Goal: Task Accomplishment & Management: Manage account settings

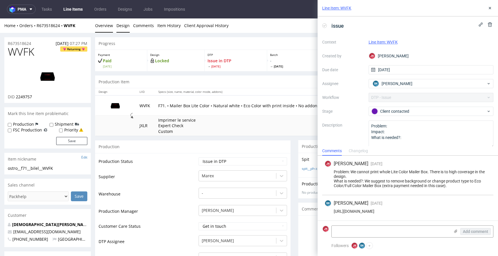
click at [121, 27] on link "Design" at bounding box center [122, 25] width 13 height 14
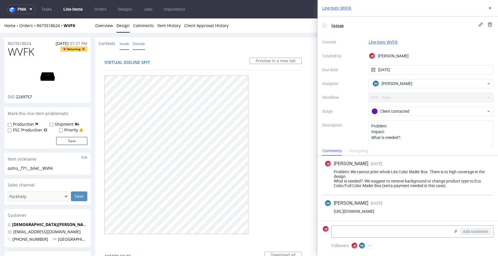
click at [125, 45] on link "Inside" at bounding box center [125, 43] width 10 height 12
click at [139, 44] on link "Outside" at bounding box center [139, 43] width 12 height 12
click at [106, 25] on link "Overview" at bounding box center [104, 25] width 18 height 14
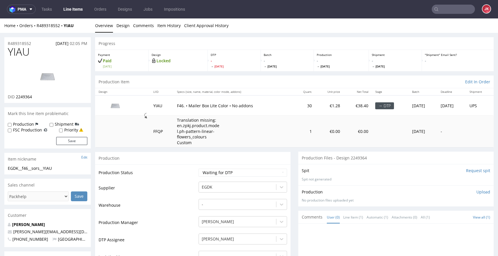
click at [466, 171] on input "Request spit" at bounding box center [478, 171] width 24 height 6
click at [24, 97] on span "2249364" at bounding box center [24, 96] width 16 height 5
copy span "2249364"
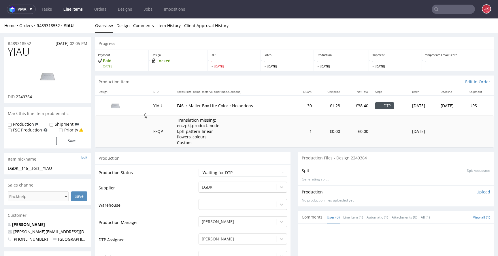
drag, startPoint x: 180, startPoint y: 183, endPoint x: 189, endPoint y: 181, distance: 8.8
click at [181, 183] on td "Supplier" at bounding box center [148, 189] width 99 height 17
click at [214, 174] on select "Waiting for Artwork Waiting for Diecut Waiting for Mockup Waiting for DTP Waiti…" at bounding box center [243, 173] width 89 height 8
select select "dtp_in_process"
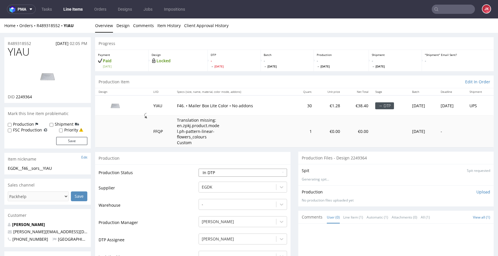
click at [199, 169] on select "Waiting for Artwork Waiting for Diecut Waiting for Mockup Waiting for DTP Waiti…" at bounding box center [243, 173] width 89 height 8
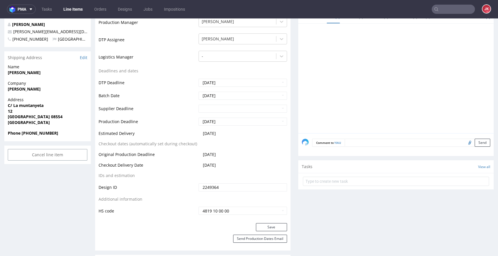
scroll to position [292, 0]
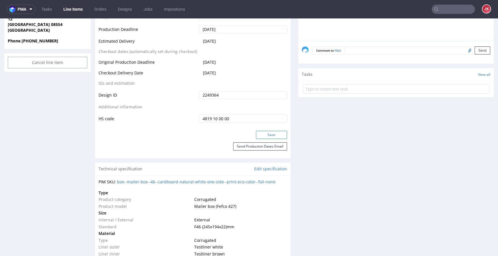
click at [268, 137] on button "Save" at bounding box center [271, 135] width 31 height 8
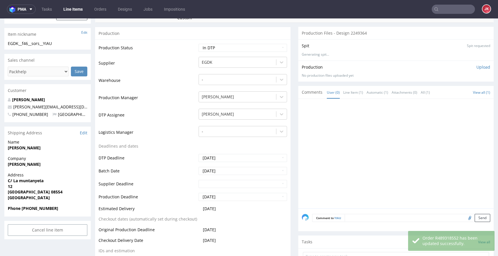
scroll to position [0, 0]
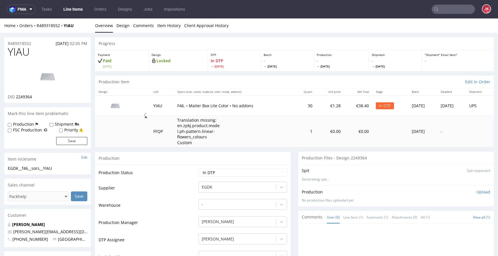
click at [19, 53] on span "YIAU" at bounding box center [19, 52] width 22 height 12
copy span "YIAU"
click at [157, 162] on div "Production" at bounding box center [192, 158] width 195 height 13
click at [125, 25] on link "Design" at bounding box center [122, 25] width 13 height 14
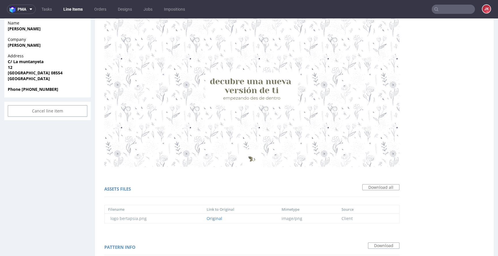
scroll to position [263, 0]
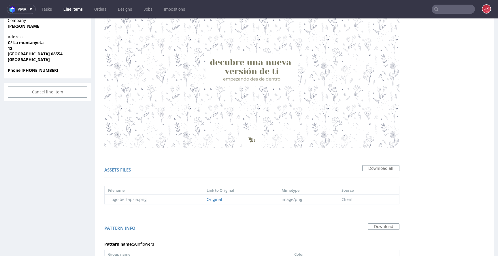
copy div "333333"
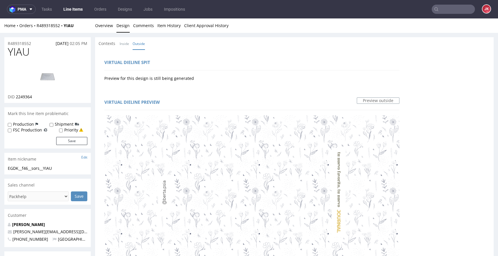
click at [56, 57] on h1 "YIAU" at bounding box center [48, 52] width 80 height 12
click at [123, 42] on link "Inside" at bounding box center [125, 43] width 10 height 12
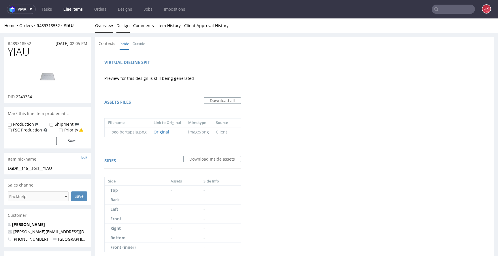
click at [107, 26] on link "Overview" at bounding box center [104, 25] width 18 height 14
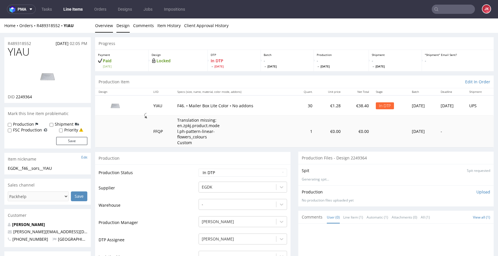
click at [122, 27] on link "Design" at bounding box center [122, 25] width 13 height 14
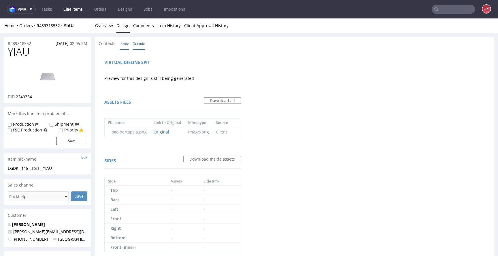
click at [135, 39] on link "Outside" at bounding box center [139, 43] width 12 height 12
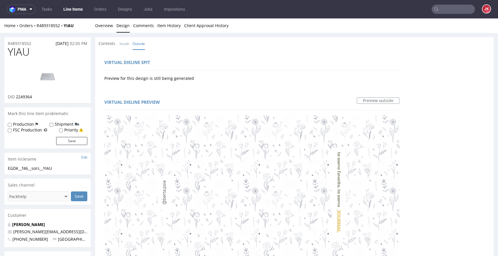
click at [60, 71] on img at bounding box center [48, 76] width 46 height 26
click at [210, 75] on div "Preview for this design is still being generated" at bounding box center [251, 77] width 295 height 8
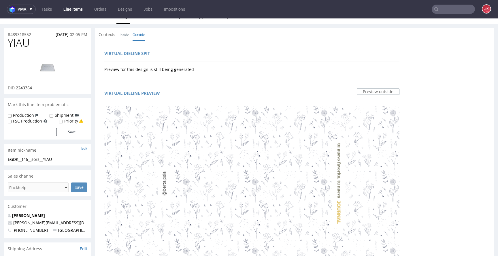
scroll to position [93, 0]
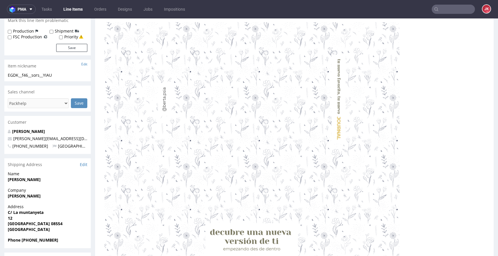
drag, startPoint x: 224, startPoint y: 144, endPoint x: 261, endPoint y: 142, distance: 36.6
copy td "585f77"
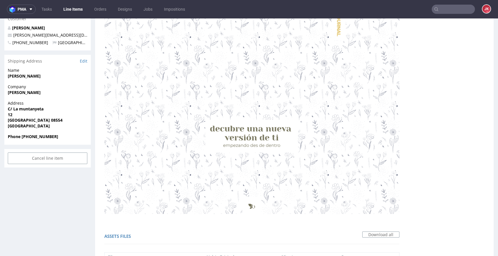
scroll to position [197, 0]
copy div "77755d"
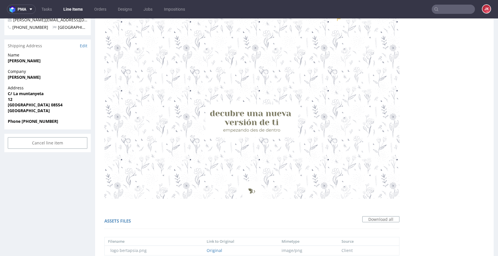
scroll to position [0, 0]
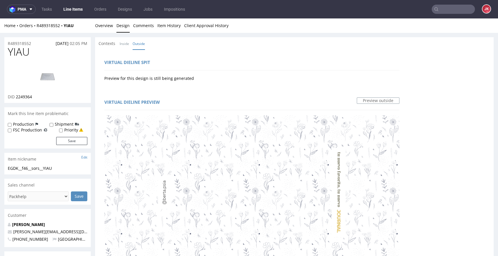
click at [50, 77] on img at bounding box center [48, 76] width 46 height 26
click at [231, 80] on div "Preview for this design is still being generated" at bounding box center [251, 77] width 295 height 8
click at [108, 28] on link "Overview" at bounding box center [104, 25] width 18 height 14
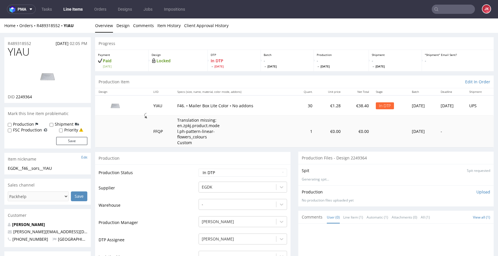
click at [141, 170] on td "Production Status" at bounding box center [148, 174] width 99 height 13
drag, startPoint x: 63, startPoint y: 169, endPoint x: 0, endPoint y: 172, distance: 63.5
click at [59, 169] on div "EGDK__f46__sors__YIAU" at bounding box center [48, 168] width 80 height 6
drag, startPoint x: 68, startPoint y: 167, endPoint x: 0, endPoint y: 169, distance: 67.8
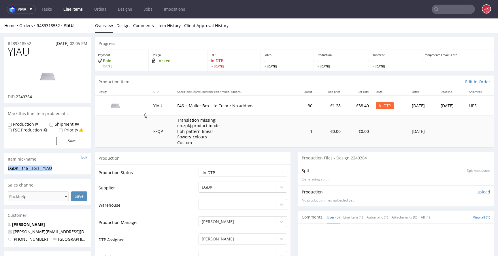
copy div "EGDK__f46__sors__YIAU"
drag, startPoint x: 38, startPoint y: 44, endPoint x: 0, endPoint y: 45, distance: 37.8
copy p "R489318552"
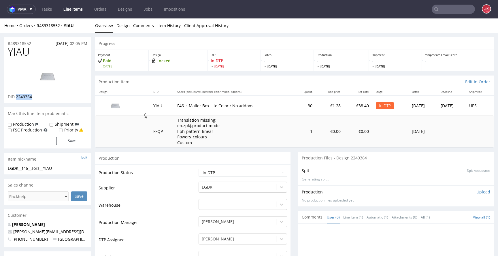
drag, startPoint x: 16, startPoint y: 97, endPoint x: 37, endPoint y: 96, distance: 21.9
click at [37, 96] on div "DID 2249364" at bounding box center [48, 97] width 80 height 6
copy span "2249364"
click at [394, 191] on div "Production Upload" at bounding box center [396, 192] width 189 height 6
click at [477, 191] on p "Upload" at bounding box center [484, 192] width 14 height 6
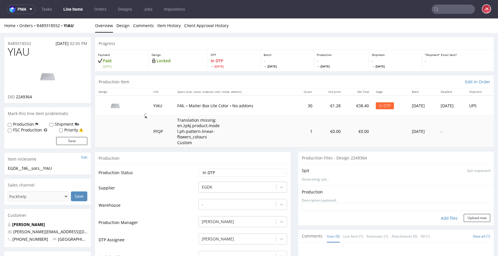
click at [440, 216] on div "Add files" at bounding box center [449, 218] width 29 height 9
type input "C:\fakepath\EGDK__f46__sors__YIAU__d2249364__oR489318552__6__outside.pdf"
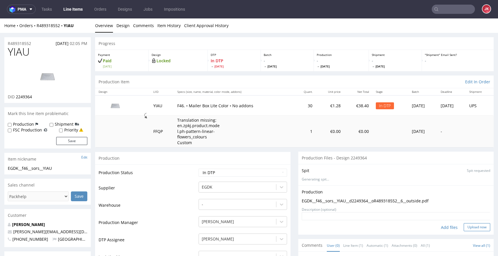
click at [464, 227] on button "Upload now" at bounding box center [477, 227] width 27 height 8
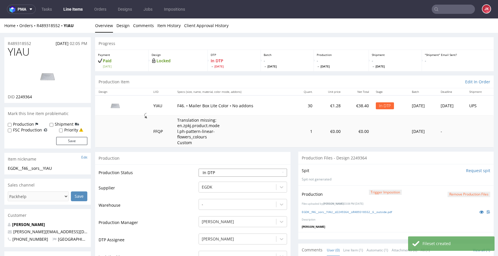
click at [252, 175] on select "Waiting for Artwork Waiting for Diecut Waiting for Mockup Waiting for DTP Waiti…" at bounding box center [243, 173] width 89 height 8
select select "dtp_production_ready"
click at [199, 169] on select "Waiting for Artwork Waiting for Diecut Waiting for Mockup Waiting for DTP Waiti…" at bounding box center [243, 173] width 89 height 8
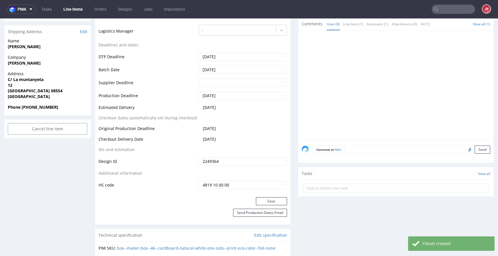
scroll to position [271, 0]
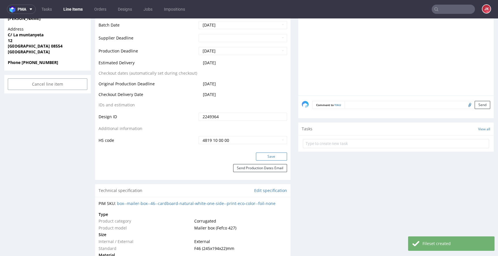
click at [263, 157] on button "Save" at bounding box center [271, 157] width 31 height 8
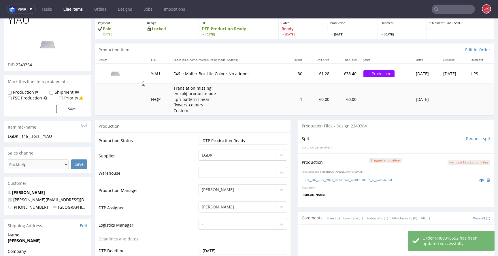
scroll to position [0, 0]
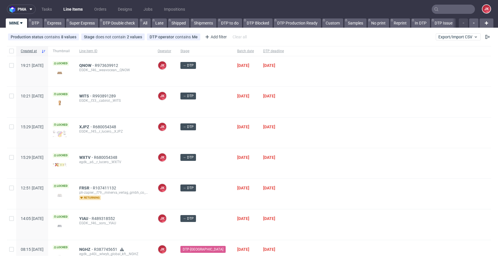
click at [304, 166] on div at bounding box center [390, 163] width 203 height 30
click at [314, 191] on div at bounding box center [390, 194] width 203 height 30
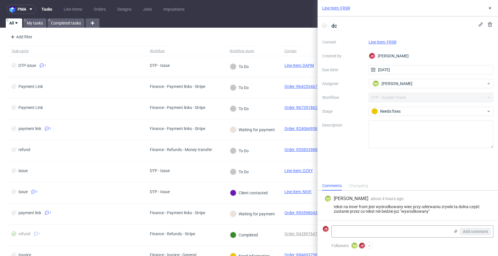
click at [381, 42] on link "Line Item: FRSR" at bounding box center [383, 42] width 28 height 5
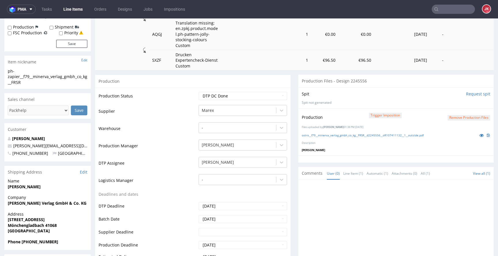
scroll to position [98, 0]
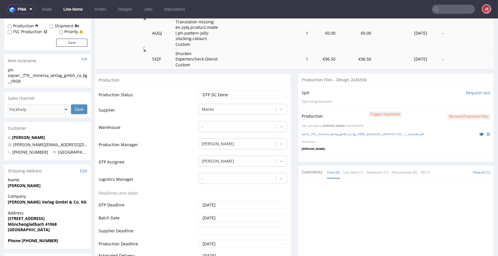
click at [479, 135] on icon at bounding box center [481, 134] width 5 height 4
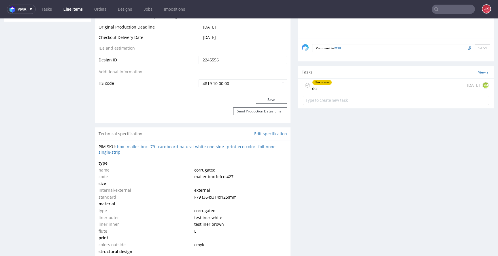
scroll to position [310, 0]
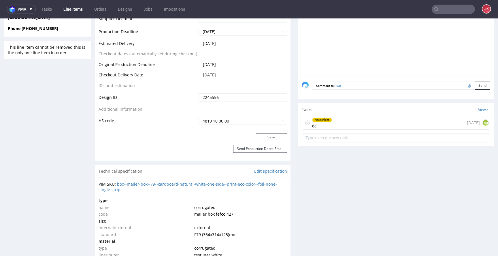
click at [315, 122] on div "Needs fixes" at bounding box center [322, 120] width 19 height 5
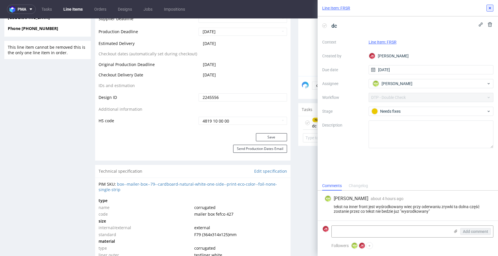
click at [491, 10] on icon at bounding box center [490, 8] width 5 height 5
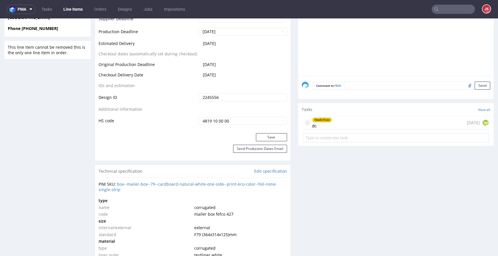
click at [303, 124] on div "Needs fixes dc" at bounding box center [317, 122] width 29 height 13
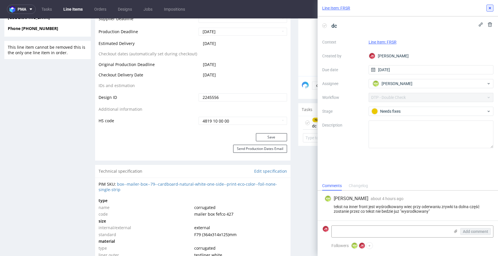
click at [490, 6] on icon at bounding box center [490, 8] width 5 height 5
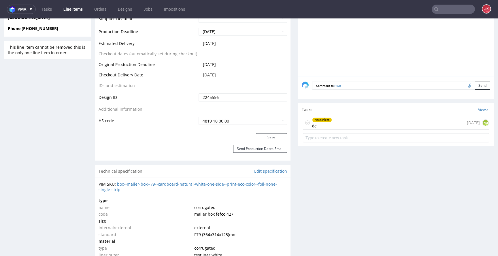
click at [305, 123] on icon at bounding box center [307, 123] width 5 height 5
click at [289, 134] on div "Progress Payment Paid Fri 15 Aug Design Locked DTP DTP DC Done Wed 20 Aug Batch…" at bounding box center [294, 198] width 399 height 942
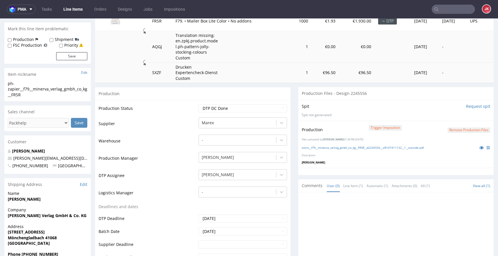
scroll to position [88, 0]
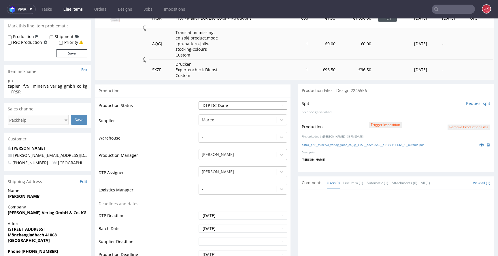
click at [250, 105] on select "Waiting for Artwork Waiting for Diecut Waiting for Mockup Waiting for DTP Waiti…" at bounding box center [243, 105] width 89 height 8
click at [199, 101] on select "Waiting for Artwork Waiting for Diecut Waiting for Mockup Waiting for DTP Waiti…" at bounding box center [243, 105] width 89 height 8
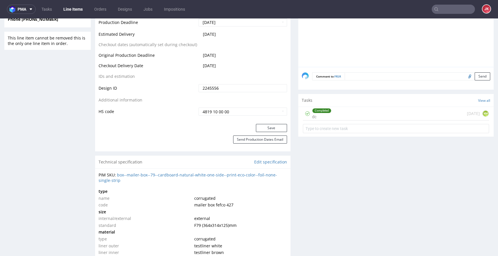
scroll to position [327, 0]
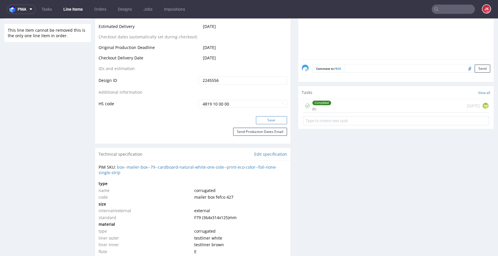
click at [263, 120] on button "Save" at bounding box center [271, 120] width 31 height 8
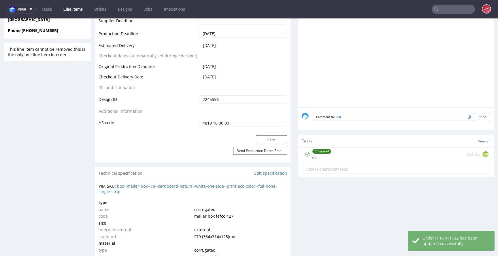
scroll to position [310, 0]
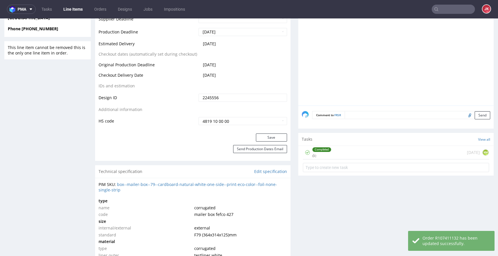
click at [319, 148] on div "Completed" at bounding box center [322, 149] width 19 height 5
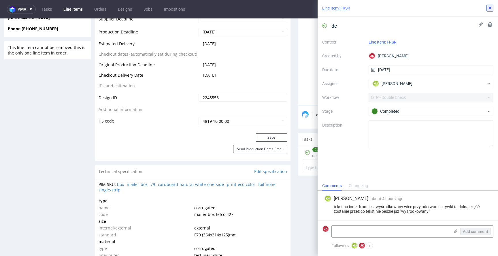
click at [491, 7] on icon at bounding box center [490, 8] width 5 height 5
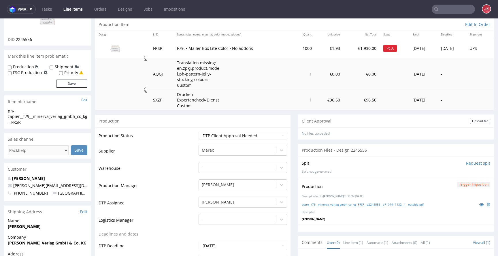
scroll to position [59, 0]
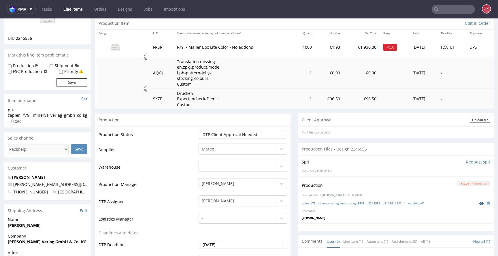
click at [479, 203] on icon at bounding box center [481, 203] width 5 height 4
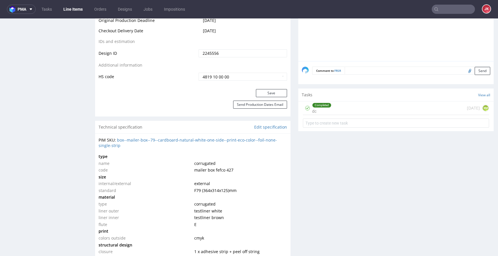
scroll to position [351, 0]
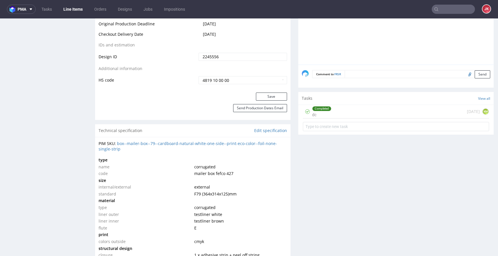
click at [327, 116] on div "Completed dc" at bounding box center [321, 111] width 19 height 13
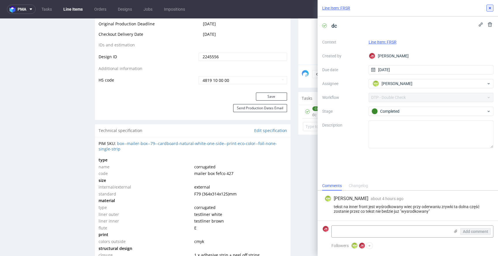
click at [492, 8] on button at bounding box center [490, 8] width 7 height 7
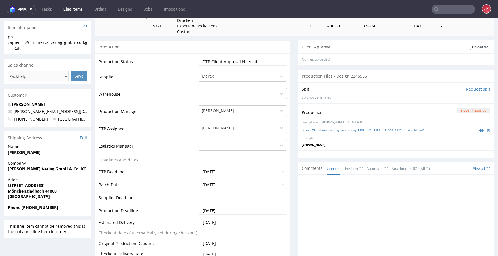
scroll to position [133, 0]
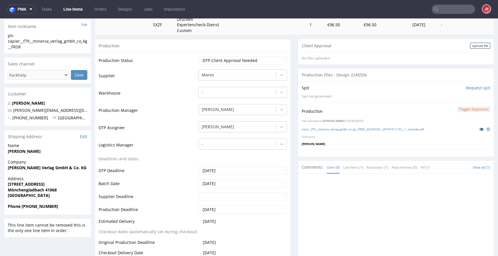
click at [479, 129] on icon at bounding box center [481, 129] width 5 height 4
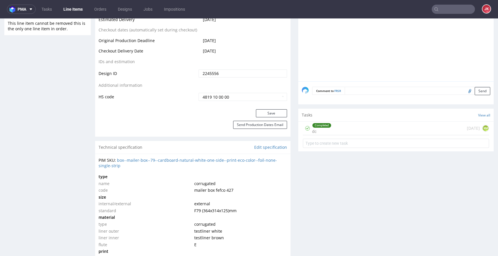
scroll to position [309, 0]
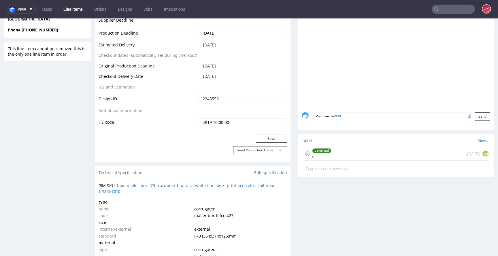
click at [321, 155] on div "Completed dc" at bounding box center [321, 153] width 19 height 13
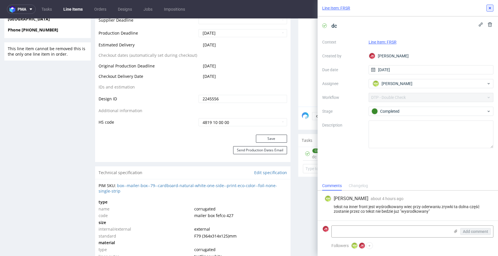
click at [491, 7] on icon at bounding box center [490, 8] width 5 height 5
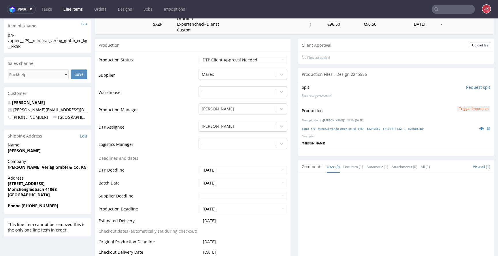
scroll to position [131, 0]
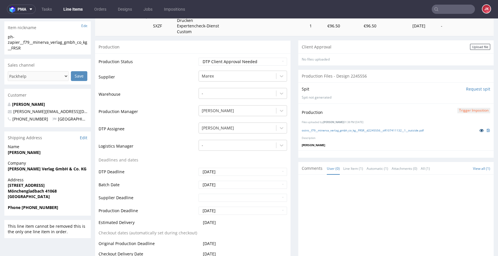
click at [479, 128] on icon at bounding box center [481, 130] width 5 height 4
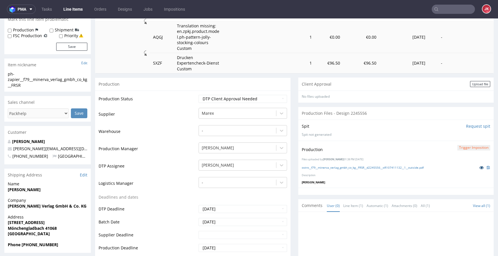
scroll to position [85, 0]
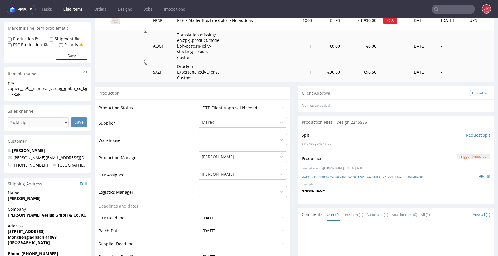
click at [477, 91] on div "Upload file" at bounding box center [480, 93] width 20 height 6
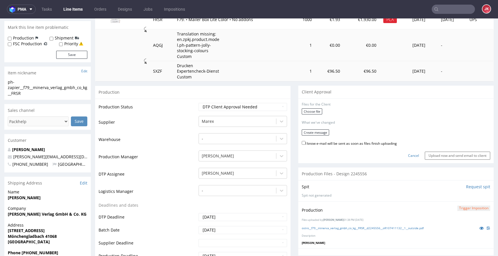
scroll to position [0, 0]
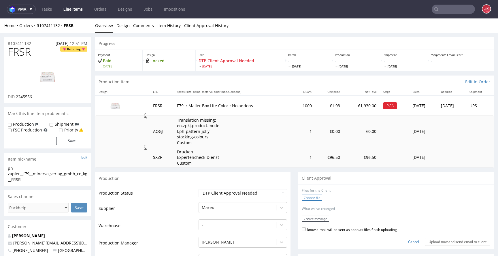
click at [305, 197] on label "Choose file" at bounding box center [312, 198] width 20 height 6
click at [0, 18] on input "Choose file" at bounding box center [0, 18] width 0 height 0
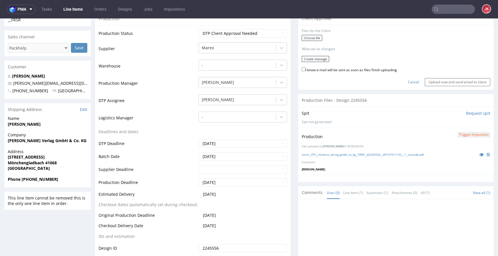
scroll to position [105, 0]
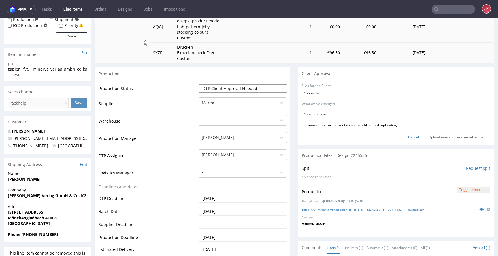
click at [239, 91] on select "Waiting for Artwork Waiting for Diecut Waiting for Mockup Waiting for DTP Waiti…" at bounding box center [243, 88] width 89 height 8
select select "dtp_in_process"
click at [199, 84] on select "Waiting for Artwork Waiting for Diecut Waiting for Mockup Waiting for DTP Waiti…" at bounding box center [243, 88] width 89 height 8
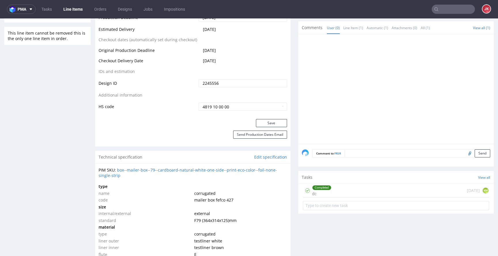
scroll to position [325, 0]
click at [263, 119] on button "Save" at bounding box center [271, 122] width 31 height 8
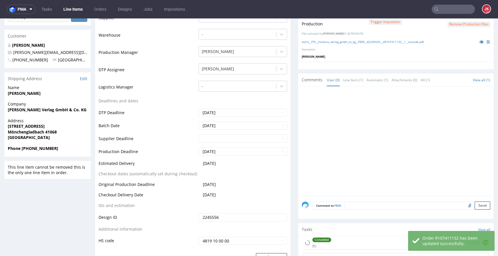
scroll to position [179, 0]
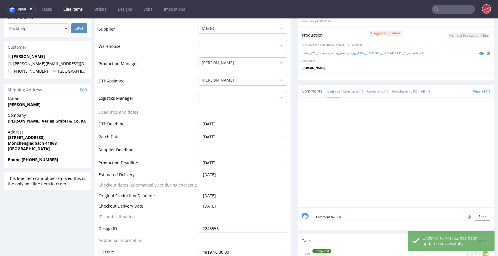
click at [468, 37] on button "Remove production files" at bounding box center [469, 35] width 43 height 5
click at [451, 27] on div "Yes No" at bounding box center [460, 23] width 48 height 14
click at [447, 23] on icon at bounding box center [447, 22] width 3 height 4
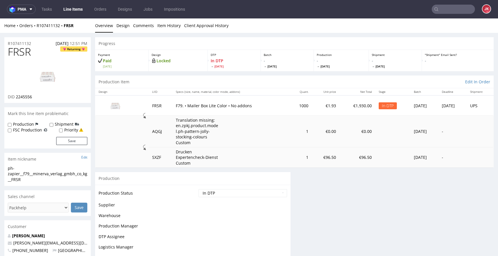
scroll to position [0, 0]
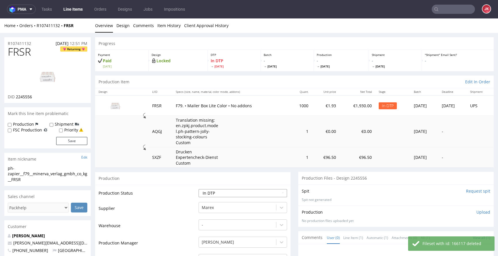
click at [257, 192] on select "Waiting for Artwork Waiting for Diecut Waiting for Mockup Waiting for DTP Waiti…" at bounding box center [243, 193] width 89 height 8
select select "dtp_ca_needed"
click at [199, 189] on select "Waiting for Artwork Waiting for Diecut Waiting for Mockup Waiting for DTP Waiti…" at bounding box center [243, 193] width 89 height 8
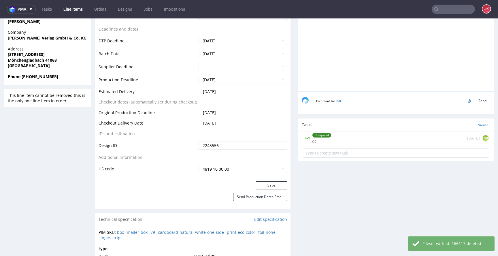
scroll to position [265, 0]
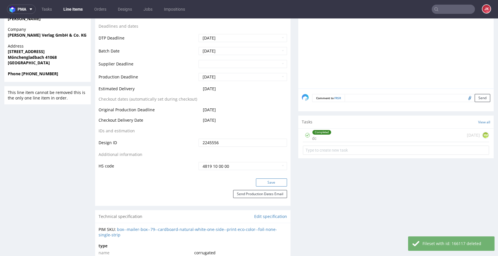
click at [265, 181] on button "Save" at bounding box center [271, 182] width 31 height 8
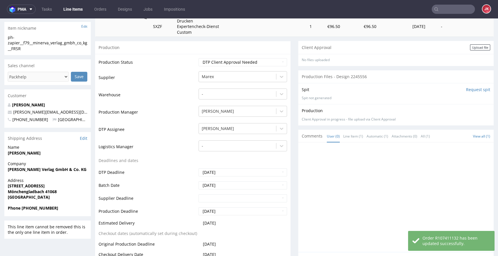
scroll to position [0, 0]
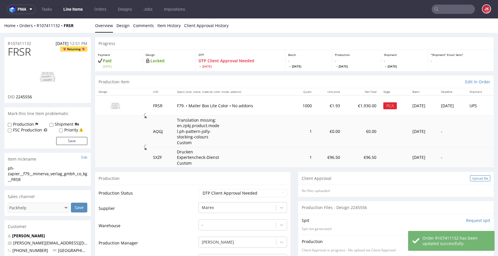
click at [473, 179] on div "Upload file" at bounding box center [480, 178] width 20 height 6
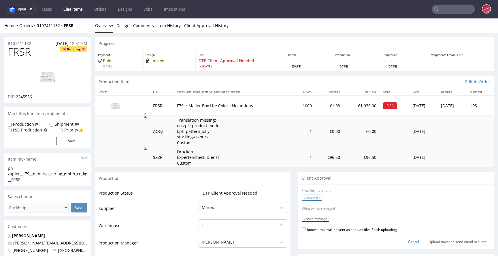
click at [309, 197] on label "Choose file" at bounding box center [312, 198] width 20 height 6
click at [0, 18] on input "Choose file" at bounding box center [0, 18] width 0 height 0
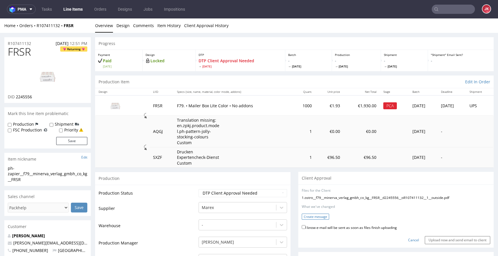
click at [310, 215] on button "Create message" at bounding box center [315, 217] width 27 height 6
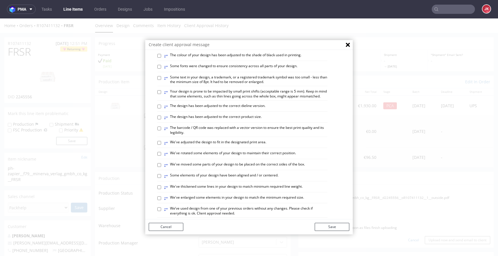
scroll to position [103, 0]
click at [202, 109] on label "⥂ The design has been adjusted to the correct dieline version." at bounding box center [214, 106] width 101 height 6
click at [161, 108] on input "⥂ The design has been adjusted to the correct dieline version." at bounding box center [159, 106] width 4 height 4
checkbox input "true"
click at [212, 179] on label "⥂ Some elements of your design have been aligned and / or centered." at bounding box center [221, 175] width 114 height 6
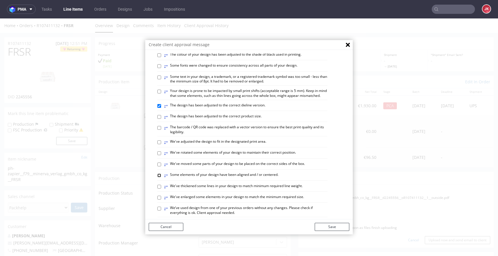
click at [161, 177] on input "⥂ Some elements of your design have been aligned and / or centered." at bounding box center [159, 176] width 4 height 4
checkbox input "true"
click at [315, 227] on button "Save" at bounding box center [332, 227] width 35 height 8
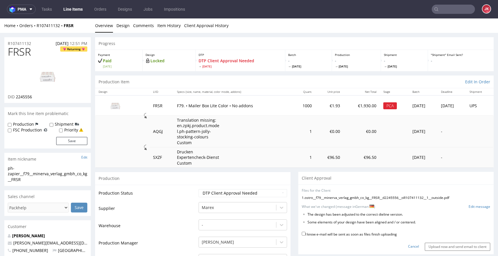
click at [308, 213] on li "The design has been adjusted to the correct dieline version." at bounding box center [390, 214] width 164 height 5
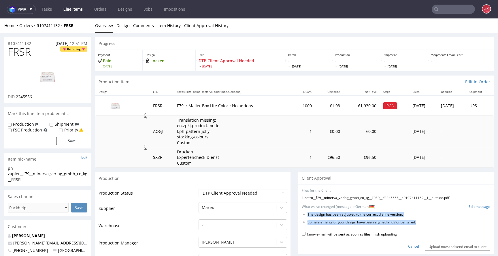
drag, startPoint x: 304, startPoint y: 213, endPoint x: 436, endPoint y: 227, distance: 133.7
click at [436, 227] on form "Files for the Client 1 . ostro__f79__minerva_verlag_gmbh_co_kg__FRSR__d2245556_…" at bounding box center [396, 219] width 189 height 63
copy form "The design has been adjusted to the correct dieline version. Some elements of y…"
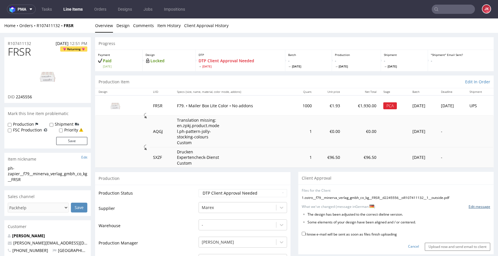
click at [469, 208] on link "Edit message" at bounding box center [480, 206] width 22 height 5
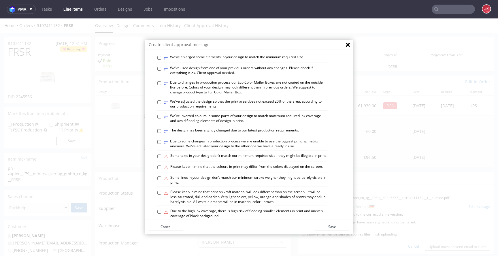
scroll to position [337, 0]
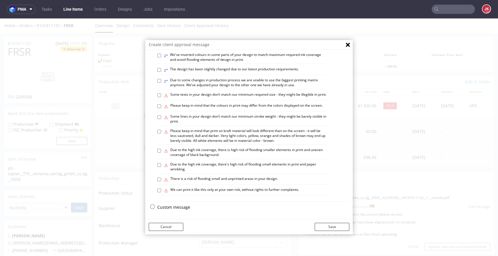
click at [169, 208] on p "Custom message" at bounding box center [253, 207] width 192 height 6
checkbox input "false"
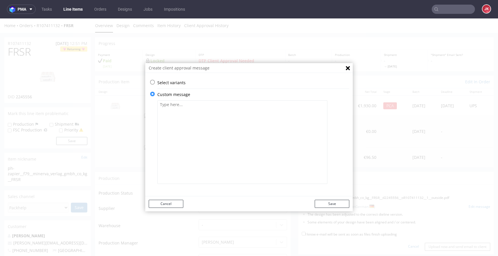
click at [218, 146] on textarea at bounding box center [242, 142] width 170 height 84
paste textarea "Das Design wurde an die korrekte Stanzlinienversion angepasst. Der Text auf der…"
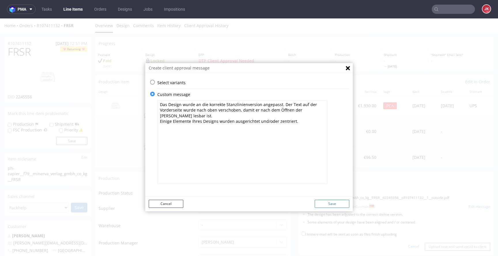
type textarea "Das Design wurde an die korrekte Stanzlinienversion angepasst. Der Text auf der…"
click at [327, 201] on button "Save" at bounding box center [332, 204] width 35 height 8
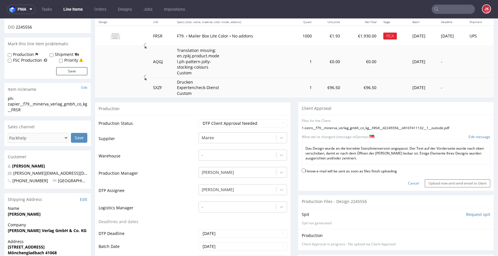
scroll to position [79, 0]
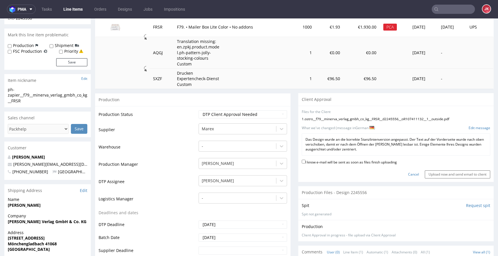
click at [323, 160] on label "I know e-mail will be sent as soon as files finish uploading" at bounding box center [349, 162] width 95 height 6
click at [306, 160] on input "I know e-mail will be sent as soon as files finish uploading" at bounding box center [304, 162] width 4 height 4
checkbox input "true"
click at [444, 174] on input "Upload now and send email to client" at bounding box center [457, 174] width 65 height 8
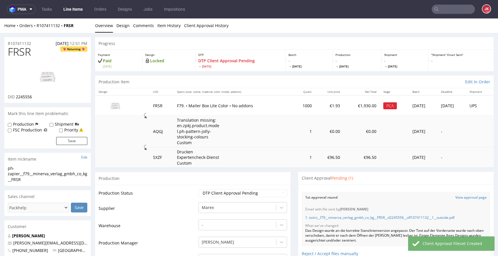
scroll to position [0, 0]
click at [175, 190] on td "Production Status" at bounding box center [148, 195] width 99 height 13
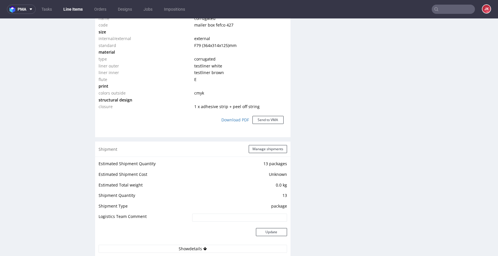
scroll to position [497, 0]
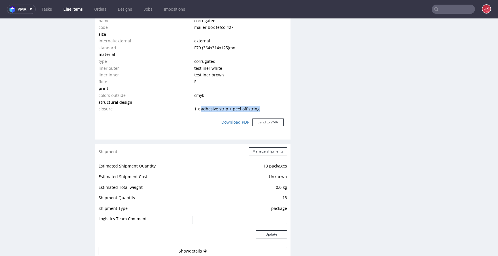
drag, startPoint x: 199, startPoint y: 110, endPoint x: 261, endPoint y: 106, distance: 62.4
click at [261, 106] on td "1 x adhesive strip + peel off string" at bounding box center [240, 109] width 94 height 7
copy span "adhesive strip + peel off string"
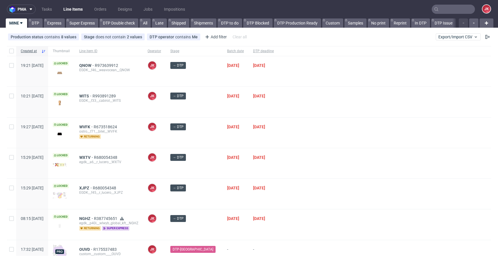
click at [289, 143] on div at bounding box center [384, 133] width 213 height 30
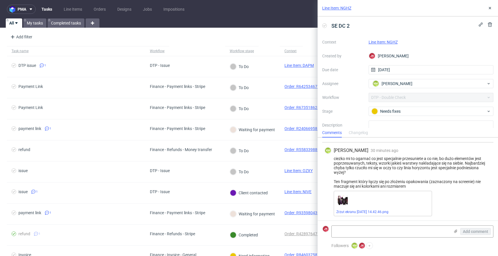
scroll to position [21, 0]
click at [355, 211] on link "Zrzut ekranu [DATE] 14.42.46.png" at bounding box center [362, 212] width 52 height 4
click at [376, 42] on link "Line Item: NGHZ" at bounding box center [383, 42] width 29 height 5
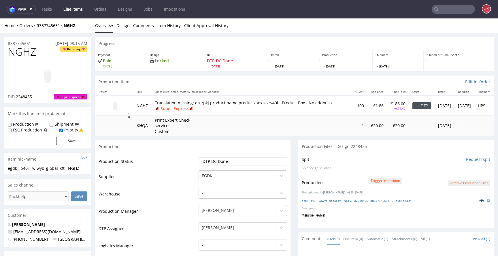
click at [479, 200] on icon at bounding box center [481, 201] width 5 height 4
click at [448, 184] on button "Remove production files" at bounding box center [469, 182] width 43 height 5
click at [443, 170] on link "Yes" at bounding box center [451, 170] width 16 height 9
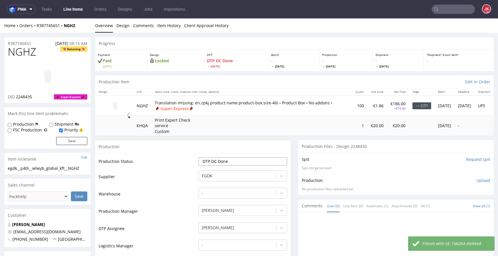
click at [259, 163] on select "Waiting for Artwork Waiting for Diecut Waiting for Mockup Waiting for DTP Waiti…" at bounding box center [243, 161] width 89 height 8
click at [199, 157] on select "Waiting for Artwork Waiting for Diecut Waiting for Mockup Waiting for DTP Waiti…" at bounding box center [243, 161] width 89 height 8
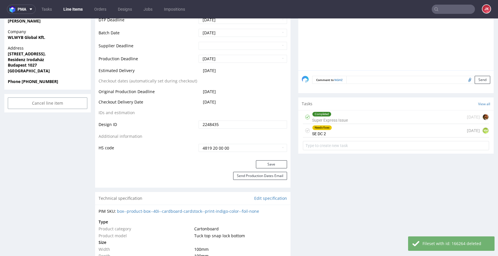
scroll to position [252, 0]
click at [273, 163] on button "Save" at bounding box center [271, 164] width 31 height 8
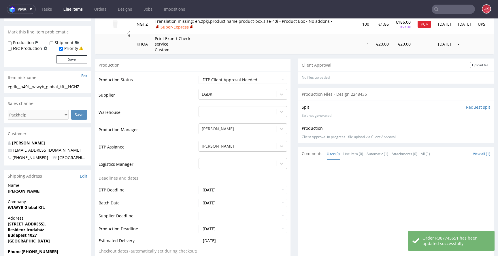
scroll to position [0, 0]
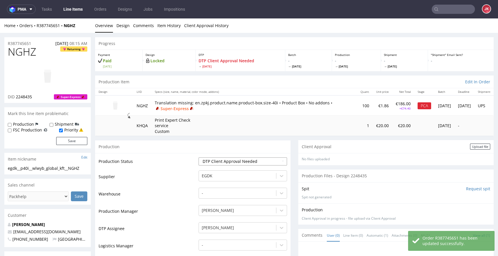
click at [250, 162] on select "Waiting for Artwork Waiting for Diecut Waiting for Mockup Waiting for DTP Waiti…" at bounding box center [243, 161] width 89 height 8
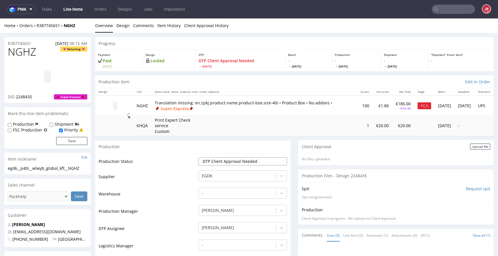
select select "dtp_in_process"
click at [199, 157] on select "Waiting for Artwork Waiting for Diecut Waiting for Mockup Waiting for DTP Waiti…" at bounding box center [243, 161] width 89 height 8
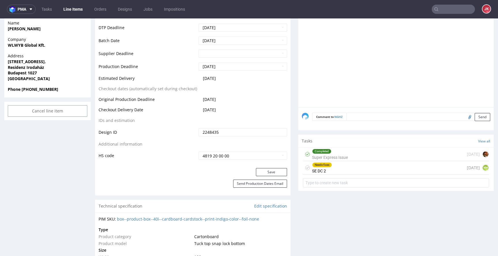
scroll to position [244, 0]
click at [273, 172] on button "Save" at bounding box center [271, 171] width 31 height 8
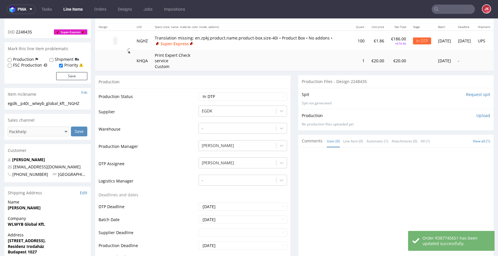
scroll to position [50, 0]
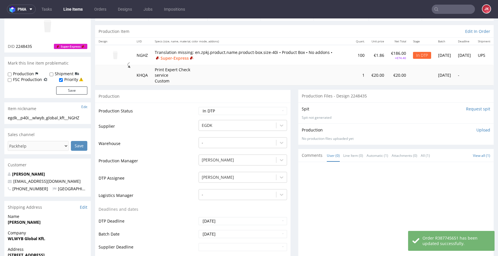
click at [477, 131] on p "Upload" at bounding box center [484, 130] width 14 height 6
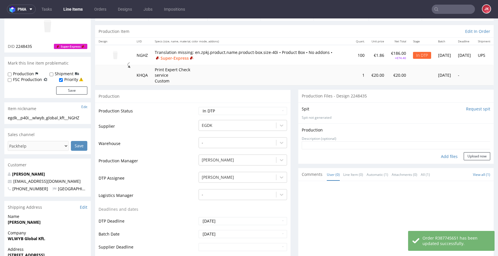
click at [438, 156] on div "Add files" at bounding box center [449, 156] width 29 height 9
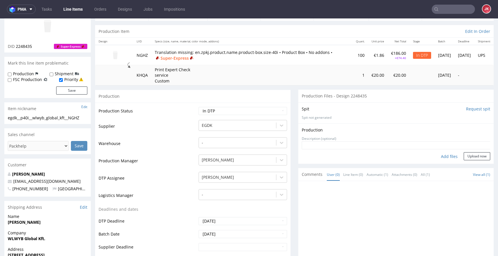
type input "C:\fakepath\egdk__p40i__wlwyb_global_kft__NGHZ__d2248435__oR387745651__2__outsi…"
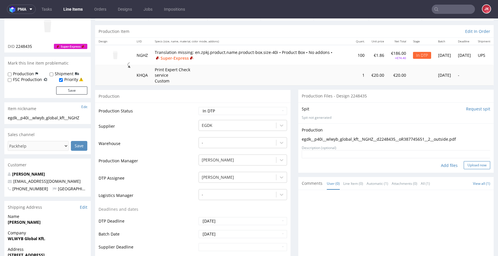
click at [464, 165] on button "Upload now" at bounding box center [477, 165] width 27 height 8
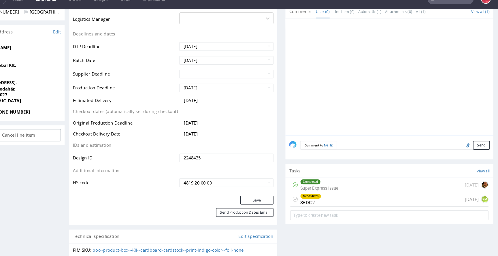
scroll to position [0, 0]
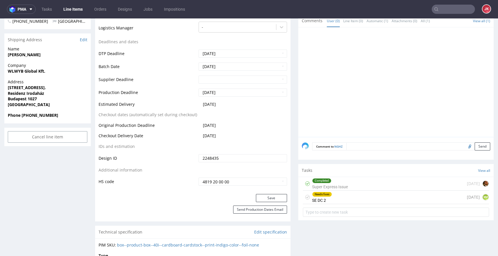
click at [314, 194] on div "Needs fixes" at bounding box center [322, 194] width 19 height 5
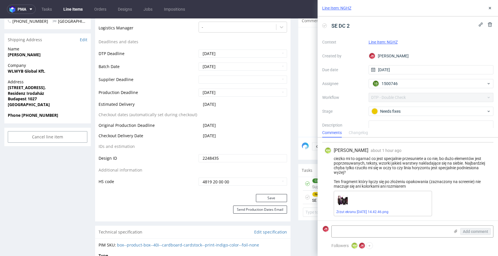
scroll to position [21, 0]
click at [380, 113] on div "Needs fixes" at bounding box center [429, 111] width 115 height 6
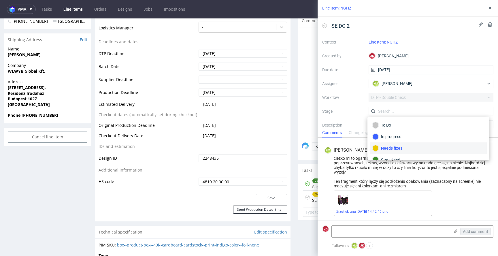
click at [382, 118] on div "To Do In progress Needs fixes Completed" at bounding box center [429, 138] width 122 height 43
click at [380, 121] on div "To Do" at bounding box center [428, 125] width 117 height 12
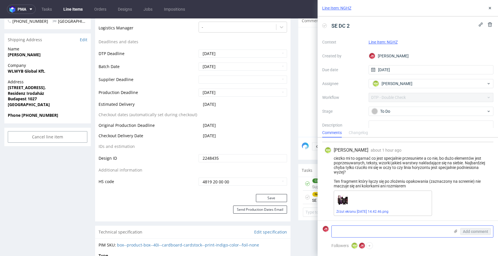
click at [364, 229] on textarea at bounding box center [391, 232] width 118 height 12
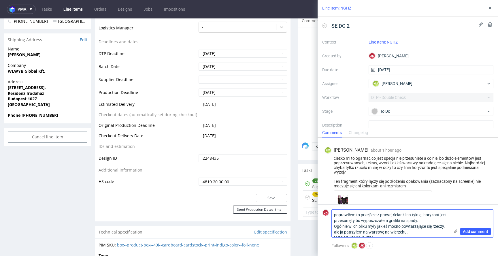
scroll to position [0, 0]
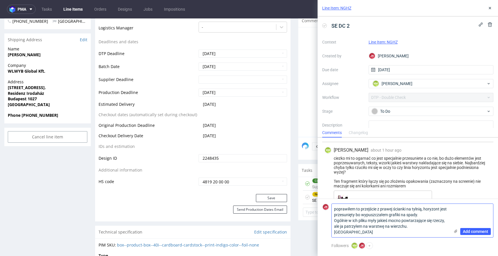
click at [368, 232] on textarea "poprawiłem to przejście z prawej ścianki na tylnią, horyzont jest przesunięty b…" at bounding box center [391, 220] width 118 height 33
type textarea "poprawiłem to przejście z prawej ścianki na tylnią, horyzont jest przesunięty b…"
click at [478, 234] on span "Add comment" at bounding box center [475, 231] width 25 height 4
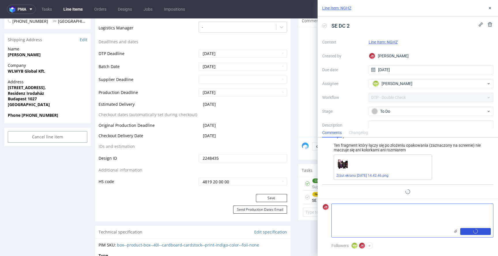
scroll to position [65, 0]
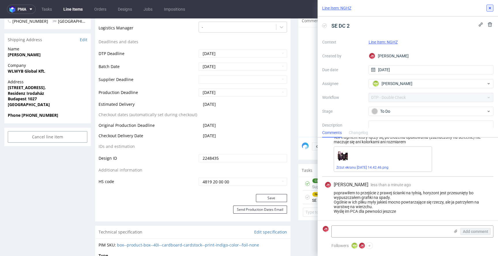
click at [490, 10] on icon at bounding box center [490, 8] width 5 height 5
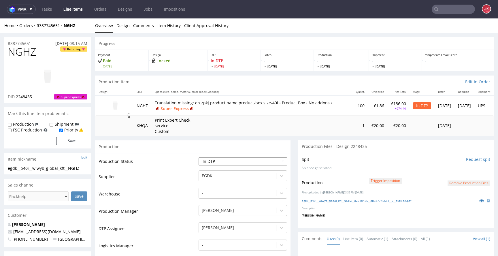
click at [244, 160] on select "Waiting for Artwork Waiting for Diecut Waiting for Mockup Waiting for DTP Waiti…" at bounding box center [243, 161] width 89 height 8
select select "dtp_waiting_for_double_check"
click at [199, 157] on select "Waiting for Artwork Waiting for Diecut Waiting for Mockup Waiting for DTP Waiti…" at bounding box center [243, 161] width 89 height 8
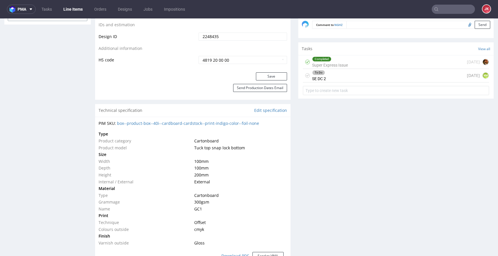
scroll to position [342, 0]
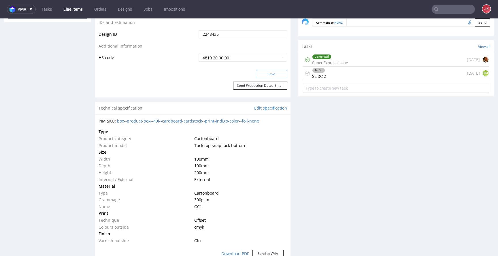
click at [263, 71] on button "Save" at bounding box center [271, 74] width 31 height 8
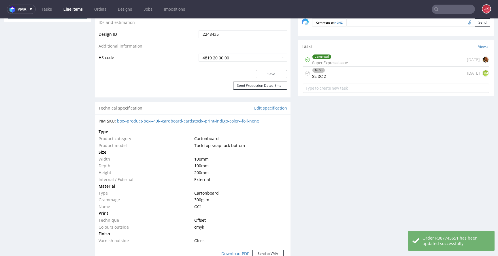
click at [313, 77] on div "To Do SE DC 2" at bounding box center [319, 73] width 14 height 13
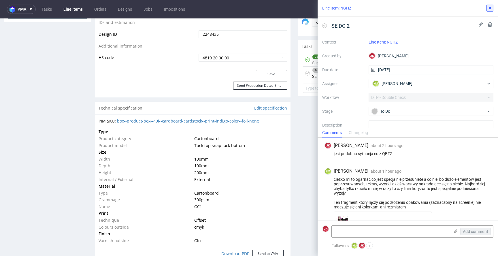
click at [491, 8] on icon at bounding box center [490, 8] width 5 height 5
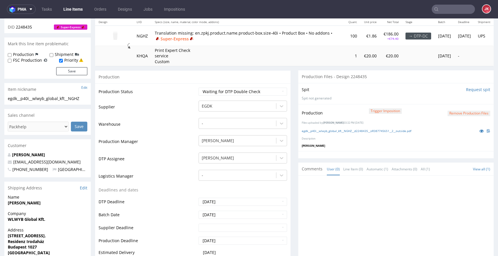
scroll to position [67, 0]
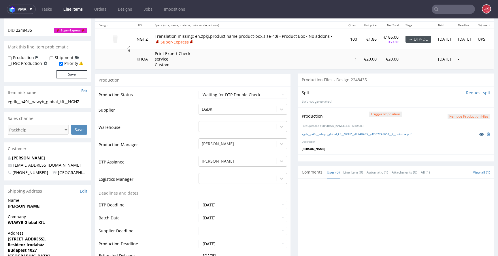
click at [479, 134] on icon at bounding box center [481, 134] width 5 height 4
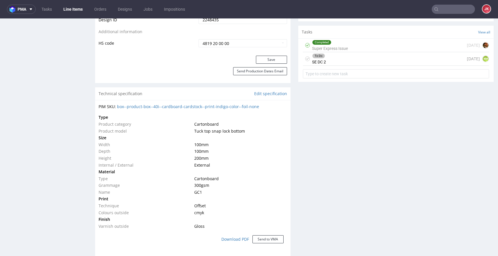
scroll to position [354, 0]
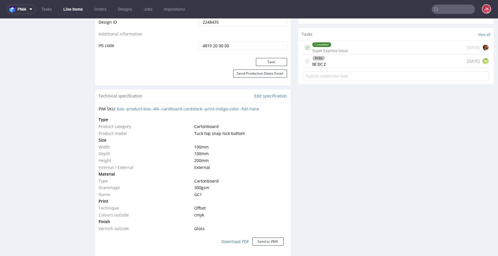
click at [314, 60] on div "To Do SE DC 2" at bounding box center [319, 60] width 14 height 13
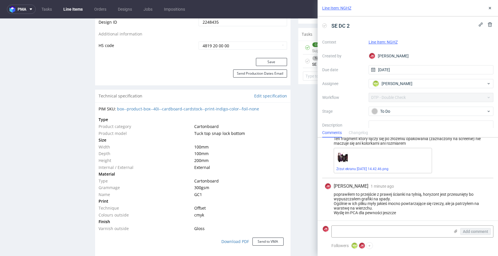
scroll to position [65, 0]
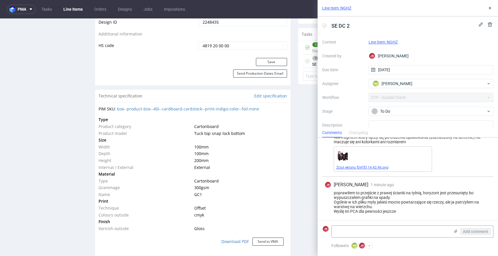
click at [358, 165] on link "Zrzut ekranu 2025-08-25 o 14.42.46.png" at bounding box center [362, 167] width 52 height 4
click at [488, 6] on icon at bounding box center [490, 8] width 5 height 5
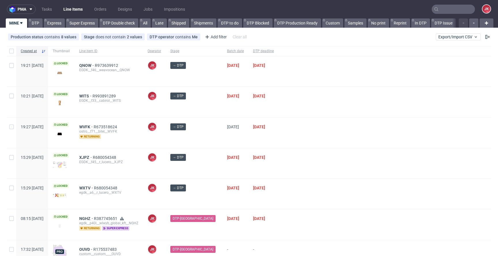
click at [287, 74] on div at bounding box center [384, 71] width 213 height 30
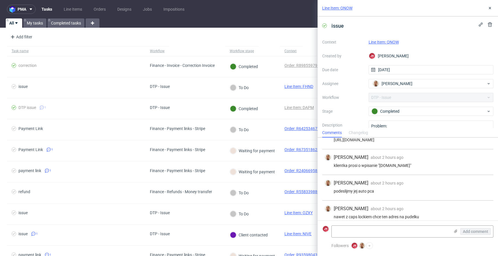
scroll to position [50, 0]
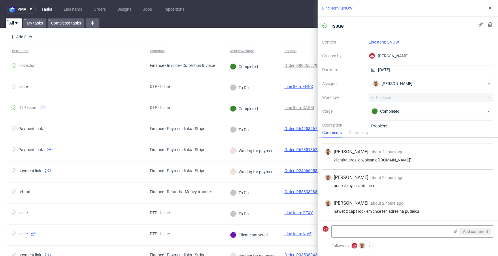
click at [375, 44] on link "Line Item: QNOW" at bounding box center [384, 42] width 30 height 5
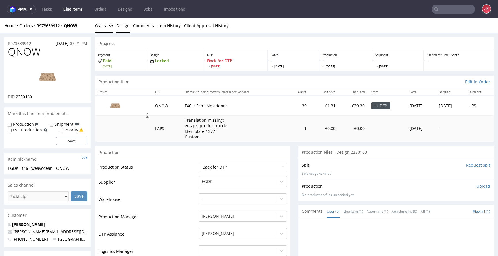
click at [121, 28] on link "Design" at bounding box center [122, 25] width 13 height 14
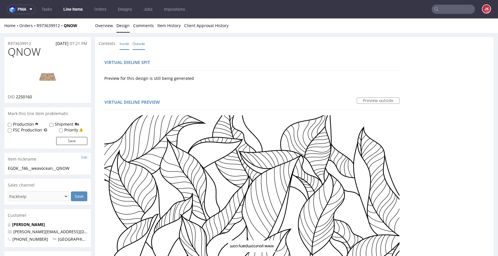
click at [122, 42] on link "Inside" at bounding box center [125, 43] width 10 height 12
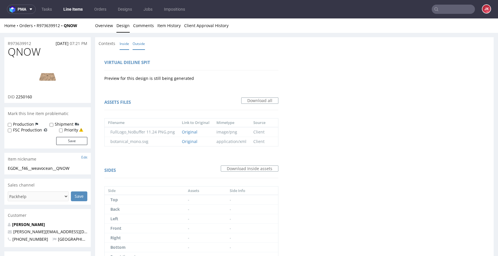
click at [144, 44] on link "Outside" at bounding box center [139, 43] width 12 height 12
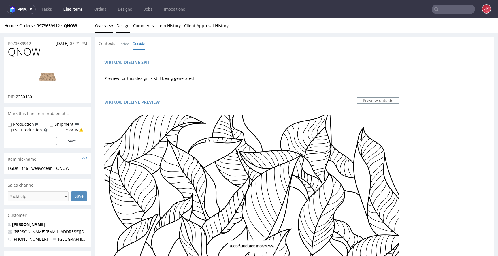
click at [101, 28] on link "Overview" at bounding box center [104, 25] width 18 height 14
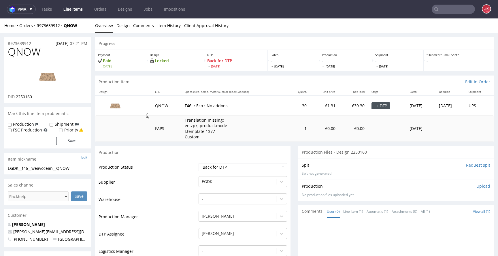
click at [466, 165] on input "Request spit" at bounding box center [478, 165] width 24 height 6
click at [23, 98] on span "2250160" at bounding box center [24, 96] width 16 height 5
copy span "2250160"
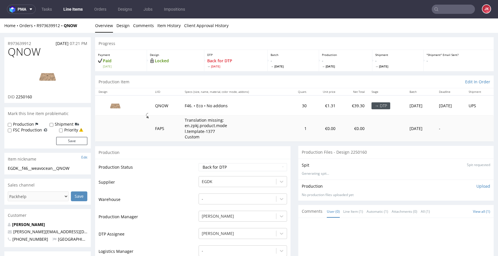
click at [166, 177] on td "Supplier" at bounding box center [148, 184] width 99 height 17
click at [125, 28] on link "Design" at bounding box center [122, 25] width 13 height 14
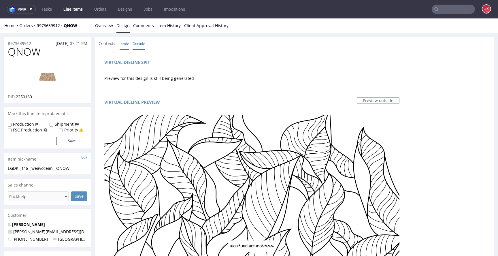
click at [122, 47] on link "Inside" at bounding box center [125, 43] width 10 height 12
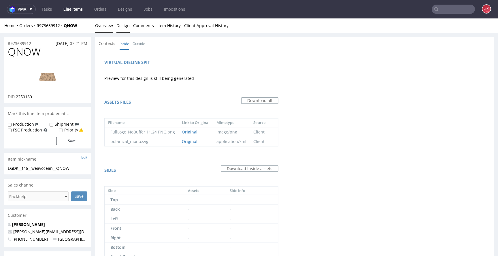
click at [110, 29] on link "Overview" at bounding box center [104, 25] width 18 height 14
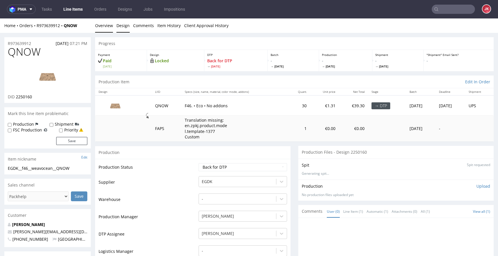
click at [122, 30] on link "Design" at bounding box center [122, 25] width 13 height 14
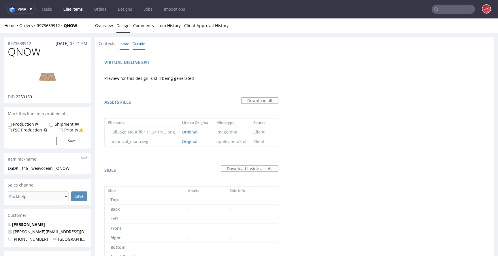
click at [141, 44] on link "Outside" at bounding box center [139, 43] width 12 height 12
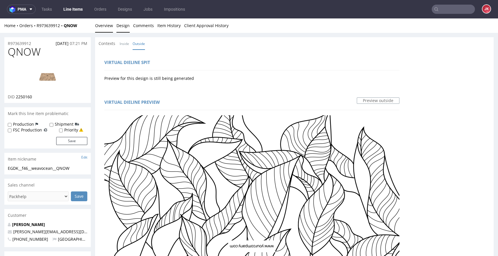
click at [96, 26] on link "Overview" at bounding box center [104, 25] width 18 height 14
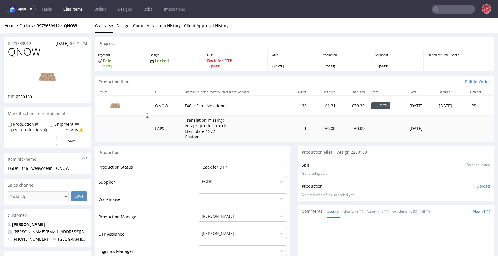
click at [54, 74] on img at bounding box center [48, 76] width 46 height 26
click at [181, 184] on td "Supplier" at bounding box center [148, 184] width 99 height 17
click at [176, 175] on td "Production Status" at bounding box center [148, 169] width 99 height 13
click at [221, 169] on select "Waiting for Artwork Waiting for Diecut Waiting for Mockup Waiting for DTP Waiti…" at bounding box center [243, 167] width 89 height 8
click at [199, 163] on select "Waiting for Artwork Waiting for Diecut Waiting for Mockup Waiting for DTP Waiti…" at bounding box center [243, 167] width 89 height 8
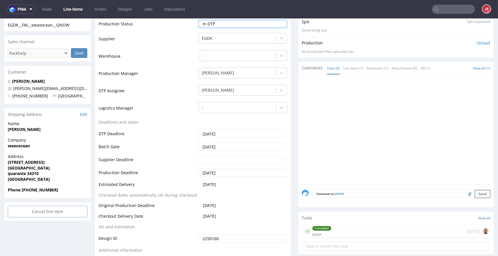
scroll to position [246, 0]
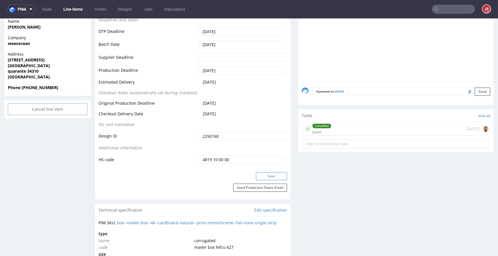
click at [270, 177] on button "Save" at bounding box center [271, 176] width 31 height 8
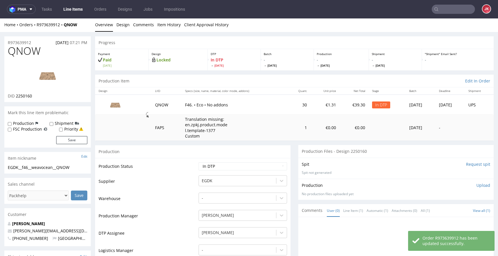
scroll to position [0, 0]
click at [23, 54] on span "QNOW" at bounding box center [24, 52] width 33 height 12
copy span "QNOW"
click at [182, 174] on td "Production Status" at bounding box center [148, 169] width 99 height 13
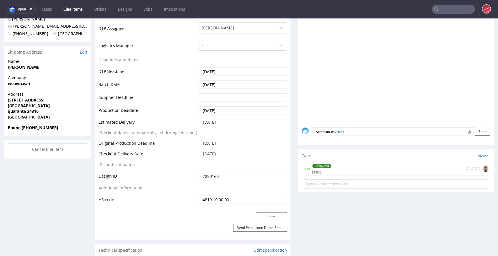
scroll to position [258, 0]
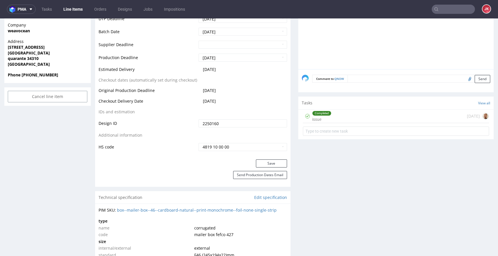
click at [320, 115] on div "Completed" at bounding box center [322, 113] width 19 height 5
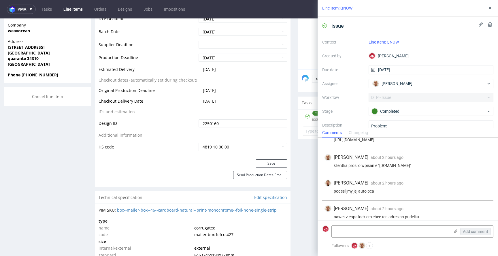
scroll to position [50, 0]
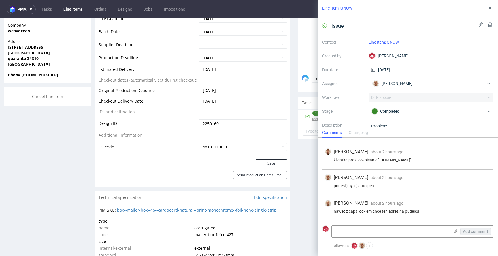
drag, startPoint x: 381, startPoint y: 161, endPoint x: 419, endPoint y: 160, distance: 38.9
click at [419, 160] on div "klientka prosi o wpisanie "[DOMAIN_NAME]"" at bounding box center [408, 160] width 167 height 5
copy div "[DOMAIN_NAME]"
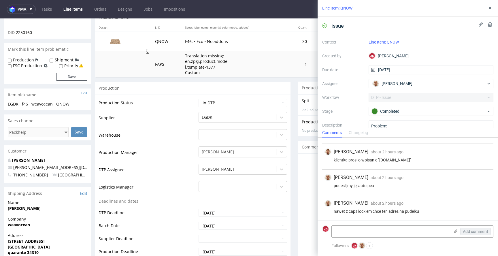
scroll to position [0, 0]
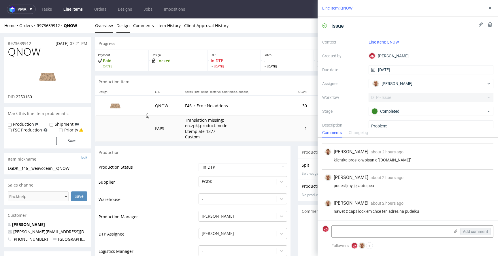
click at [121, 29] on link "Design" at bounding box center [122, 25] width 13 height 14
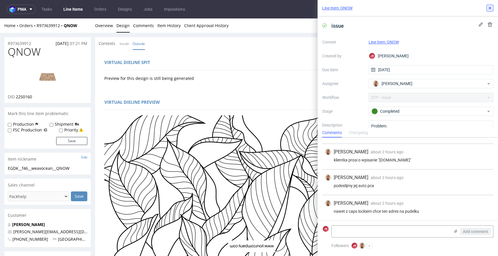
click at [490, 10] on icon at bounding box center [490, 8] width 5 height 5
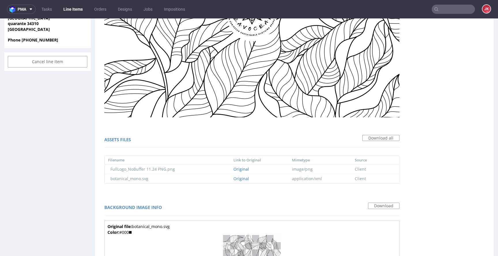
scroll to position [291, 0]
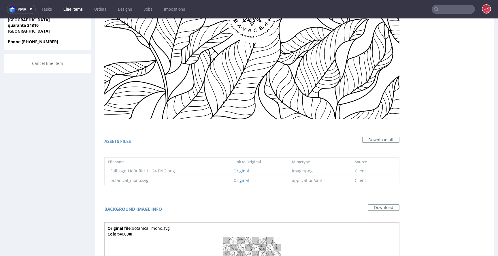
click at [319, 147] on div "Virtual dieline spit Preview for this design is still being generated Virtual d…" at bounding box center [294, 195] width 399 height 874
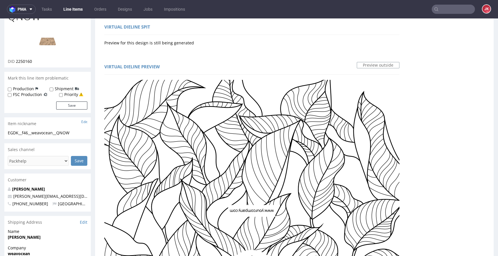
scroll to position [0, 0]
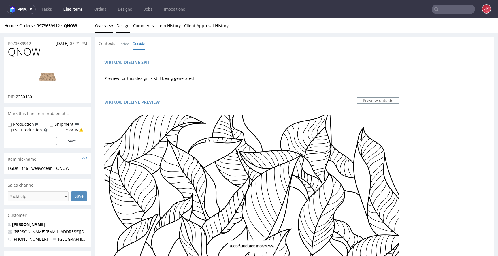
click at [101, 26] on link "Overview" at bounding box center [104, 25] width 18 height 14
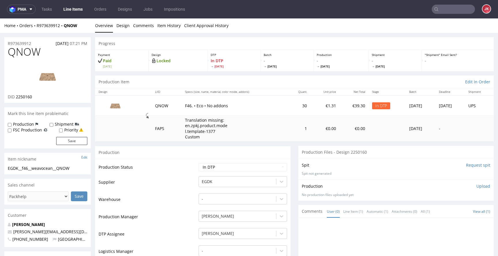
click at [172, 167] on td "Production Status" at bounding box center [148, 169] width 99 height 13
drag, startPoint x: 71, startPoint y: 167, endPoint x: 0, endPoint y: 166, distance: 70.6
copy div "EGDK__f46__weavocean__QNOW"
drag, startPoint x: 31, startPoint y: 43, endPoint x: 0, endPoint y: 45, distance: 30.6
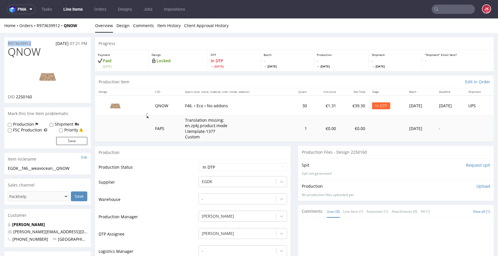
copy p "R973639912"
drag, startPoint x: 16, startPoint y: 98, endPoint x: 44, endPoint y: 96, distance: 28.3
click at [44, 96] on div "DID 2250160" at bounding box center [48, 97] width 80 height 6
copy span "2250160"
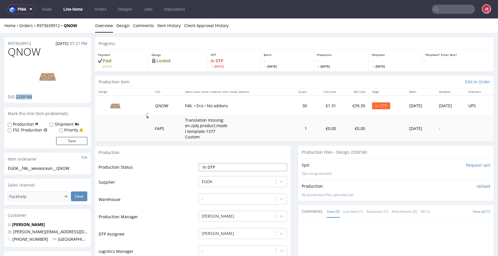
click at [243, 166] on select "Waiting for Artwork Waiting for Diecut Waiting for Mockup Waiting for DTP Waiti…" at bounding box center [243, 167] width 89 height 8
select select "dtp_ca_needed"
click at [199, 163] on select "Waiting for Artwork Waiting for Diecut Waiting for Mockup Waiting for DTP Waiti…" at bounding box center [243, 167] width 89 height 8
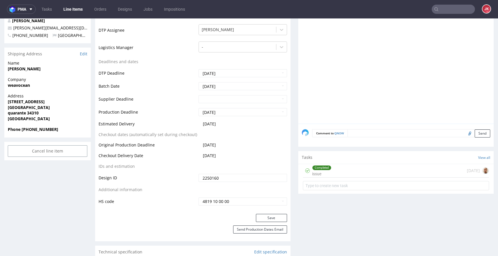
scroll to position [207, 0]
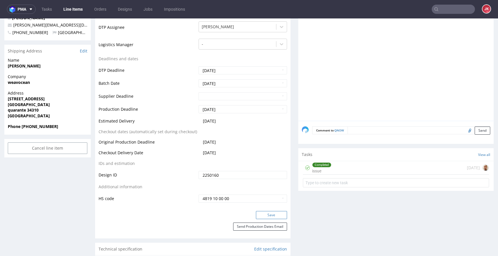
click at [263, 217] on button "Save" at bounding box center [271, 215] width 31 height 8
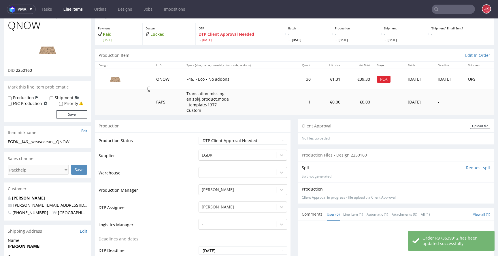
scroll to position [0, 0]
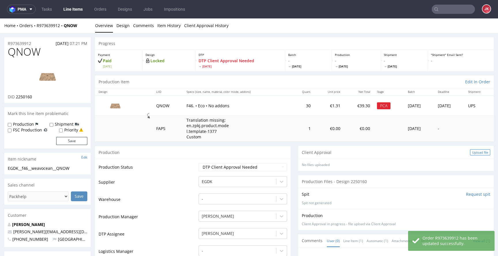
click at [470, 151] on div "Upload file" at bounding box center [480, 152] width 20 height 6
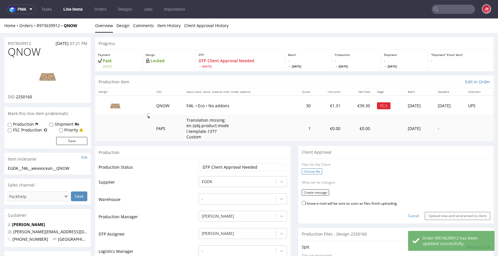
click at [315, 173] on label "Choose file" at bounding box center [312, 171] width 20 height 6
click at [0, 18] on input "Choose file" at bounding box center [0, 18] width 0 height 0
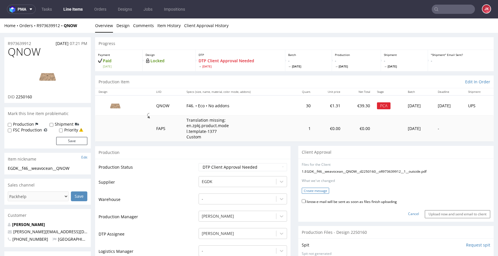
click at [312, 193] on button "Create message" at bounding box center [315, 191] width 27 height 6
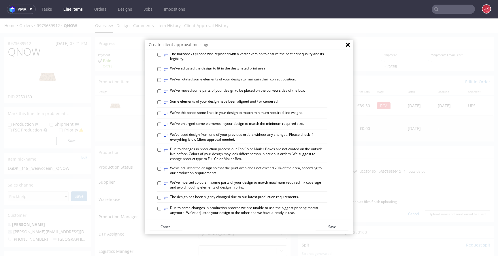
scroll to position [177, 0]
click at [195, 94] on label "⥂ We've moved some parts of your design to be placed on the correct sides of th…" at bounding box center [234, 91] width 141 height 6
click at [161, 93] on input "⥂ We've moved some parts of your design to be placed on the correct sides of th…" at bounding box center [159, 91] width 4 height 4
checkbox input "true"
click at [327, 229] on button "Save" at bounding box center [332, 227] width 35 height 8
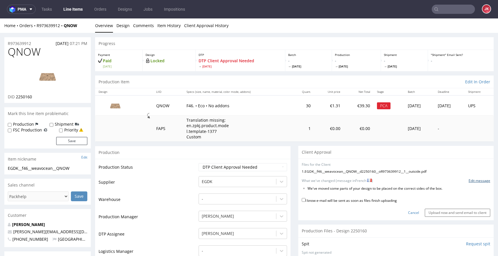
click at [469, 182] on link "Edit message" at bounding box center [480, 180] width 22 height 5
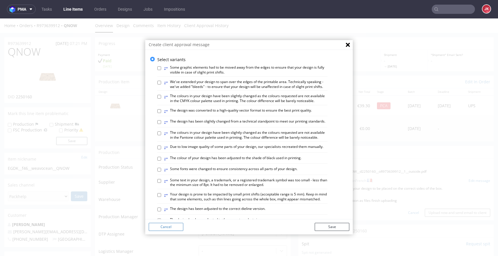
click at [170, 229] on button "Cancel" at bounding box center [166, 227] width 35 height 8
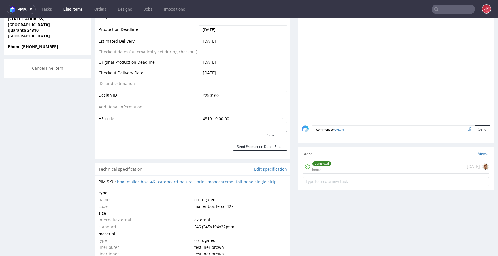
scroll to position [311, 0]
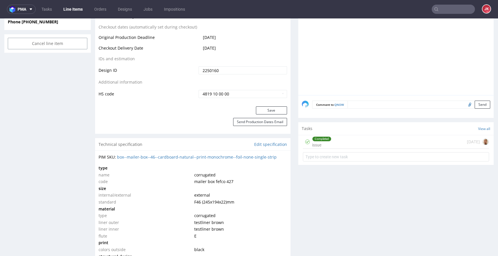
click at [319, 142] on div "Completed issue" at bounding box center [321, 141] width 19 height 13
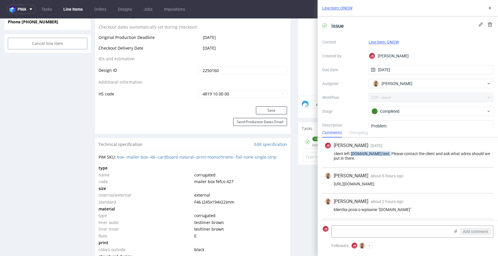
drag, startPoint x: 351, startPoint y: 153, endPoint x: 394, endPoint y: 152, distance: 43.0
click at [394, 152] on div "client left www.yourcompany.com text. Please contact the client and ask what ad…" at bounding box center [408, 155] width 167 height 9
click at [374, 155] on div "client left www.yourcompany.com text. Please contact the client and ask what ad…" at bounding box center [408, 155] width 167 height 9
drag, startPoint x: 351, startPoint y: 154, endPoint x: 402, endPoint y: 153, distance: 51.0
click at [402, 153] on div "client left www.yourcompany.com text. Please contact the client and ask what ad…" at bounding box center [408, 155] width 167 height 9
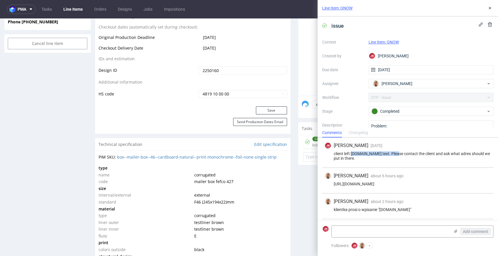
copy div "www.yourcompany.com text"
drag, startPoint x: 380, startPoint y: 211, endPoint x: 418, endPoint y: 211, distance: 37.5
click at [418, 211] on div "klientka prosi o wpisanie "www.weavocean.com"" at bounding box center [408, 209] width 167 height 5
click at [422, 210] on div "klientka prosi o wpisanie "www.weavocean.com"" at bounding box center [408, 209] width 167 height 5
drag, startPoint x: 379, startPoint y: 209, endPoint x: 429, endPoint y: 210, distance: 49.9
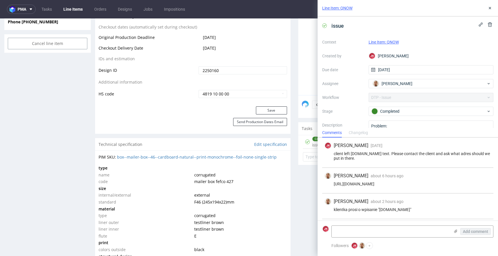
click at [429, 210] on div "klientka prosi o wpisanie "www.weavocean.com"" at bounding box center [408, 209] width 167 height 5
copy div ""www.weavocean.com""
click at [429, 210] on div "klientka prosi o wpisanie "www.weavocean.com"" at bounding box center [408, 209] width 167 height 5
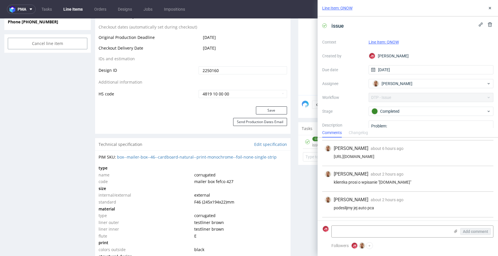
scroll to position [50, 0]
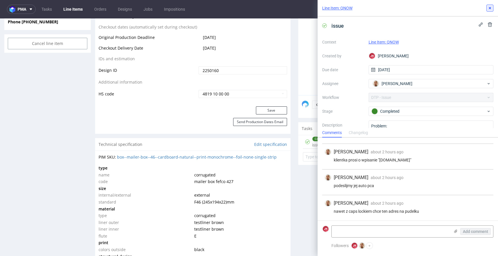
click at [490, 7] on use at bounding box center [490, 8] width 2 height 2
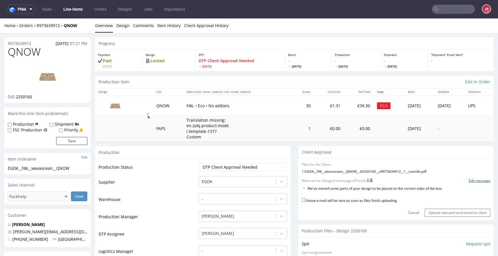
click at [472, 180] on link "Edit message" at bounding box center [480, 180] width 22 height 5
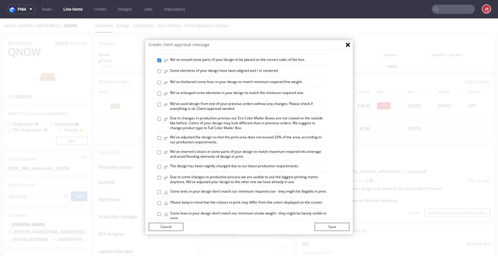
scroll to position [337, 0]
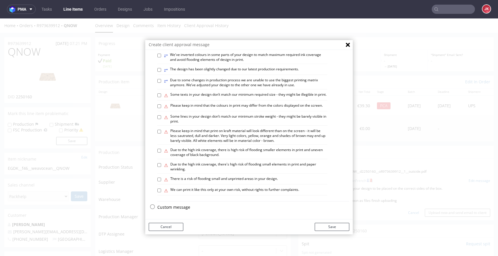
click at [166, 209] on p "Custom message" at bounding box center [253, 207] width 192 height 6
checkbox input "false"
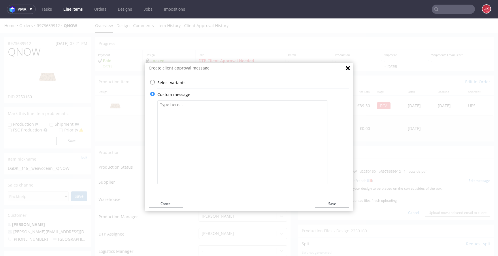
scroll to position [0, 0]
click at [218, 147] on textarea at bounding box center [242, 142] width 170 height 84
paste textarea "Nous avons remplacé le texte « www.votreentreprise.com » par « WWW.WEAVOCEAN.CO…"
type textarea "Nous avons remplacé le texte « www.votreentreprise.com » par « WWW.WEAVOCEAN.CO…"
click at [331, 205] on button "Save" at bounding box center [332, 204] width 35 height 8
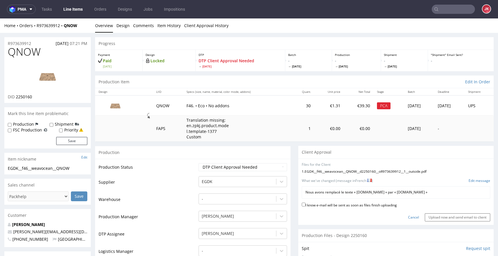
click at [330, 206] on label "I know e-mail will be sent as soon as files finish uploading" at bounding box center [349, 205] width 95 height 6
click at [306, 206] on input "I know e-mail will be sent as soon as files finish uploading" at bounding box center [304, 205] width 4 height 4
checkbox input "true"
click at [444, 219] on input "Upload now and send email to client" at bounding box center [457, 217] width 65 height 8
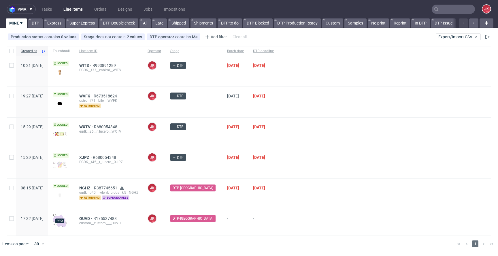
click at [210, 112] on div "→ DTP" at bounding box center [194, 102] width 57 height 30
click at [208, 144] on div "→ DTP" at bounding box center [194, 133] width 57 height 30
click at [310, 163] on div at bounding box center [384, 163] width 213 height 30
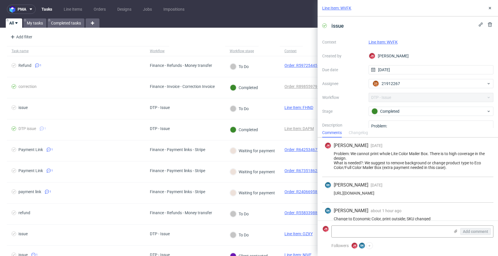
scroll to position [7, 0]
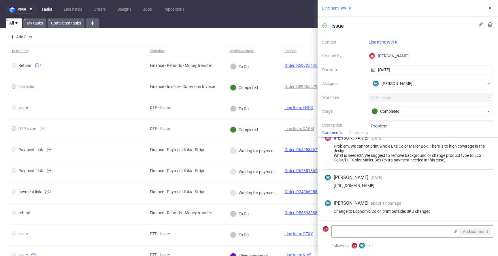
click at [378, 40] on link "Line Item: WVFK" at bounding box center [383, 42] width 29 height 5
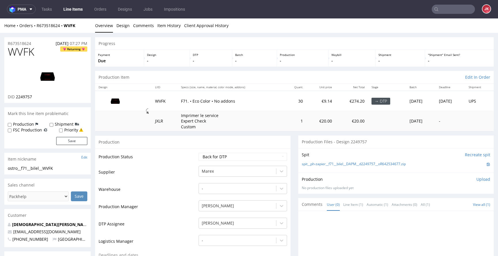
click at [124, 28] on link "Design" at bounding box center [122, 25] width 13 height 14
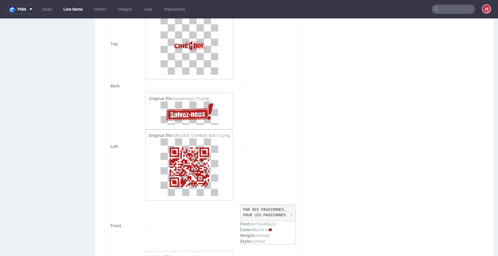
scroll to position [382, 0]
click at [201, 167] on img at bounding box center [190, 167] width 58 height 58
click at [195, 108] on img at bounding box center [190, 112] width 58 height 23
click at [197, 52] on img at bounding box center [190, 45] width 58 height 58
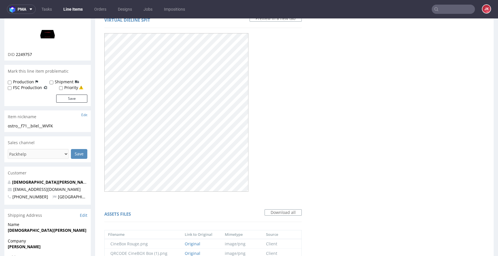
scroll to position [0, 0]
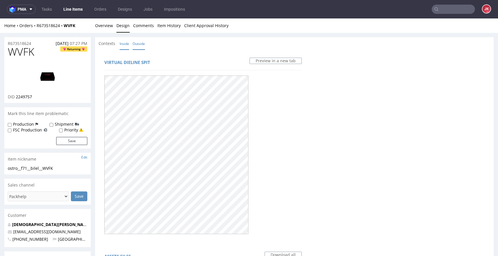
click at [128, 46] on link "Inside" at bounding box center [125, 43] width 10 height 12
click at [110, 28] on link "Overview" at bounding box center [104, 25] width 18 height 14
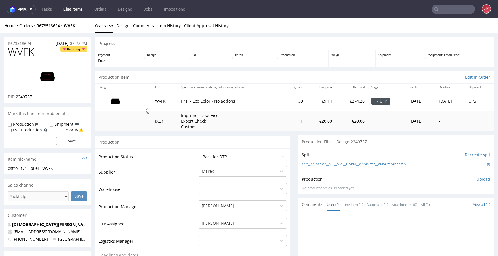
click at [21, 53] on span "WVFK" at bounding box center [21, 52] width 27 height 12
copy span "WVFK"
drag, startPoint x: 169, startPoint y: 173, endPoint x: 174, endPoint y: 171, distance: 6.0
click at [169, 173] on td "Supplier" at bounding box center [148, 173] width 99 height 17
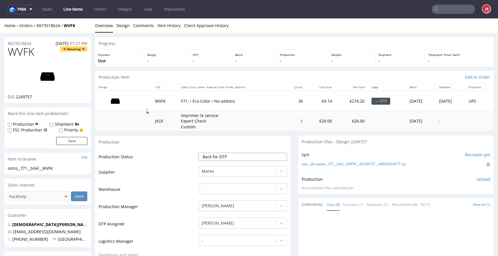
click at [230, 156] on select "Waiting for Artwork Waiting for Diecut Waiting for Mockup Waiting for DTP Waiti…" at bounding box center [243, 157] width 89 height 8
select select "dtp_in_process"
click at [199, 153] on select "Waiting for Artwork Waiting for Diecut Waiting for Mockup Waiting for DTP Waiti…" at bounding box center [243, 157] width 89 height 8
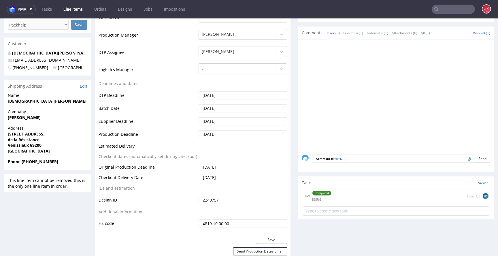
scroll to position [249, 0]
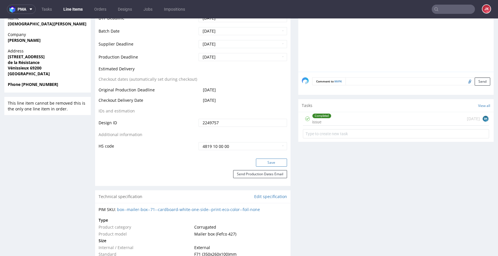
click at [269, 164] on button "Save" at bounding box center [271, 163] width 31 height 8
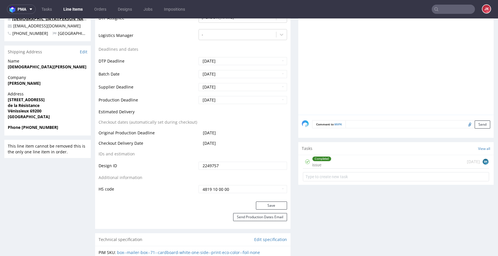
scroll to position [232, 0]
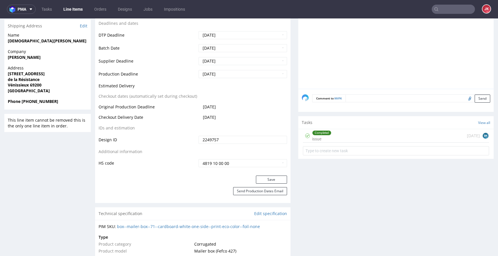
click at [343, 141] on div "Completed issue 3 days ago BK" at bounding box center [396, 136] width 186 height 14
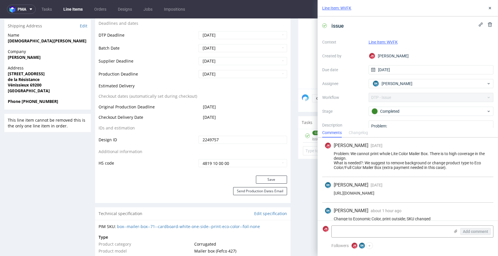
scroll to position [7, 0]
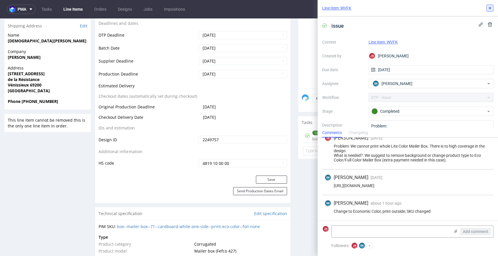
click at [489, 10] on icon at bounding box center [490, 8] width 5 height 5
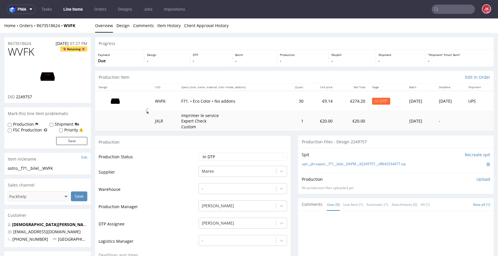
click at [125, 28] on link "Design" at bounding box center [122, 25] width 13 height 14
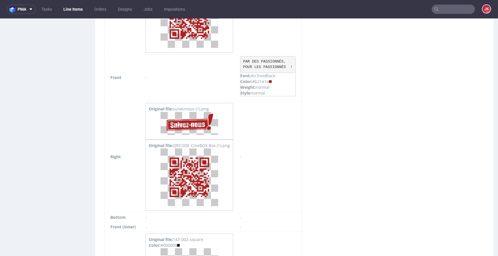
scroll to position [546, 0]
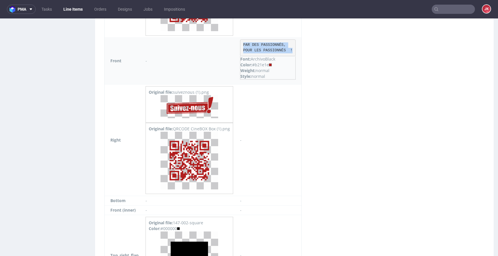
drag, startPoint x: 245, startPoint y: 44, endPoint x: 297, endPoint y: 50, distance: 52.5
click at [296, 50] on pre "PAR DES PASSIONNÉS, POUR LES PASSIONNÉS !" at bounding box center [268, 47] width 56 height 17
copy pre "PAR DES PASSIONNÉS, POUR LES PASSIONNÉS !"
click at [304, 161] on div "Sides Download Outside assets Side Assets Side Info Top Original file: CineBox …" at bounding box center [203, 55] width 209 height 496
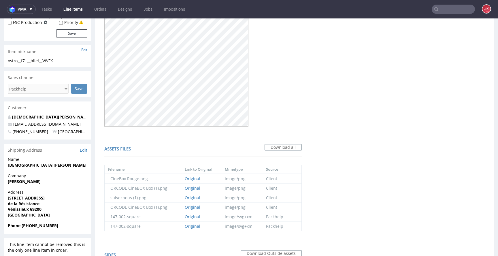
scroll to position [0, 0]
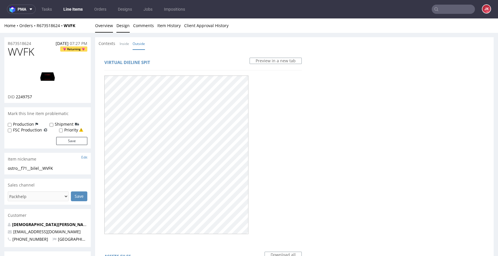
click at [104, 29] on link "Overview" at bounding box center [104, 25] width 18 height 14
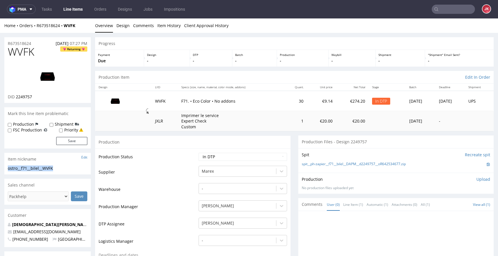
drag, startPoint x: 65, startPoint y: 167, endPoint x: 2, endPoint y: 170, distance: 62.9
copy div "ostro__f71__bilel__WVFK"
click at [41, 43] on div "R673518624 15.08.2025 07:27 PM" at bounding box center [47, 41] width 86 height 9
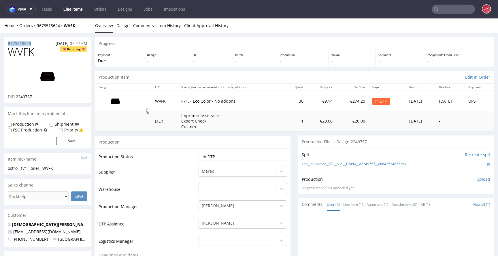
copy p "R673518624"
drag, startPoint x: 16, startPoint y: 97, endPoint x: 37, endPoint y: 96, distance: 21.1
click at [37, 96] on div "DID 2249757" at bounding box center [48, 97] width 80 height 6
copy span "2249757"
click at [477, 179] on p "Upload" at bounding box center [484, 179] width 14 height 6
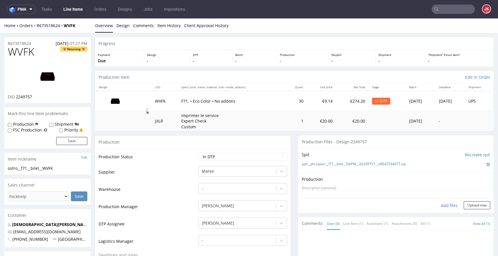
click at [439, 204] on div "Add files" at bounding box center [449, 205] width 29 height 9
type input "C:\fakepath\ostro__f71__bilel__WVFK__d2249757__oR673518624__5__outside.pdf"
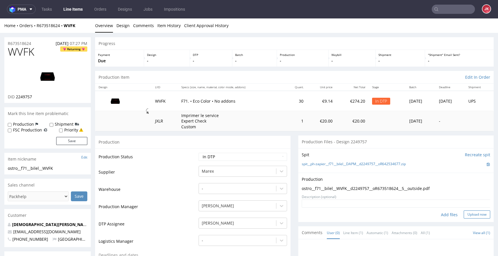
click at [470, 213] on button "Upload now" at bounding box center [477, 214] width 27 height 8
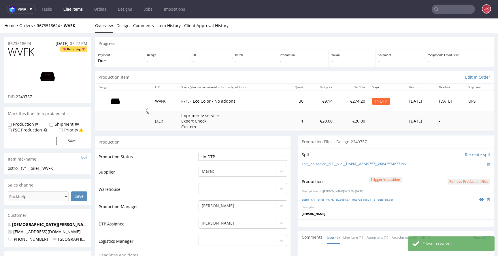
click at [258, 156] on select "Waiting for Artwork Waiting for Diecut Waiting for Mockup Waiting for DTP Waiti…" at bounding box center [243, 157] width 89 height 8
select select "dtp_production_ready"
click at [199, 153] on select "Waiting for Artwork Waiting for Diecut Waiting for Mockup Waiting for DTP Waiti…" at bounding box center [243, 157] width 89 height 8
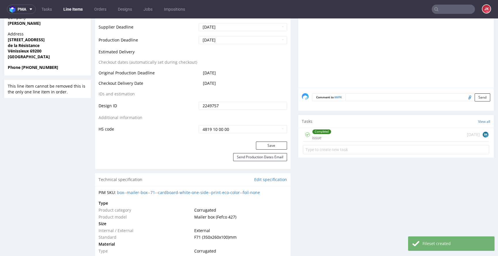
scroll to position [275, 0]
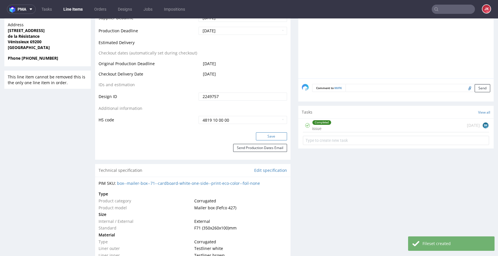
click at [263, 138] on button "Save" at bounding box center [271, 136] width 31 height 8
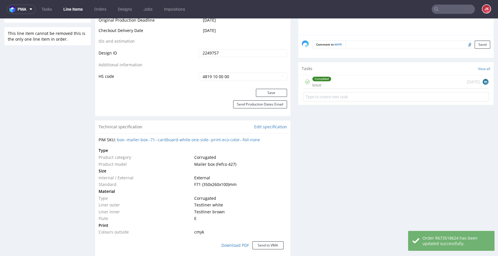
scroll to position [0, 0]
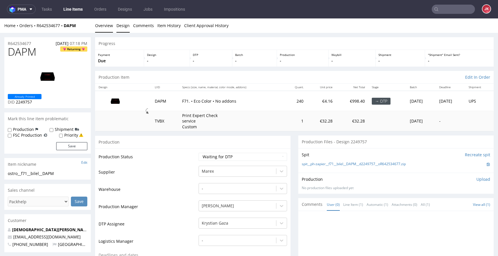
click at [123, 25] on link "Design" at bounding box center [122, 25] width 13 height 14
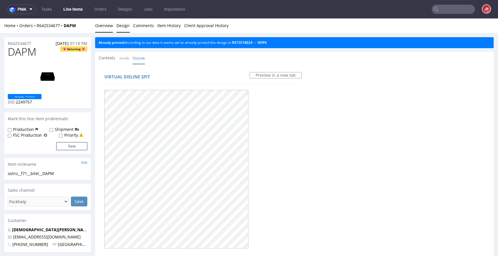
click at [98, 27] on link "Overview" at bounding box center [104, 25] width 18 height 14
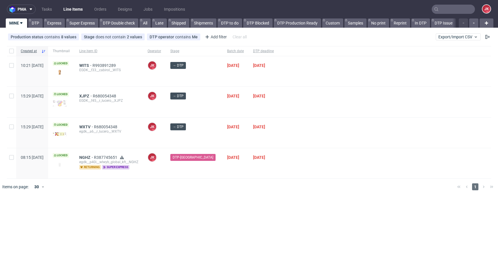
click at [208, 110] on div "→ DTP" at bounding box center [194, 102] width 57 height 30
click at [209, 105] on div "→ DTP" at bounding box center [194, 102] width 57 height 30
click at [278, 96] on div at bounding box center [384, 102] width 213 height 30
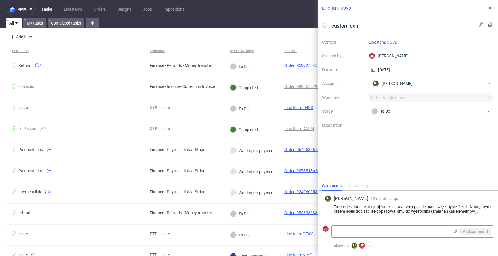
click at [391, 40] on link "Line Item: OUVD" at bounding box center [383, 42] width 29 height 5
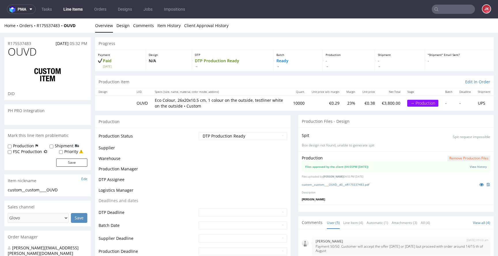
scroll to position [16, 0]
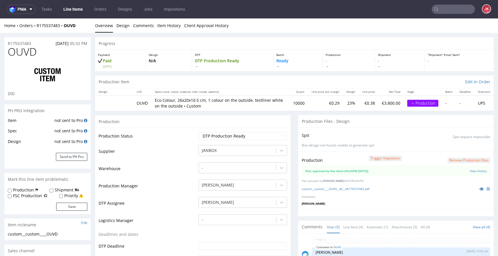
select select "in_progress"
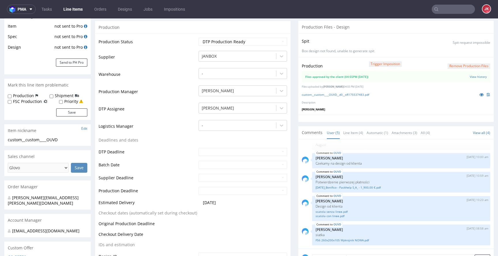
scroll to position [93, 0]
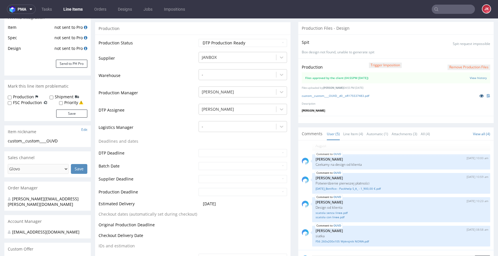
click at [479, 97] on icon at bounding box center [481, 96] width 5 height 4
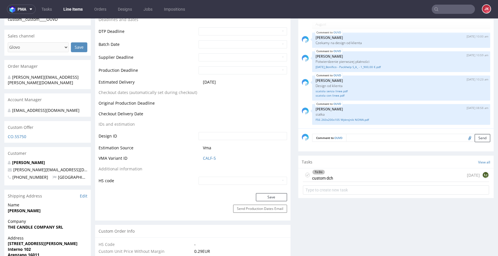
scroll to position [218, 0]
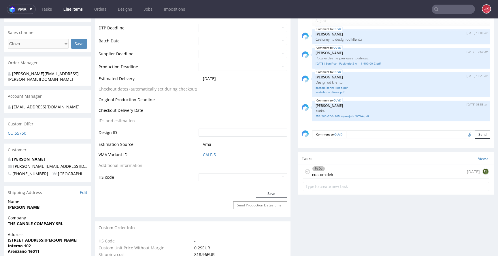
click at [318, 168] on div "To Do" at bounding box center [319, 168] width 12 height 5
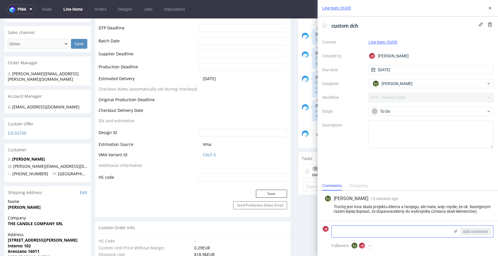
click at [381, 230] on textarea at bounding box center [391, 232] width 118 height 12
type textarea "zapamiętam, dzięki :D"
click at [468, 233] on span "Add comment" at bounding box center [475, 231] width 25 height 4
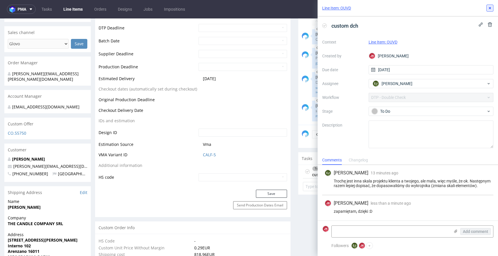
click at [491, 9] on use at bounding box center [490, 8] width 2 height 2
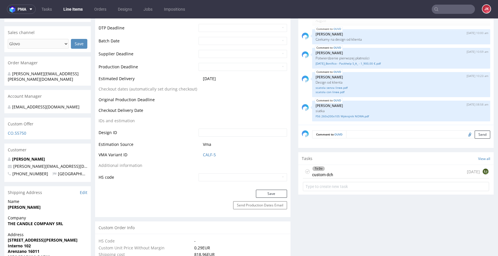
click at [306, 172] on use at bounding box center [307, 172] width 3 height 2
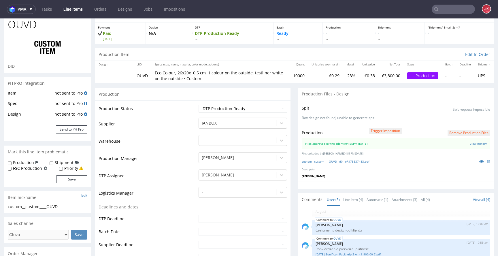
scroll to position [28, 0]
click at [350, 199] on link "Line Item (4)" at bounding box center [353, 199] width 20 height 12
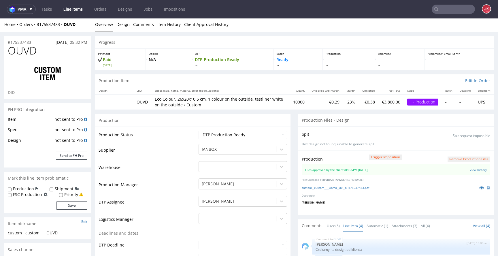
scroll to position [0, 0]
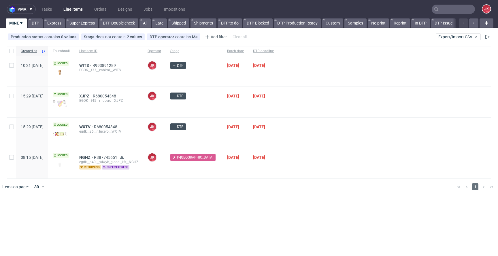
click at [166, 135] on div "[PERSON_NAME] [PERSON_NAME]" at bounding box center [154, 133] width 23 height 30
click at [93, 66] on span "WITS" at bounding box center [85, 65] width 13 height 5
click at [287, 137] on div at bounding box center [384, 133] width 213 height 30
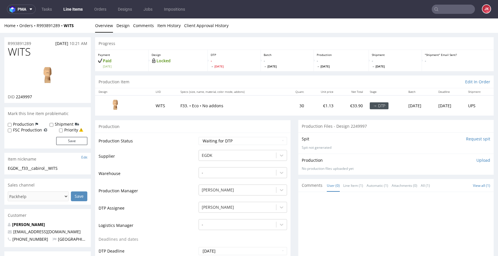
click at [121, 26] on link "Design" at bounding box center [122, 25] width 13 height 14
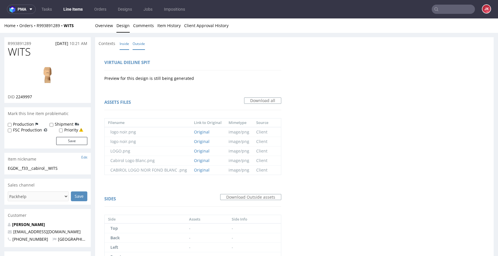
click at [125, 46] on link "Inside" at bounding box center [125, 43] width 10 height 12
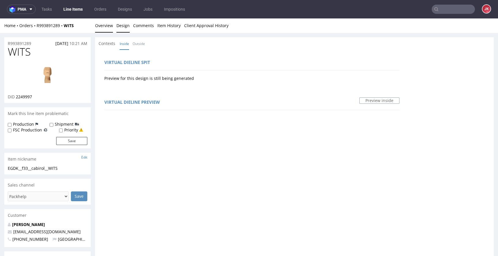
click at [103, 26] on link "Overview" at bounding box center [104, 25] width 18 height 14
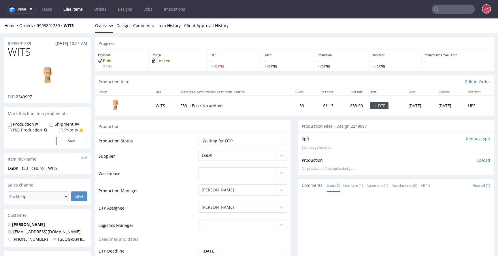
click at [466, 140] on input "Request spit" at bounding box center [478, 139] width 24 height 6
click at [28, 97] on span "2249997" at bounding box center [24, 96] width 16 height 5
copy span "2249997"
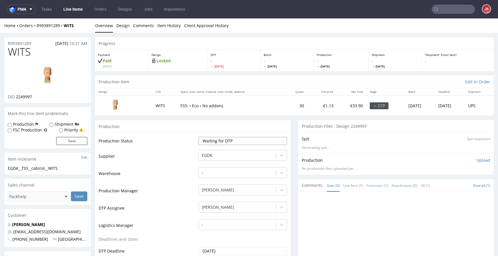
click at [247, 143] on select "Waiting for Artwork Waiting for Diecut Waiting for Mockup Waiting for DTP Waiti…" at bounding box center [243, 141] width 89 height 8
select select "dtp_in_process"
click at [199, 137] on select "Waiting for Artwork Waiting for Diecut Waiting for Mockup Waiting for DTP Waiti…" at bounding box center [243, 141] width 89 height 8
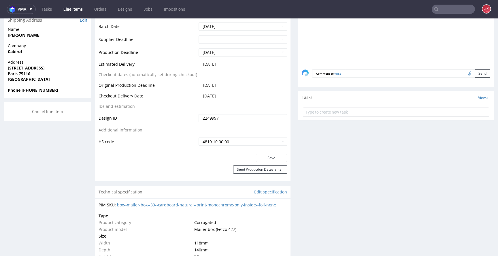
scroll to position [242, 0]
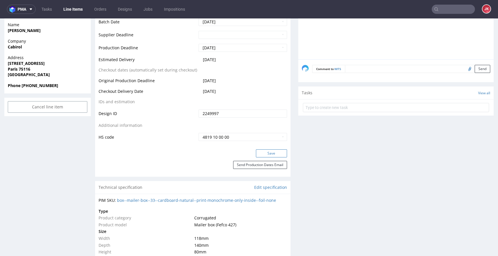
click at [263, 152] on button "Save" at bounding box center [271, 153] width 31 height 8
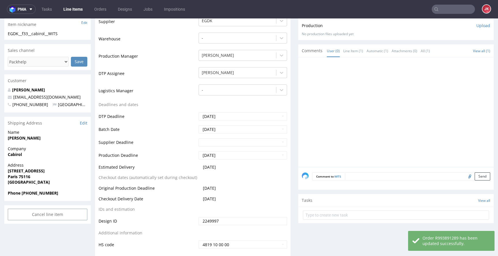
scroll to position [0, 0]
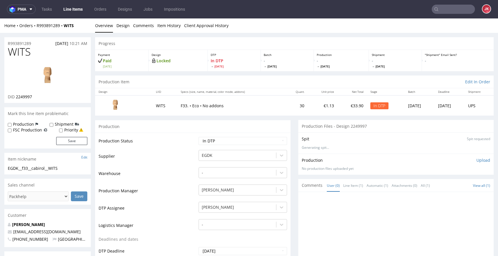
click at [39, 69] on img at bounding box center [48, 76] width 46 height 26
click at [122, 25] on link "Design" at bounding box center [122, 25] width 13 height 14
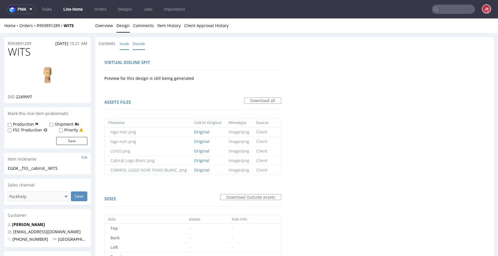
click at [126, 44] on link "Inside" at bounding box center [125, 43] width 10 height 12
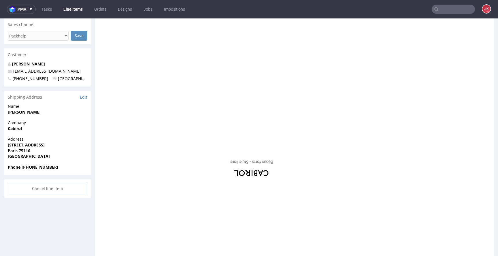
scroll to position [173, 0]
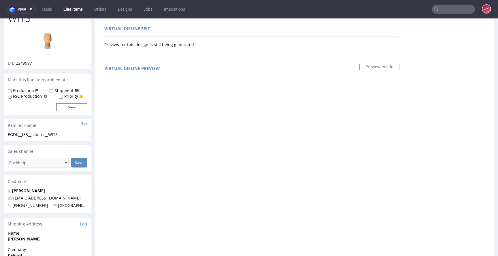
scroll to position [0, 0]
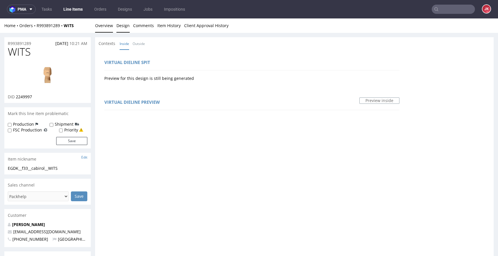
click at [104, 28] on link "Overview" at bounding box center [104, 25] width 18 height 14
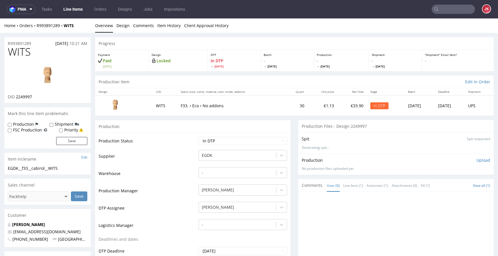
click at [56, 68] on img at bounding box center [48, 76] width 46 height 26
drag, startPoint x: 174, startPoint y: 164, endPoint x: 172, endPoint y: 160, distance: 5.3
click at [174, 164] on td "Supplier" at bounding box center [148, 157] width 99 height 17
click at [121, 27] on link "Design" at bounding box center [122, 25] width 13 height 14
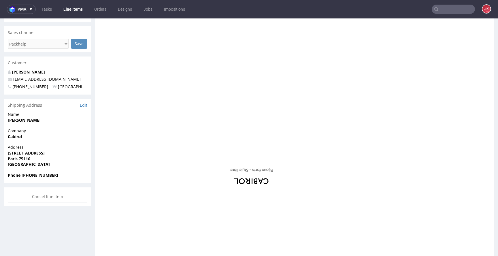
scroll to position [173, 0]
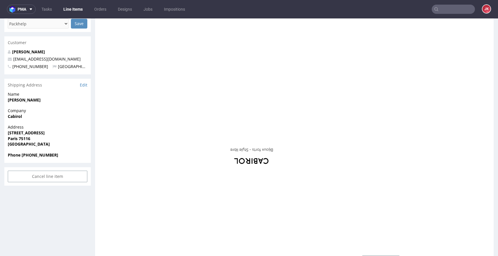
drag, startPoint x: 260, startPoint y: 114, endPoint x: 320, endPoint y: 112, distance: 59.4
copy pre "Bijoux forts - Style libre"
click at [357, 132] on div "Virtual dieline spit Preview for this design is still being generated Virtual d…" at bounding box center [294, 203] width 399 height 653
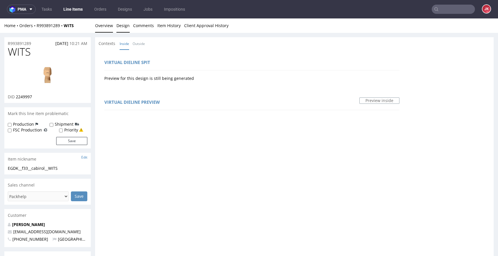
click at [105, 30] on link "Overview" at bounding box center [104, 25] width 18 height 14
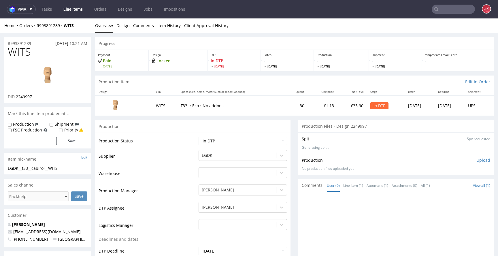
click at [21, 53] on span "WITS" at bounding box center [19, 52] width 23 height 12
copy span "WITS"
click at [157, 153] on td "Supplier" at bounding box center [148, 157] width 99 height 17
drag, startPoint x: 74, startPoint y: 165, endPoint x: 0, endPoint y: 169, distance: 73.6
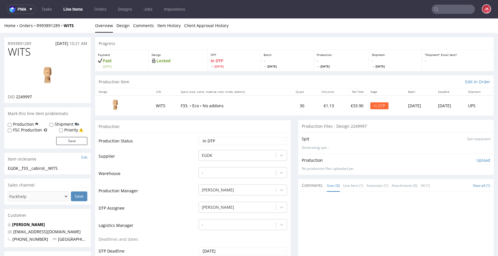
drag, startPoint x: 7, startPoint y: 171, endPoint x: 0, endPoint y: 172, distance: 6.7
drag, startPoint x: 81, startPoint y: 167, endPoint x: 0, endPoint y: 169, distance: 81.0
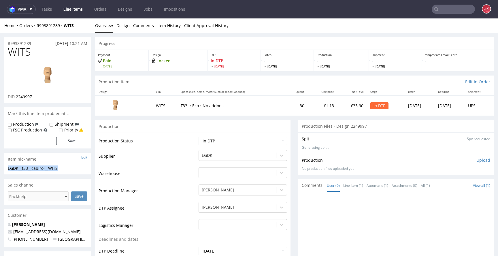
copy div "EGDK__f33__cabirol__WITS"
click at [39, 42] on div "R993891289 17.08.2025 10:21 AM" at bounding box center [47, 41] width 86 height 9
copy p "R993891289"
drag, startPoint x: 16, startPoint y: 99, endPoint x: 46, endPoint y: 98, distance: 30.3
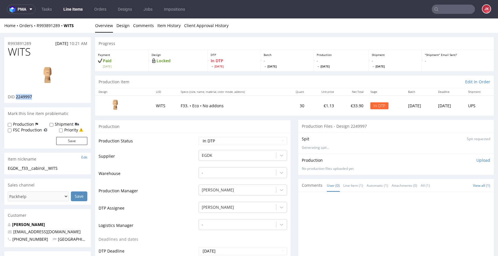
click at [46, 98] on div "DID 2249997" at bounding box center [48, 97] width 80 height 6
copy span "2249997"
click at [477, 159] on p "Upload" at bounding box center [484, 160] width 14 height 6
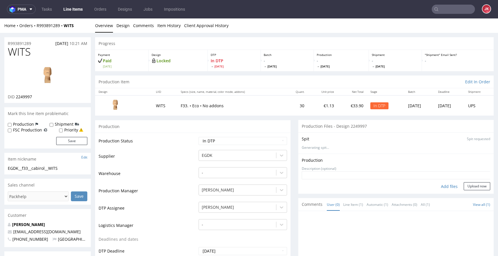
click at [442, 188] on div "Add files" at bounding box center [449, 186] width 29 height 9
type input "C:\fakepath\EGDK__f33__cabirol__WITS__d2249997__oR993891289__2__inside.pdf"
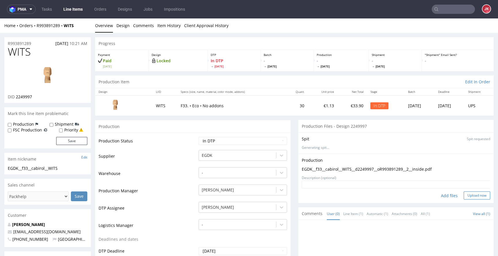
click at [465, 195] on button "Upload now" at bounding box center [477, 195] width 27 height 8
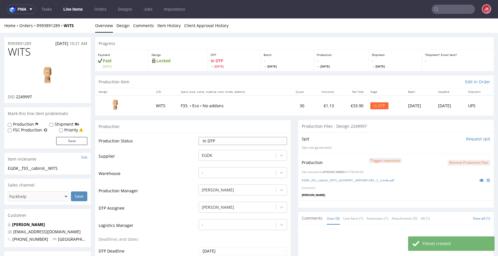
click at [249, 142] on select "Waiting for Artwork Waiting for Diecut Waiting for Mockup Waiting for DTP Waiti…" at bounding box center [243, 141] width 89 height 8
select select "dtp_production_ready"
click at [199, 137] on select "Waiting for Artwork Waiting for Diecut Waiting for Mockup Waiting for DTP Waiti…" at bounding box center [243, 141] width 89 height 8
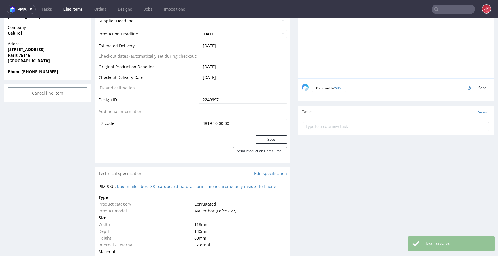
scroll to position [257, 0]
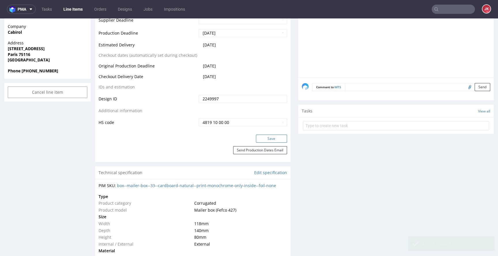
click at [264, 138] on button "Save" at bounding box center [271, 139] width 31 height 8
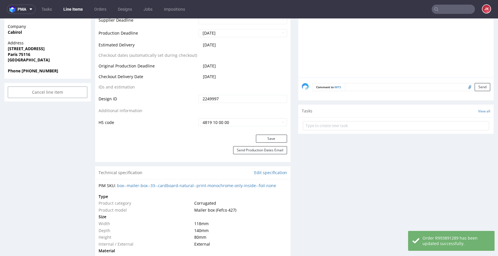
click at [289, 121] on div "Progress Payment Paid Sun 17 Aug Design Locked DTP DTP Production Ready Thu 21 …" at bounding box center [294, 226] width 399 height 892
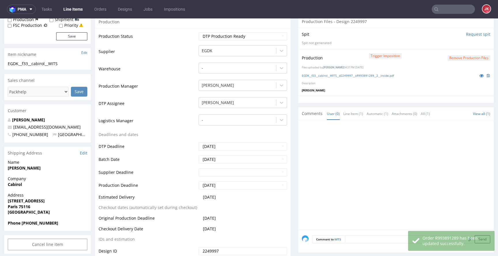
scroll to position [0, 0]
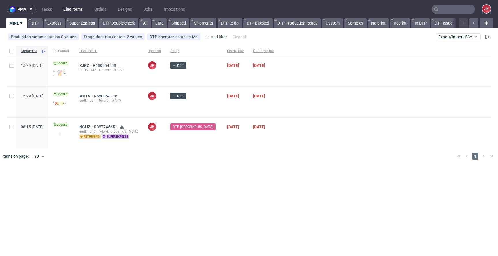
click at [221, 171] on div "pma Tasks Line Items Orders Designs Jobs Impositions JK MINE DTP Express Super …" at bounding box center [249, 128] width 498 height 256
click at [221, 151] on div at bounding box center [257, 156] width 390 height 16
click at [223, 159] on div at bounding box center [257, 156] width 390 height 16
click at [238, 142] on div "[DATE]" at bounding box center [236, 133] width 26 height 30
click at [206, 168] on div "pma Tasks Line Items Orders Designs Jobs Impositions JK MINE DTP Express Super …" at bounding box center [249, 128] width 498 height 256
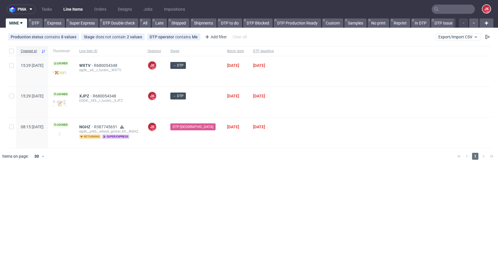
click at [138, 78] on span "WXTV R680054348 egdk__a6__r_lucero__WXTV" at bounding box center [108, 71] width 59 height 16
click at [94, 64] on span "WXTV" at bounding box center [86, 65] width 15 height 5
click at [298, 171] on div "pma Tasks Line Items Orders Designs Jobs Impositions JK MINE DTP Express Super …" at bounding box center [249, 128] width 498 height 256
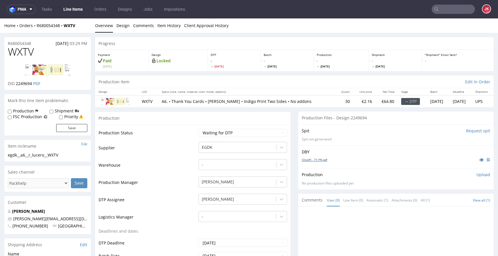
click at [313, 160] on link "ChickPi - TY PR.pdf" at bounding box center [314, 160] width 25 height 4
click at [180, 140] on td "Production Status" at bounding box center [148, 134] width 99 height 13
click at [215, 134] on select "Waiting for Artwork Waiting for Diecut Waiting for Mockup Waiting for DTP Waiti…" at bounding box center [243, 133] width 89 height 8
select select "dtp_issue"
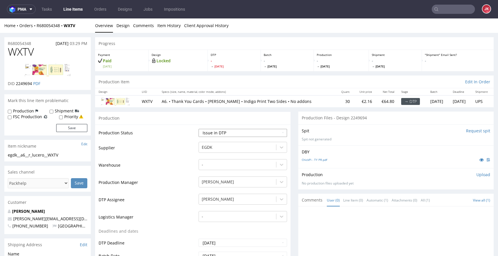
click at [199, 129] on select "Waiting for Artwork Waiting for Diecut Waiting for Mockup Waiting for DTP Waiti…" at bounding box center [243, 133] width 89 height 8
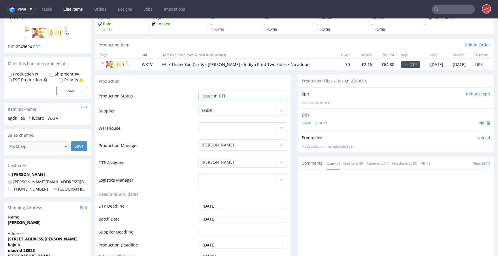
scroll to position [178, 0]
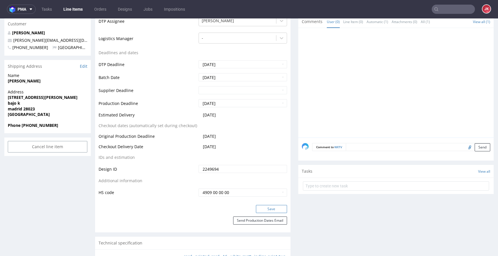
click at [272, 209] on button "Save" at bounding box center [271, 209] width 31 height 8
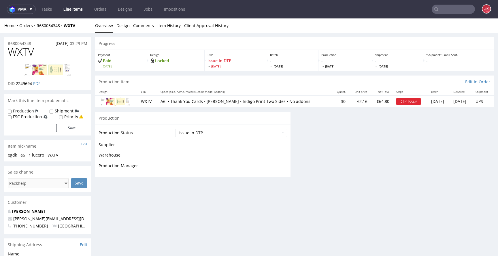
scroll to position [175, 0]
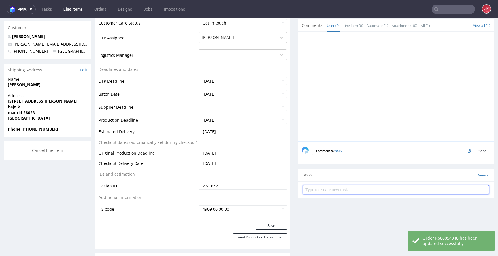
click at [308, 191] on input "text" at bounding box center [396, 189] width 186 height 9
type input "issue"
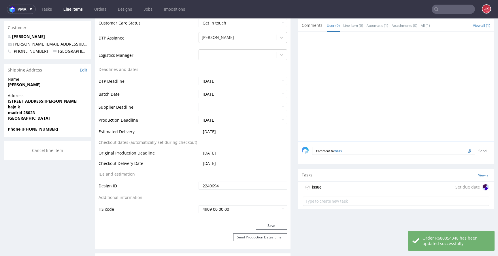
click at [319, 187] on div "issue Set due date" at bounding box center [396, 188] width 186 height 12
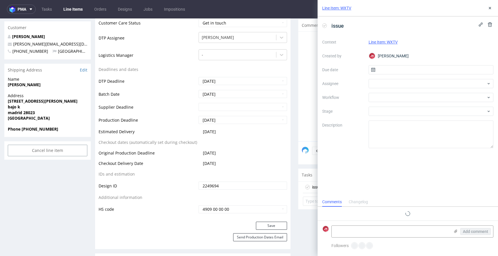
scroll to position [5, 0]
click at [389, 70] on input "text" at bounding box center [431, 69] width 125 height 9
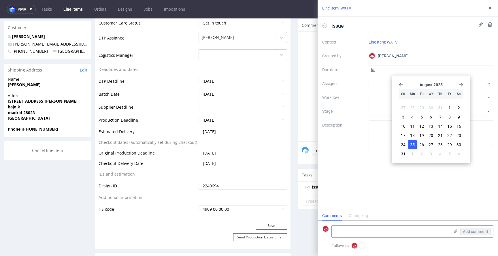
click at [413, 147] on span "25" at bounding box center [412, 145] width 5 height 6
type input "25/08/2025"
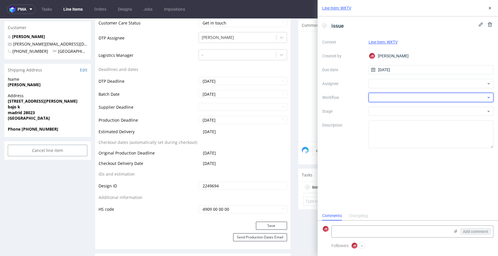
click at [383, 96] on div at bounding box center [431, 97] width 125 height 9
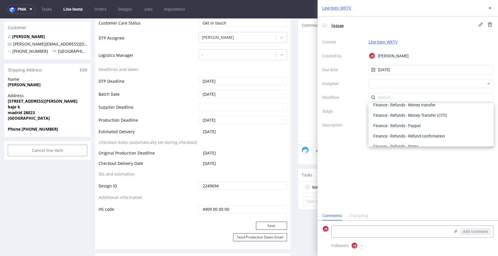
scroll to position [0, 0]
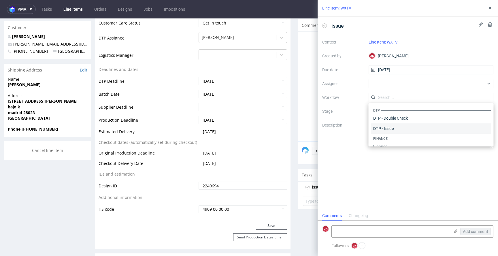
click at [379, 129] on div "DTP - Issue" at bounding box center [431, 128] width 121 height 10
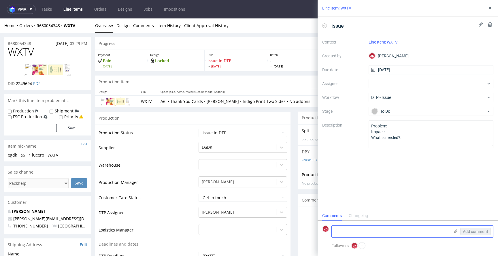
click at [353, 233] on textarea at bounding box center [391, 232] width 118 height 12
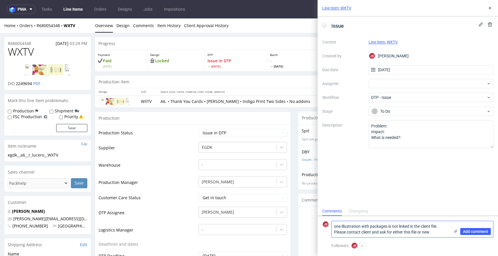
click at [415, 232] on textarea "one illustration with packages is not linked in the client file. Please contact…" at bounding box center [391, 229] width 118 height 16
click at [445, 231] on textarea "one illustration with packages is not linked in the client file. Please contact…" at bounding box center [391, 229] width 118 height 16
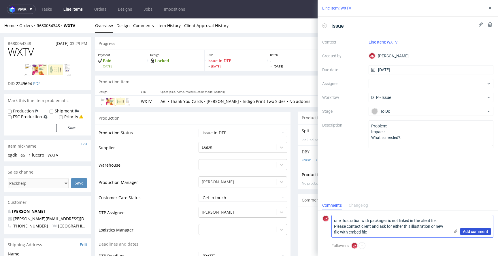
type textarea "one illustration with packages is not linked in the client file. Please contact…"
click at [475, 231] on span "Add comment" at bounding box center [475, 231] width 25 height 4
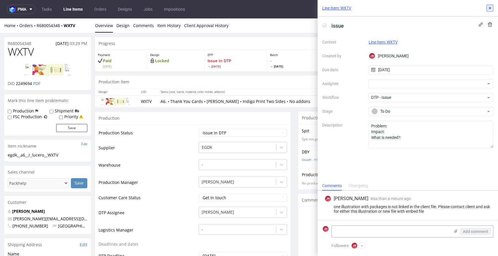
click at [489, 5] on button at bounding box center [490, 8] width 7 height 7
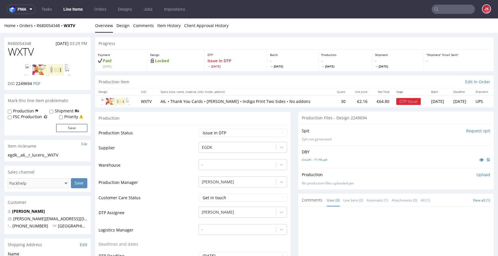
click at [24, 54] on span "WXTV" at bounding box center [21, 52] width 26 height 12
copy span "WXTV"
click at [182, 174] on td "Warehouse" at bounding box center [148, 167] width 99 height 17
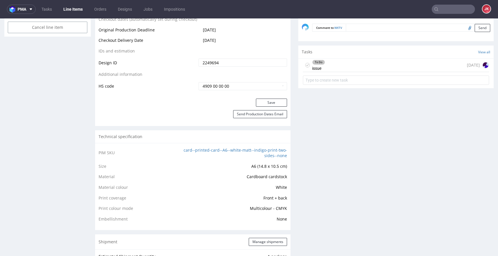
scroll to position [309, 0]
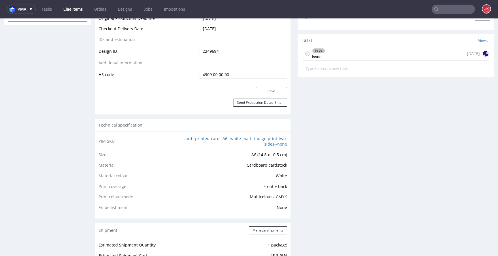
click at [316, 56] on div "To Do issue" at bounding box center [318, 53] width 13 height 13
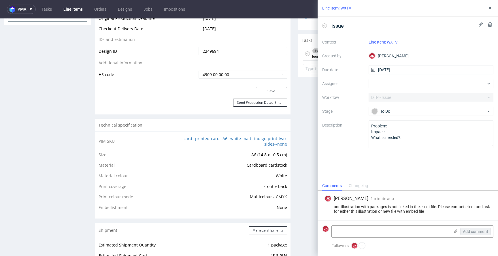
click at [372, 205] on div "one illustration with packages is not linked in the client file. Please contact…" at bounding box center [408, 208] width 167 height 9
copy div "one illustration with packages is not linked in the client file. Please contact…"
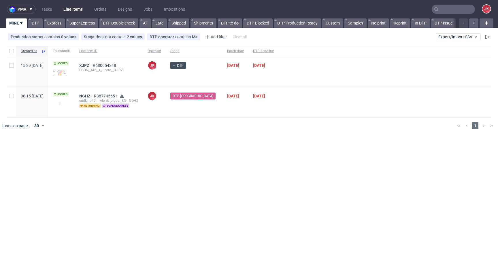
click at [295, 130] on div at bounding box center [257, 126] width 390 height 16
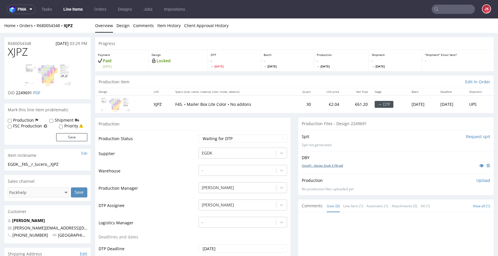
click at [327, 164] on link "ChickPi - Mailer Draft 9 PR.pdf" at bounding box center [322, 165] width 41 height 4
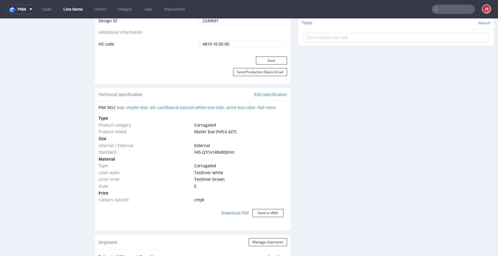
scroll to position [332, 0]
click at [288, 146] on div "Progress Payment Paid [DATE] Design Locked DTP - [DATE] Batch - [DATE] Producti…" at bounding box center [294, 139] width 399 height 869
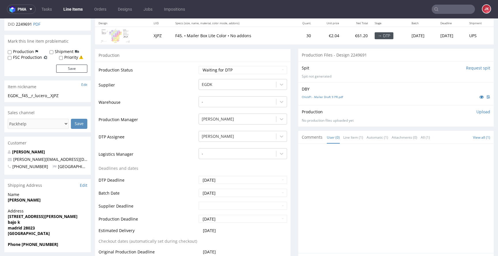
scroll to position [0, 0]
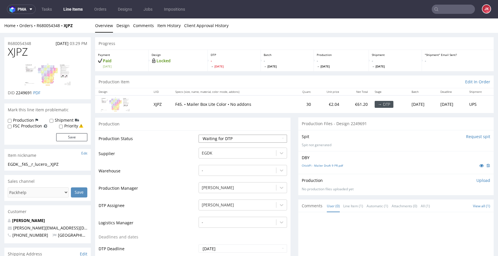
click at [208, 140] on select "Waiting for Artwork Waiting for Diecut Waiting for Mockup Waiting for DTP Waiti…" at bounding box center [243, 139] width 89 height 8
select select "dtp_in_process"
click at [199, 135] on select "Waiting for Artwork Waiting for Diecut Waiting for Mockup Waiting for DTP Waiti…" at bounding box center [243, 139] width 89 height 8
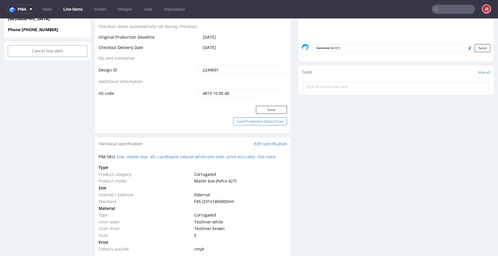
scroll to position [287, 0]
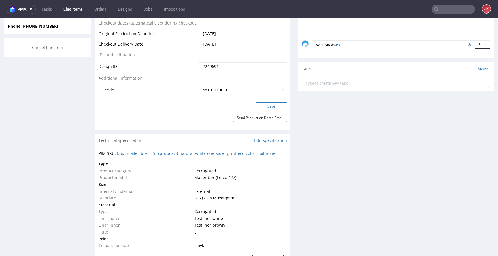
click at [261, 110] on button "Save" at bounding box center [271, 106] width 31 height 8
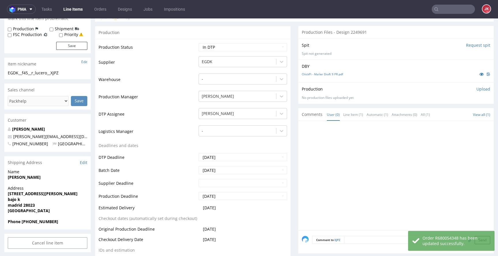
scroll to position [0, 0]
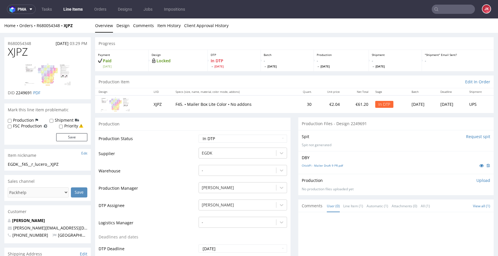
click at [23, 53] on span "XJPZ" at bounding box center [18, 52] width 20 height 12
copy span "XJPZ"
click at [153, 166] on td "Warehouse" at bounding box center [148, 172] width 99 height 17
drag, startPoint x: 57, startPoint y: 164, endPoint x: 0, endPoint y: 165, distance: 56.5
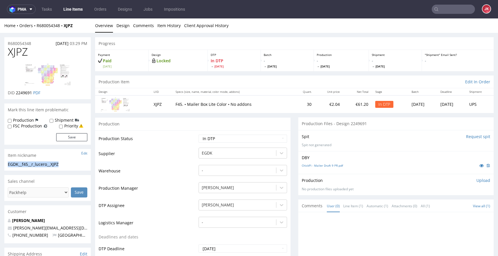
copy div "EGDK__f45__r_lucero__XJPZ"
drag, startPoint x: 39, startPoint y: 43, endPoint x: 0, endPoint y: 44, distance: 39.2
copy p "R680054348"
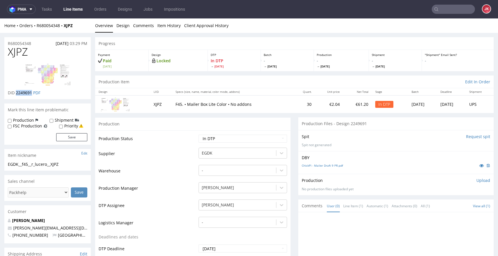
drag, startPoint x: 15, startPoint y: 94, endPoint x: 32, endPoint y: 94, distance: 16.7
click at [32, 94] on p "DID 2249691 PDF" at bounding box center [24, 93] width 33 height 6
copy span "2249691"
click at [477, 178] on p "Upload" at bounding box center [484, 181] width 14 height 6
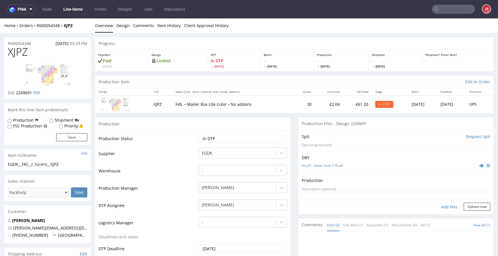
click at [440, 208] on div "Add files" at bounding box center [449, 207] width 29 height 9
type input "C:\fakepath\EGDK__f45__r_lucero__XJPZ__d2249691__oR680054348__5__outside.pdf"
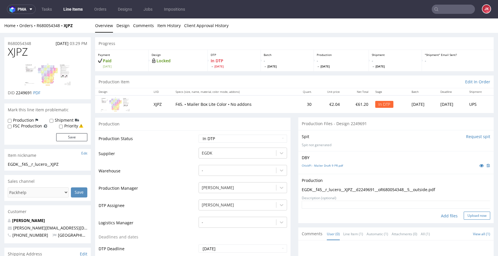
click at [469, 219] on button "Upload now" at bounding box center [477, 216] width 27 height 8
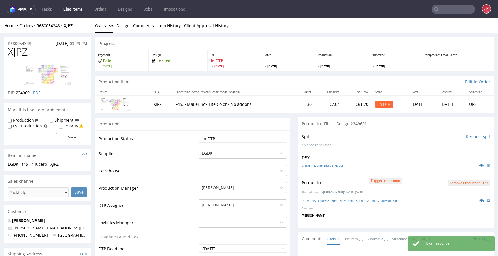
click at [264, 142] on td "Waiting for Artwork Waiting for Diecut Waiting for Mockup Waiting for DTP Waiti…" at bounding box center [242, 140] width 90 height 13
click at [264, 140] on select "Waiting for Artwork Waiting for Diecut Waiting for Mockup Waiting for DTP Waiti…" at bounding box center [243, 139] width 89 height 8
select select "dtp_production_ready"
click at [199, 135] on select "Waiting for Artwork Waiting for Diecut Waiting for Mockup Waiting for DTP Waiti…" at bounding box center [243, 139] width 89 height 8
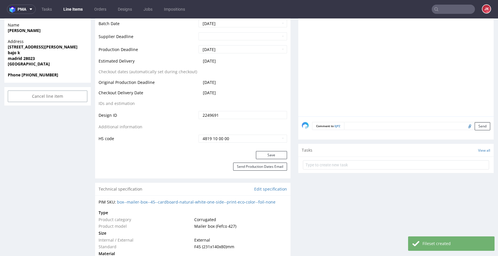
scroll to position [266, 0]
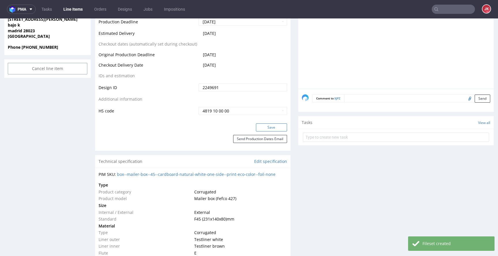
click at [262, 129] on button "Save" at bounding box center [271, 127] width 31 height 8
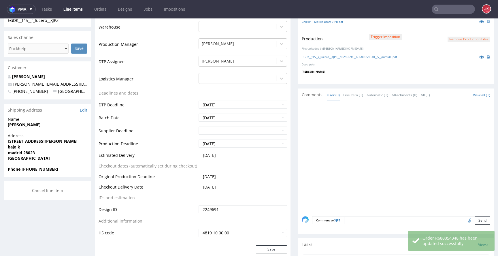
scroll to position [0, 0]
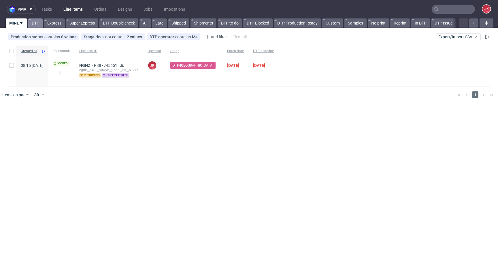
click at [33, 22] on link "DTP" at bounding box center [35, 22] width 14 height 9
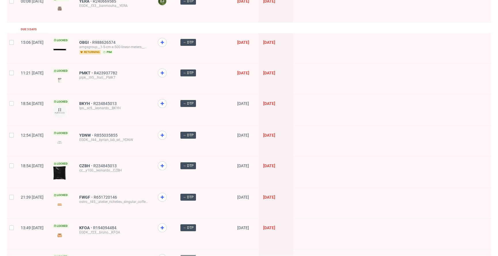
scroll to position [485, 0]
click at [92, 41] on span "OBGI" at bounding box center [85, 42] width 13 height 5
click at [94, 70] on span "PMKT" at bounding box center [86, 72] width 15 height 5
click at [93, 102] on span "BKYH" at bounding box center [86, 103] width 14 height 5
click at [94, 133] on span "YDNW" at bounding box center [86, 135] width 15 height 5
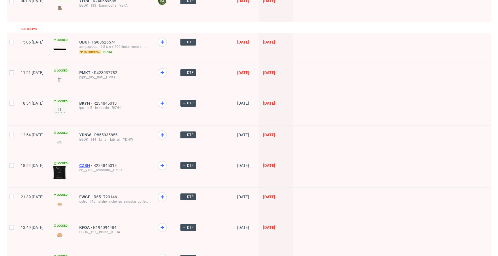
click at [93, 163] on span "CZBH" at bounding box center [86, 165] width 14 height 5
click at [94, 195] on span "FWGF" at bounding box center [86, 197] width 14 height 5
click at [103, 222] on div "KFOA R194094484 EGDK__f23__bruno__KFOA" at bounding box center [114, 233] width 78 height 30
click at [93, 225] on span "KFOA" at bounding box center [86, 227] width 14 height 5
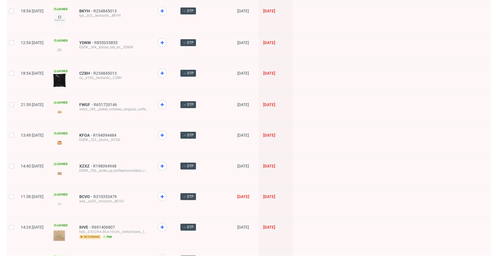
scroll to position [577, 0]
click at [93, 163] on span "XZXZ" at bounding box center [86, 165] width 14 height 5
click at [93, 195] on span "BCVO" at bounding box center [86, 196] width 14 height 5
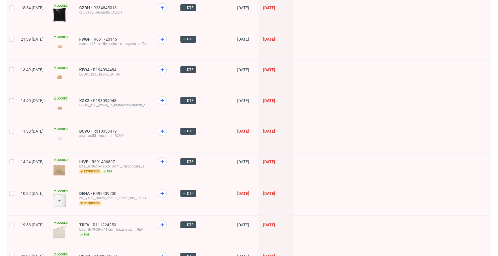
scroll to position [645, 0]
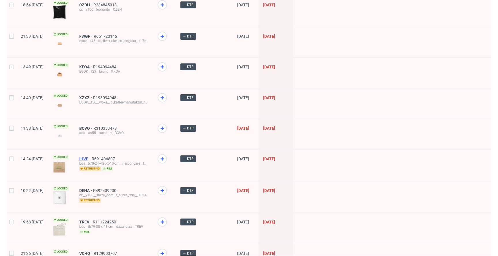
click at [92, 158] on span "IHVE" at bounding box center [85, 159] width 12 height 5
click at [93, 189] on span "DEHA" at bounding box center [86, 190] width 14 height 5
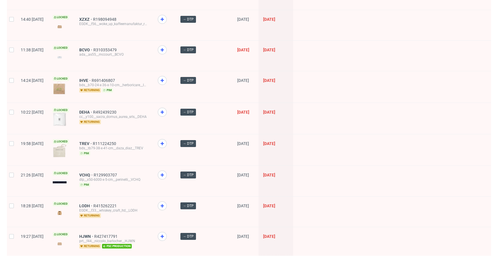
scroll to position [727, 0]
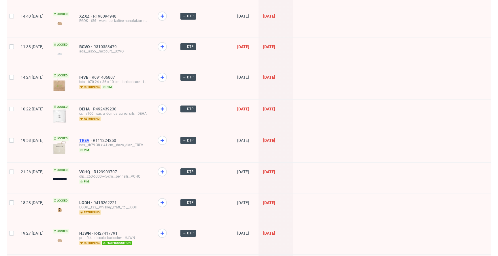
click at [93, 138] on span "TREV" at bounding box center [86, 140] width 14 height 5
click at [94, 171] on span "VCHQ" at bounding box center [86, 172] width 14 height 5
click at [93, 201] on span "LODH" at bounding box center [86, 202] width 14 height 5
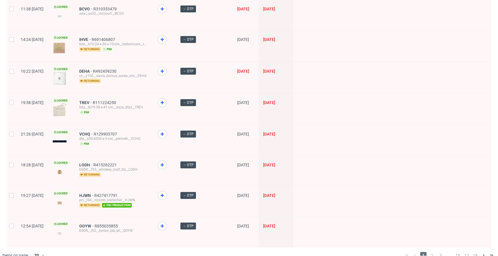
scroll to position [771, 0]
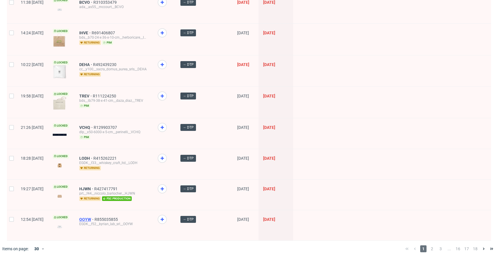
click at [95, 217] on span "OOYW" at bounding box center [86, 219] width 15 height 5
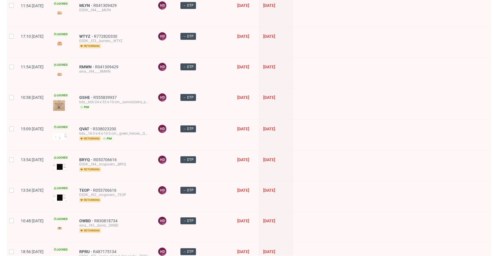
scroll to position [0, 0]
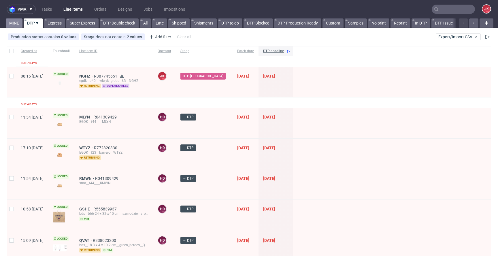
click at [14, 22] on link "MINE" at bounding box center [14, 22] width 17 height 9
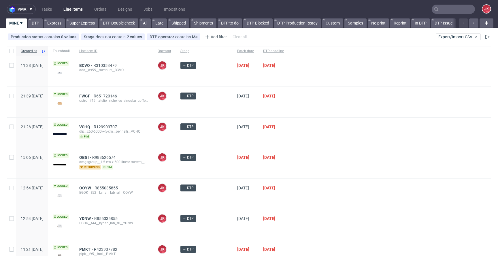
click at [292, 127] on div at bounding box center [390, 133] width 203 height 30
click at [314, 160] on div at bounding box center [390, 163] width 203 height 30
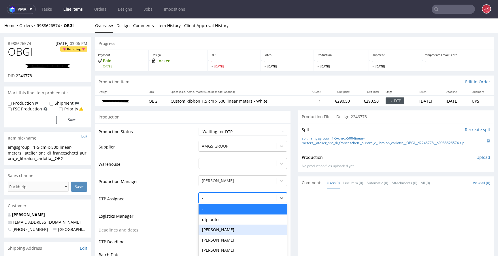
click at [228, 198] on div "[PERSON_NAME], 3 of 31. 31 results available. Use Up and Down to choose options…" at bounding box center [243, 197] width 89 height 8
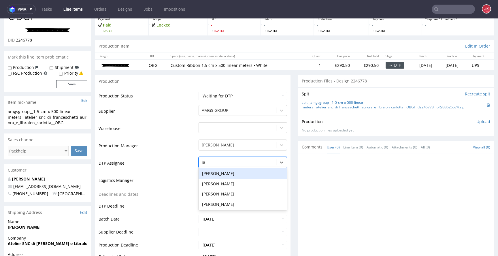
type input "jan"
click at [234, 170] on div "[PERSON_NAME]" at bounding box center [243, 173] width 89 height 10
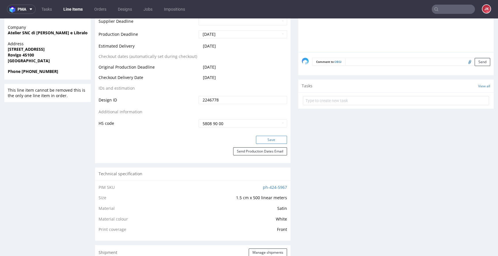
click at [263, 142] on button "Save" at bounding box center [271, 140] width 31 height 8
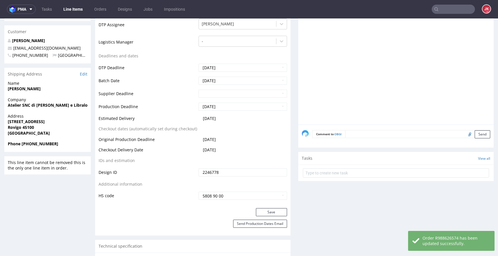
scroll to position [0, 0]
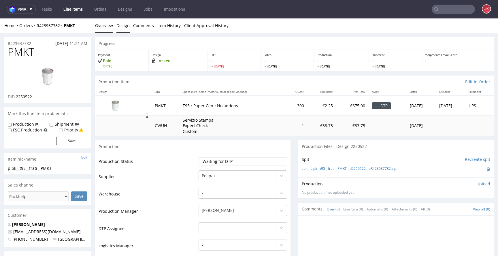
click at [125, 29] on link "Design" at bounding box center [122, 25] width 13 height 14
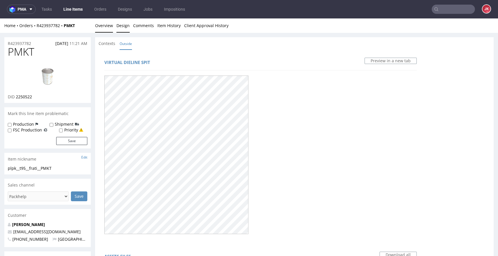
click at [108, 30] on link "Overview" at bounding box center [104, 25] width 18 height 14
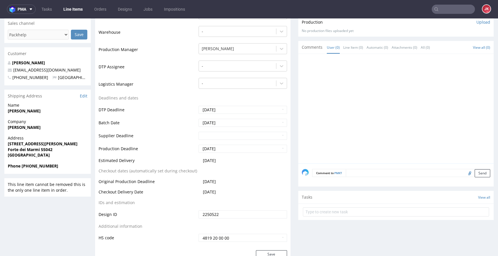
scroll to position [78, 0]
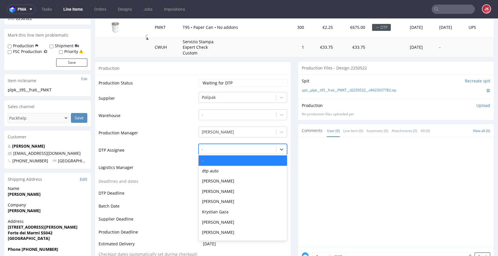
click at [208, 150] on div at bounding box center [237, 149] width 71 height 7
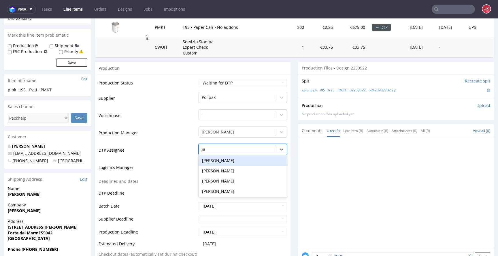
type input "jan"
click at [225, 159] on div "[PERSON_NAME]" at bounding box center [243, 160] width 89 height 10
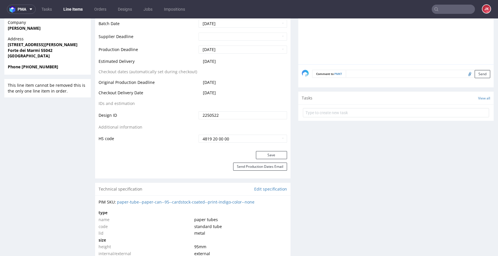
scroll to position [293, 0]
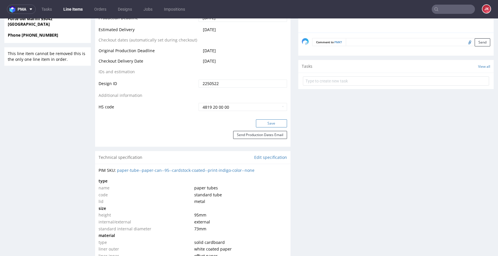
click at [262, 125] on button "Save" at bounding box center [271, 123] width 31 height 8
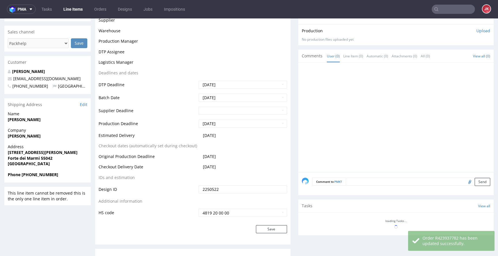
scroll to position [0, 0]
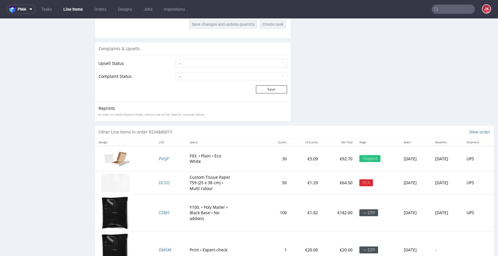
scroll to position [753, 0]
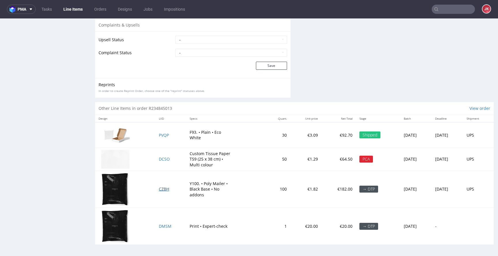
click at [159, 189] on span "CZBH" at bounding box center [164, 188] width 10 height 5
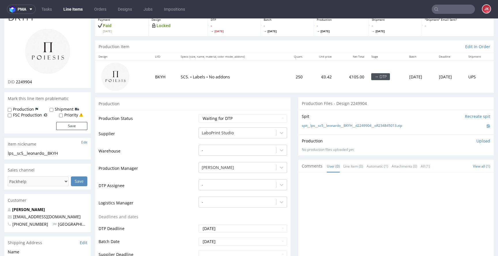
scroll to position [0, 0]
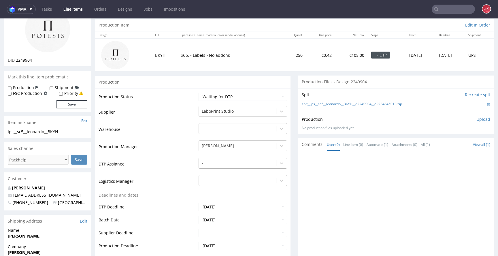
click at [227, 166] on div "-" at bounding box center [243, 162] width 89 height 8
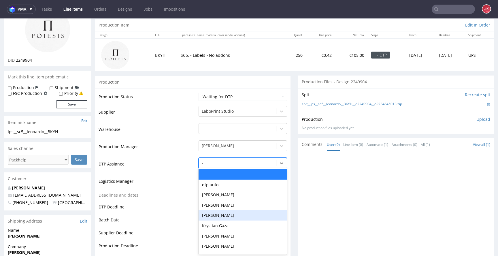
scroll to position [58, 0]
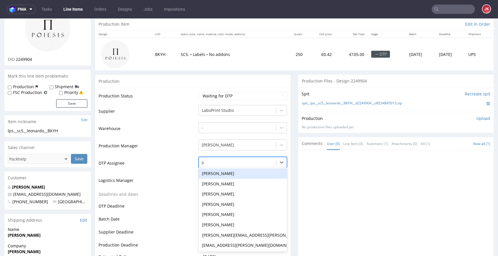
type input "jan"
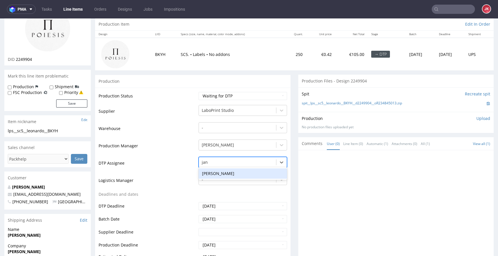
click at [233, 174] on div "[PERSON_NAME]" at bounding box center [243, 173] width 89 height 10
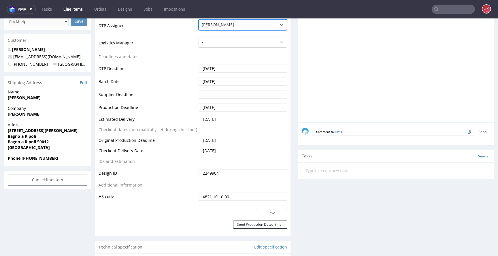
scroll to position [216, 0]
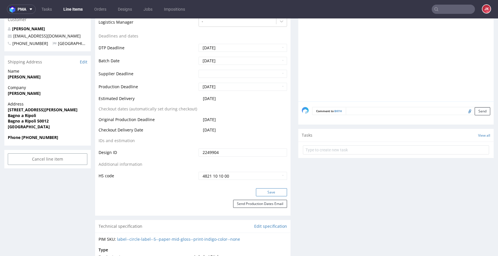
click at [265, 193] on button "Save" at bounding box center [271, 192] width 31 height 8
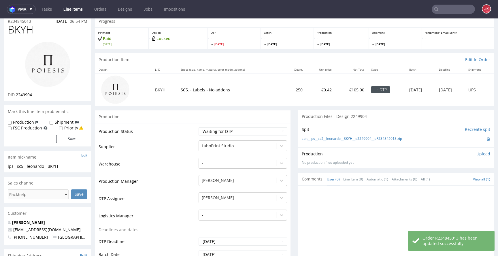
scroll to position [0, 0]
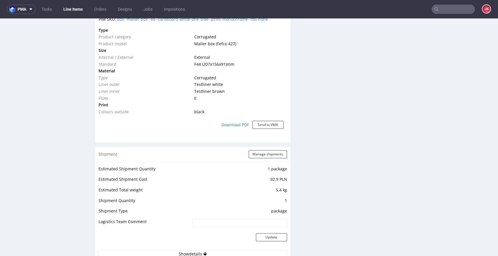
scroll to position [665, 0]
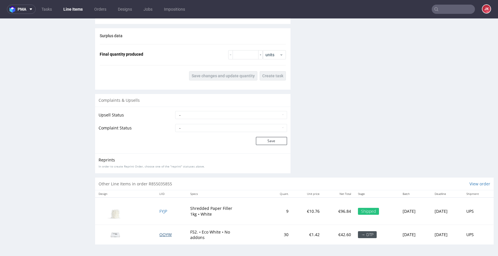
click at [162, 233] on span "OOYW" at bounding box center [165, 234] width 12 height 5
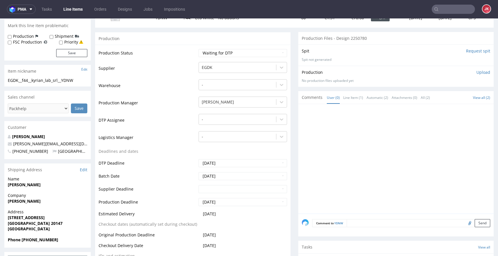
scroll to position [0, 0]
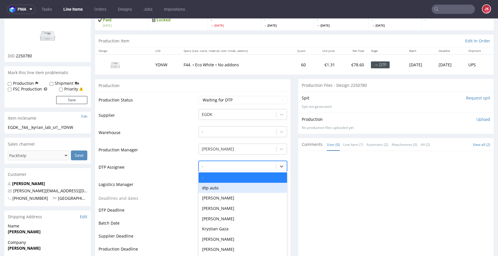
click at [210, 169] on div "dtp auto, 2 of 31. 31 results available. Use Up and Down to choose options, pre…" at bounding box center [243, 165] width 89 height 8
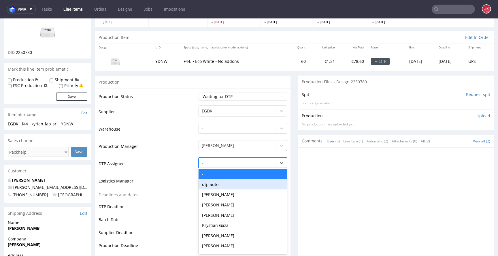
scroll to position [45, 0]
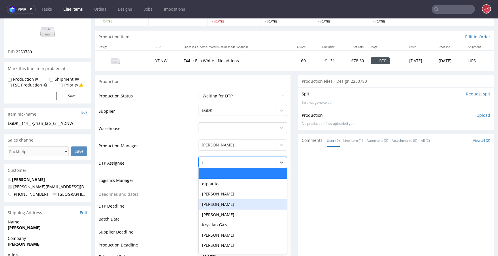
type input "jan"
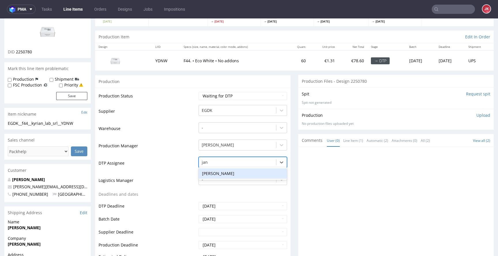
click at [231, 170] on div "Jan Kocik" at bounding box center [243, 173] width 89 height 10
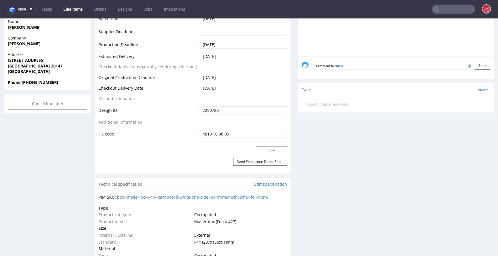
scroll to position [252, 0]
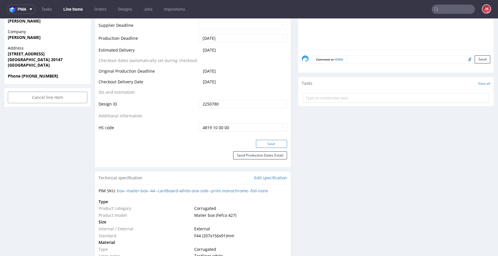
click at [259, 142] on button "Save" at bounding box center [271, 144] width 31 height 8
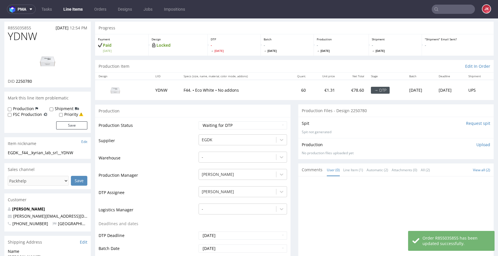
scroll to position [0, 0]
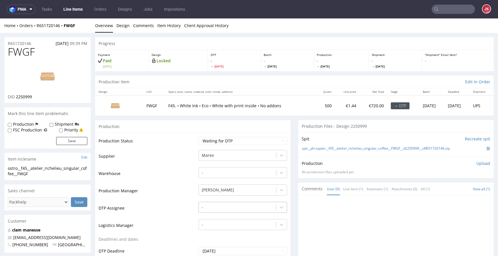
click at [226, 209] on div "-" at bounding box center [243, 206] width 89 height 8
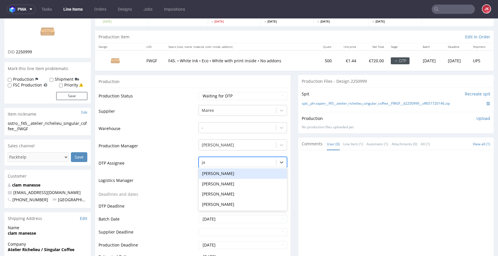
type input "jan"
click at [233, 175] on div "[PERSON_NAME]" at bounding box center [243, 173] width 89 height 10
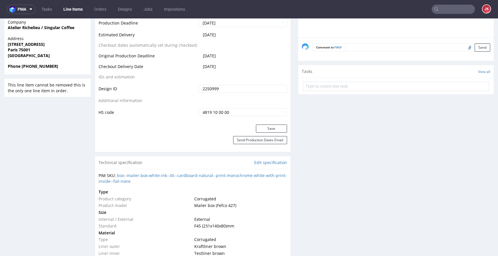
scroll to position [294, 0]
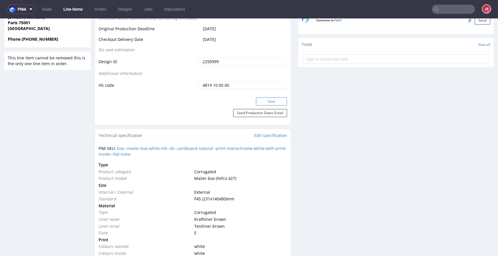
click at [270, 104] on button "Save" at bounding box center [271, 101] width 31 height 8
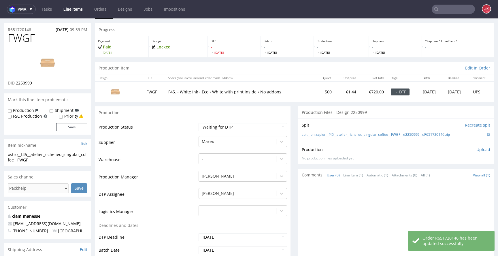
scroll to position [0, 0]
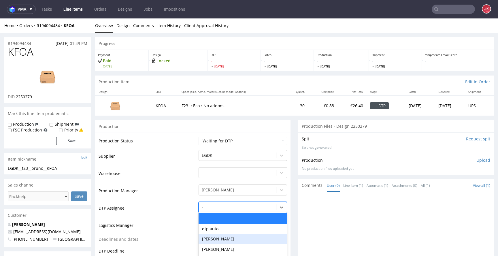
click at [216, 203] on div "[PERSON_NAME], 3 of 31. 31 results available. Use Up and Down to choose options…" at bounding box center [243, 206] width 89 height 8
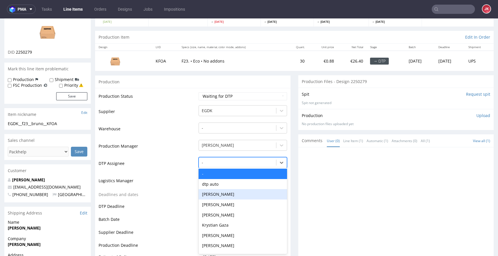
scroll to position [45, 0]
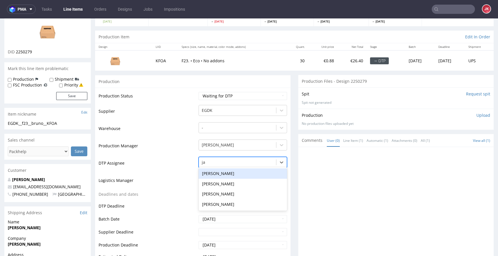
type input "jan"
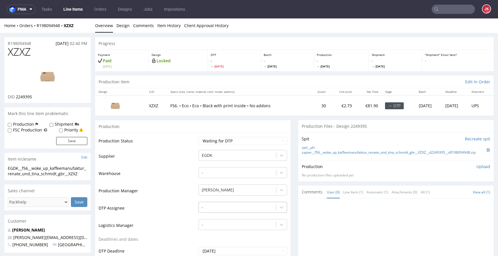
click at [212, 209] on div "-" at bounding box center [243, 206] width 89 height 8
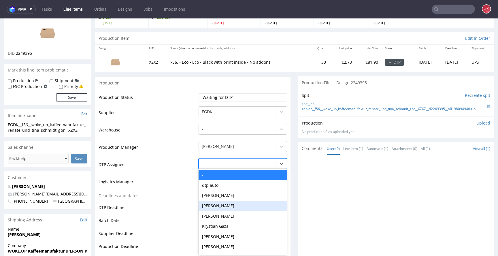
scroll to position [45, 0]
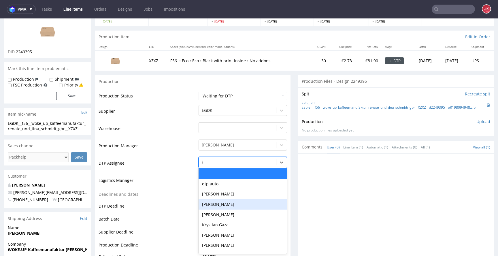
type input "jan"
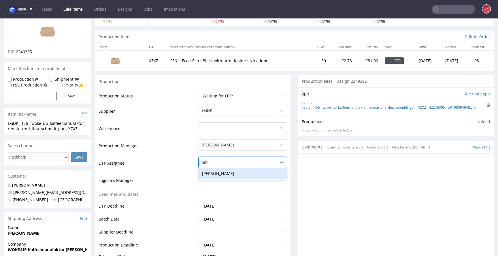
click at [236, 170] on div "[PERSON_NAME]" at bounding box center [243, 173] width 89 height 10
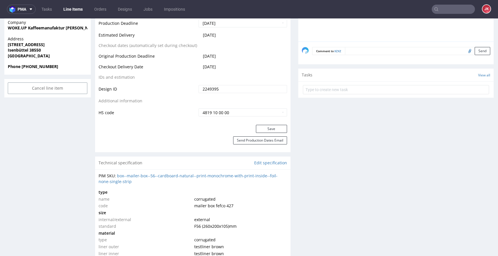
scroll to position [278, 0]
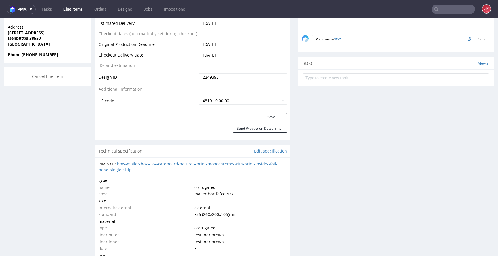
click at [262, 116] on button "Save" at bounding box center [271, 117] width 31 height 8
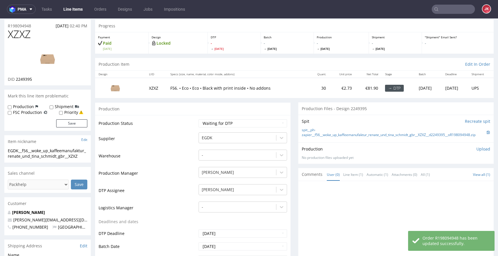
scroll to position [0, 0]
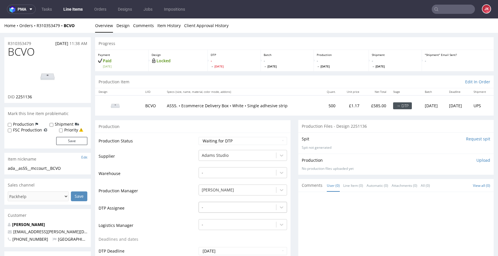
click at [215, 209] on div "-" at bounding box center [243, 206] width 89 height 8
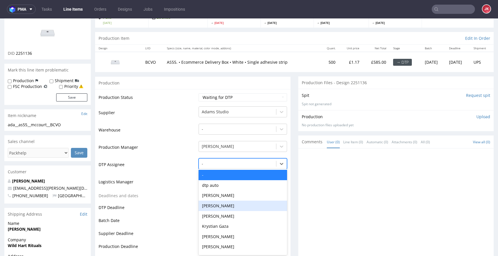
scroll to position [45, 0]
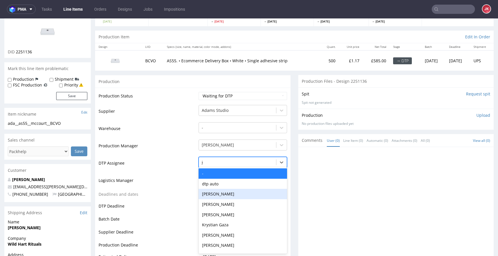
type input "jan"
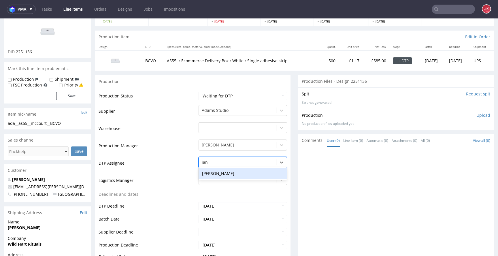
click at [228, 175] on div "[PERSON_NAME]" at bounding box center [243, 173] width 89 height 10
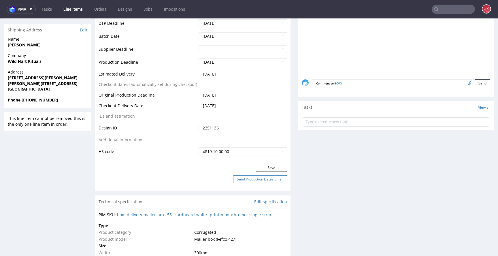
scroll to position [234, 0]
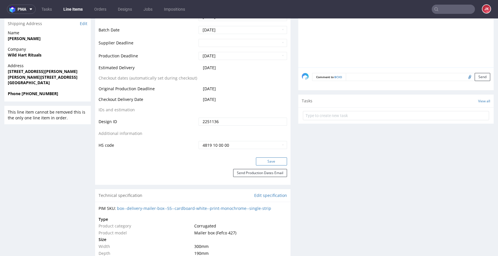
click at [259, 157] on button "Save" at bounding box center [271, 161] width 31 height 8
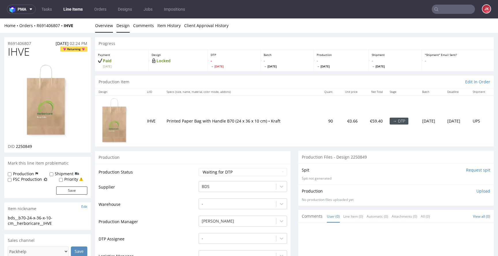
click at [124, 27] on link "Design" at bounding box center [122, 25] width 13 height 14
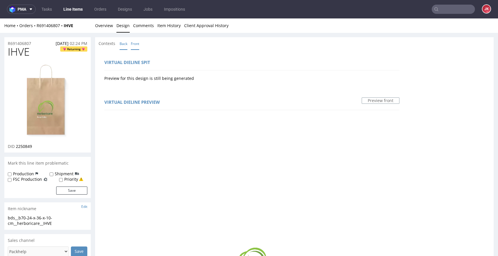
click at [125, 42] on link "Back" at bounding box center [124, 43] width 8 height 12
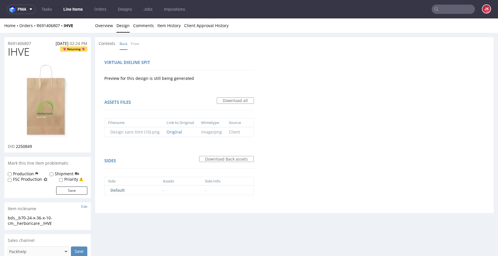
click at [98, 16] on nav "pma Tasks Line Items Orders Designs Jobs Impositions JK" at bounding box center [249, 9] width 498 height 18
click at [99, 23] on link "Overview" at bounding box center [104, 25] width 18 height 14
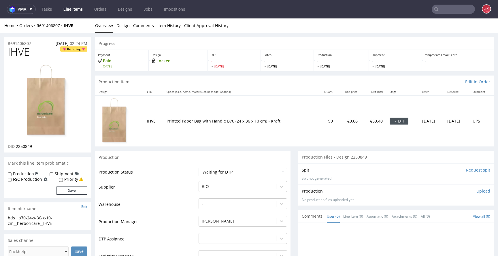
click at [53, 93] on img at bounding box center [48, 101] width 46 height 76
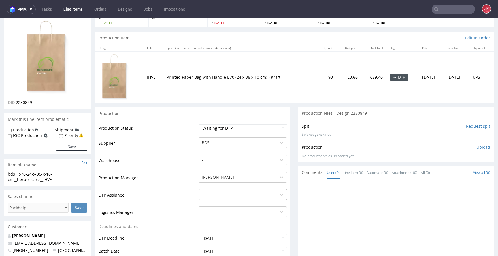
click at [217, 196] on div "-" at bounding box center [243, 193] width 89 height 8
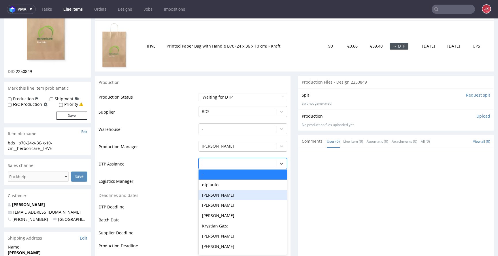
scroll to position [76, 0]
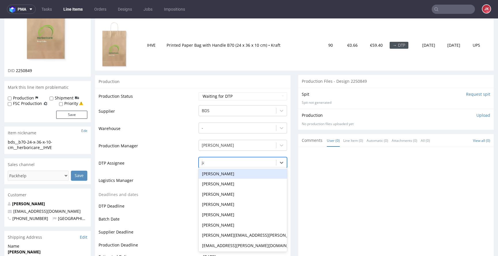
type input "jan"
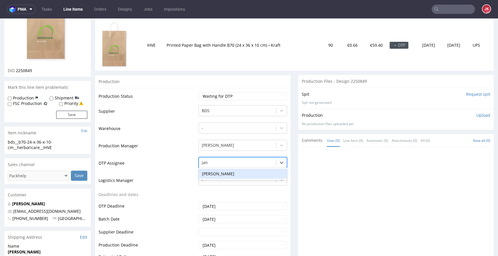
click at [228, 172] on div "[PERSON_NAME]" at bounding box center [243, 174] width 89 height 10
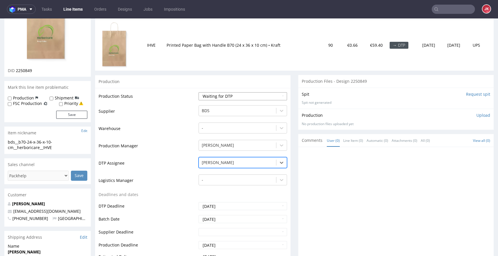
click at [228, 99] on select "Waiting for Artwork Waiting for Diecut Waiting for Mockup Waiting for DTP Waiti…" at bounding box center [243, 96] width 89 height 8
select select "dtp_issue"
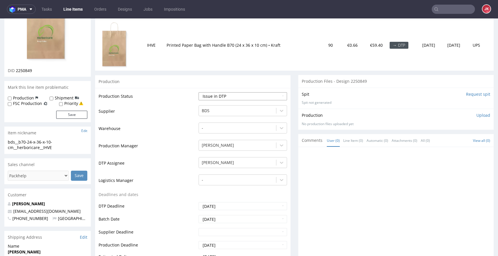
click at [199, 92] on select "Waiting for Artwork Waiting for Diecut Waiting for Mockup Waiting for DTP Waiti…" at bounding box center [243, 96] width 89 height 8
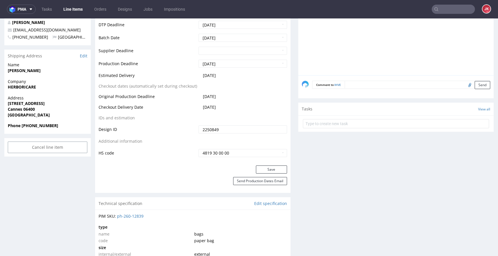
scroll to position [269, 0]
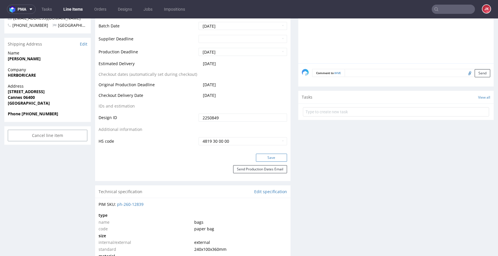
click at [261, 157] on button "Save" at bounding box center [271, 158] width 31 height 8
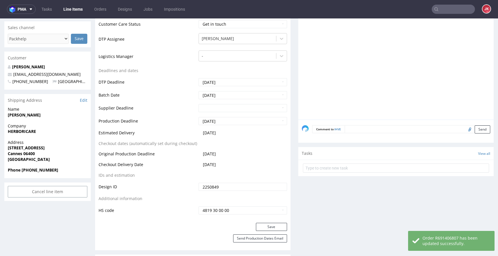
scroll to position [228, 0]
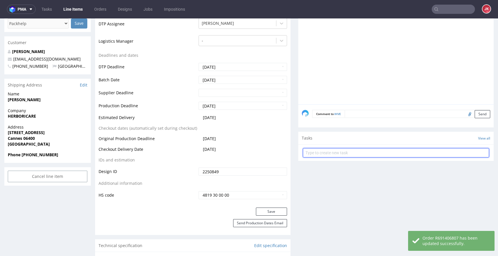
click at [327, 156] on input "text" at bounding box center [396, 152] width 186 height 9
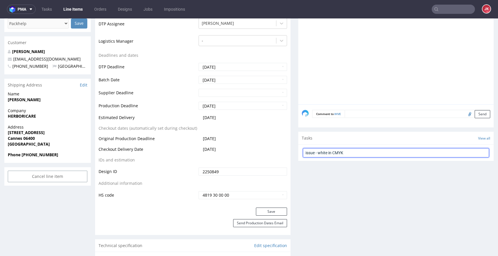
type input "issue - white in CMYK"
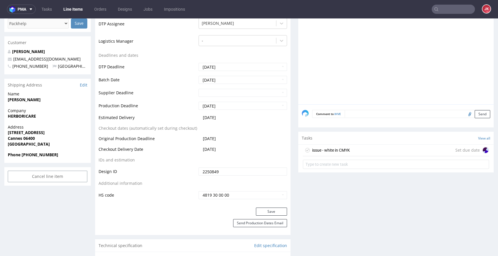
click at [330, 152] on div "issue - white in CMYK" at bounding box center [331, 150] width 38 height 7
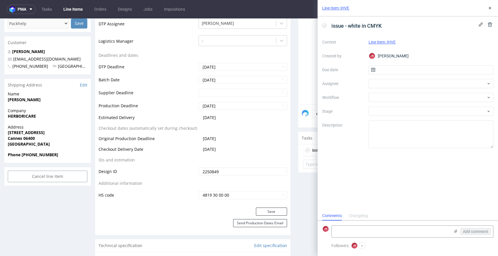
scroll to position [5, 0]
click at [385, 68] on input "text" at bounding box center [431, 69] width 125 height 9
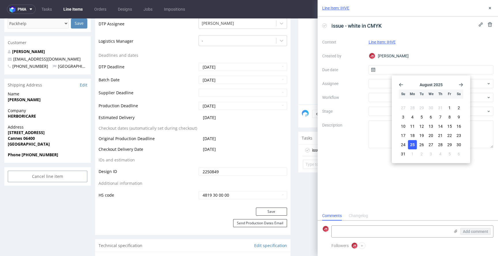
click at [415, 149] on button "25" at bounding box center [412, 144] width 9 height 9
type input "25/08/2025"
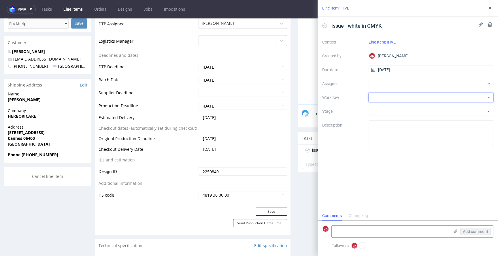
click at [375, 96] on div at bounding box center [431, 97] width 125 height 9
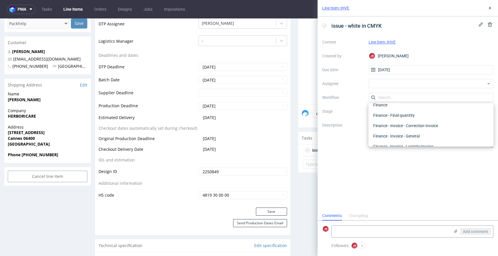
scroll to position [17, 0]
click at [391, 114] on div "DTP - Issue" at bounding box center [431, 111] width 121 height 10
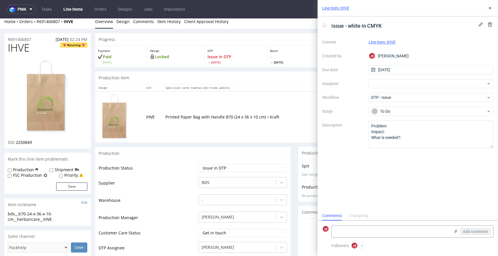
scroll to position [0, 0]
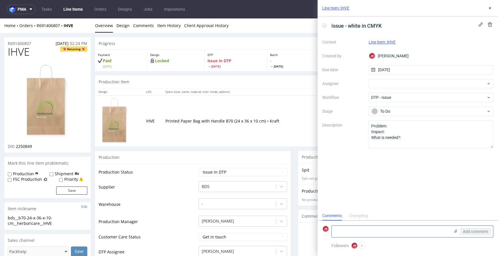
click at [345, 235] on textarea at bounding box center [391, 232] width 118 height 12
click at [379, 231] on textarea "We cannot print white color in CMYK. Please contact with client for new design" at bounding box center [391, 229] width 118 height 16
type textarea "We cannot print white color in CMYK. Please contact with client for new design"
click at [468, 229] on span "Add comment" at bounding box center [475, 231] width 25 height 4
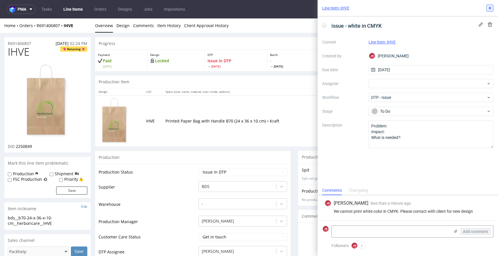
click at [490, 9] on icon at bounding box center [490, 8] width 5 height 5
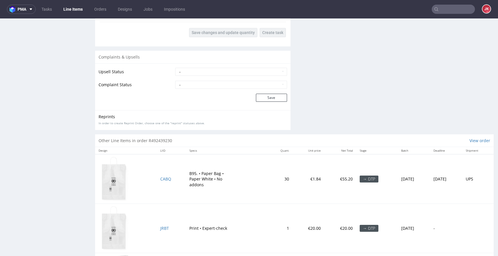
scroll to position [833, 0]
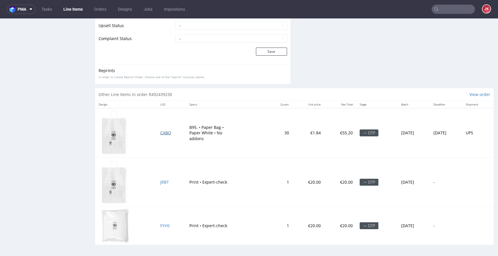
click at [160, 134] on span "CABQ" at bounding box center [165, 132] width 11 height 5
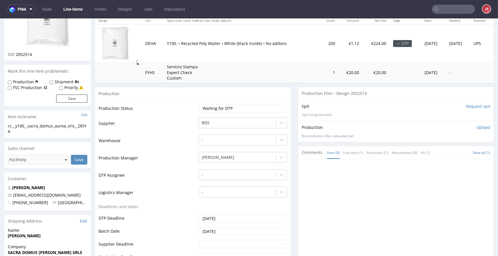
scroll to position [87, 0]
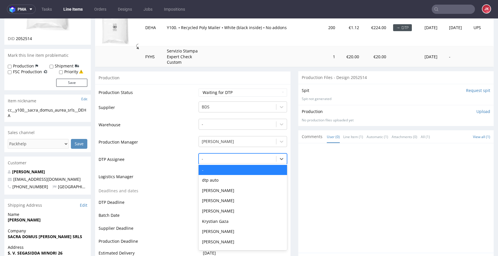
click at [214, 155] on div at bounding box center [237, 158] width 71 height 7
type input "jan"
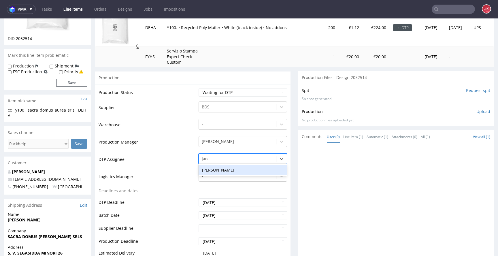
click at [225, 168] on div "[PERSON_NAME]" at bounding box center [243, 170] width 89 height 10
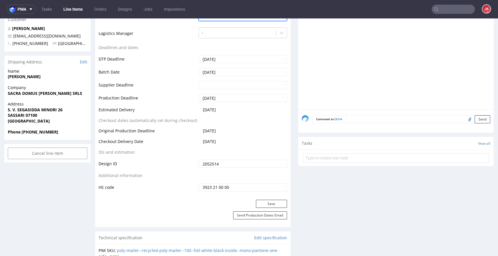
scroll to position [257, 0]
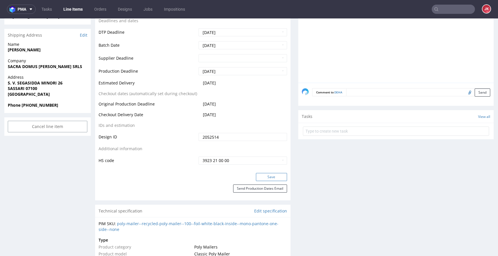
click at [266, 178] on button "Save" at bounding box center [271, 177] width 31 height 8
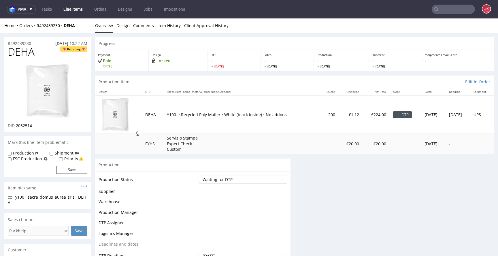
scroll to position [171, 0]
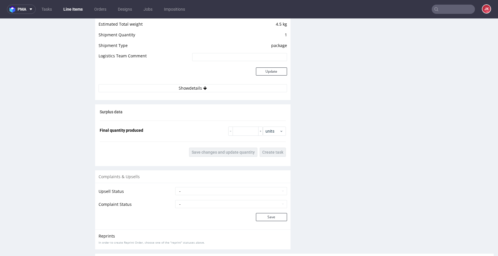
scroll to position [677, 0]
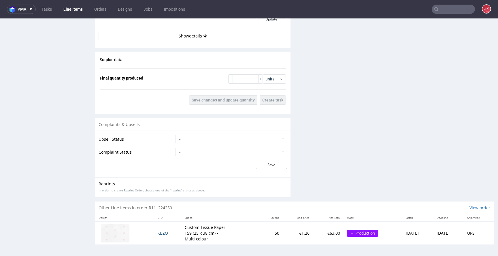
click at [157, 232] on span "KBZQ" at bounding box center [162, 232] width 11 height 5
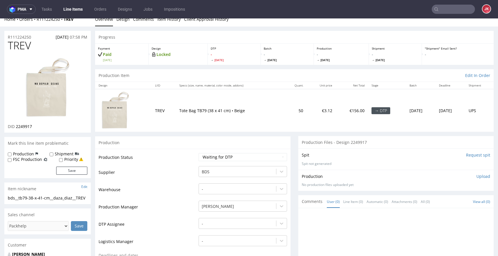
scroll to position [0, 0]
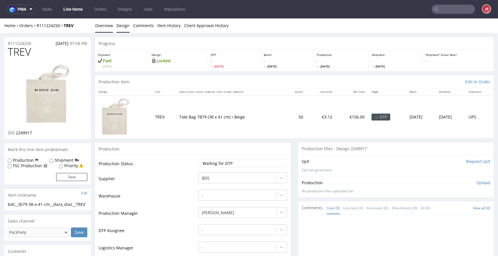
click at [119, 25] on link "Design" at bounding box center [122, 25] width 13 height 14
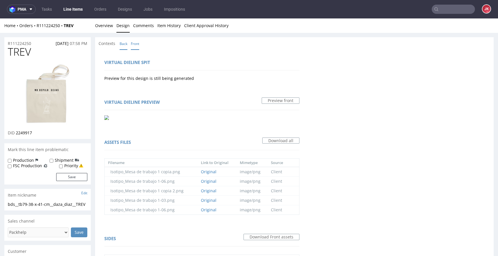
click at [123, 43] on link "Back" at bounding box center [124, 43] width 8 height 12
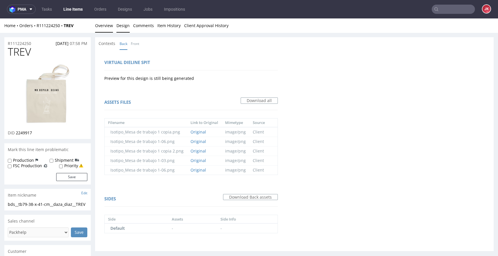
click at [103, 29] on link "Overview" at bounding box center [104, 25] width 18 height 14
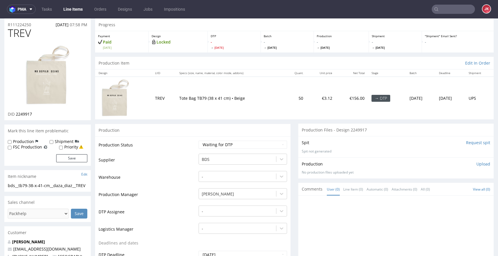
scroll to position [18, 0]
click at [206, 145] on select "Waiting for Artwork Waiting for Diecut Waiting for Mockup Waiting for DTP Waiti…" at bounding box center [243, 146] width 89 height 8
select select "dtp_issue"
click at [199, 142] on select "Waiting for Artwork Waiting for Diecut Waiting for Mockup Waiting for DTP Waiti…" at bounding box center [243, 146] width 89 height 8
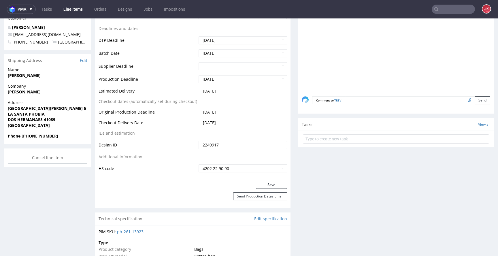
scroll to position [237, 0]
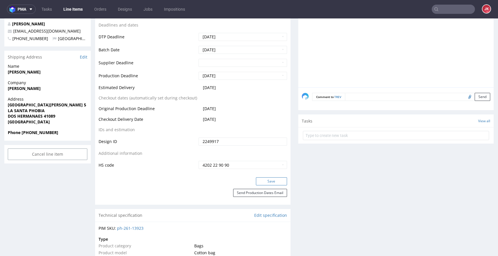
click at [269, 183] on button "Save" at bounding box center [271, 181] width 31 height 8
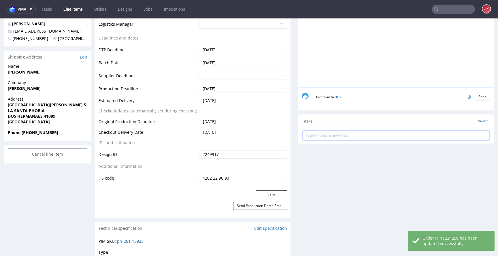
click at [322, 136] on input "text" at bounding box center [396, 135] width 186 height 9
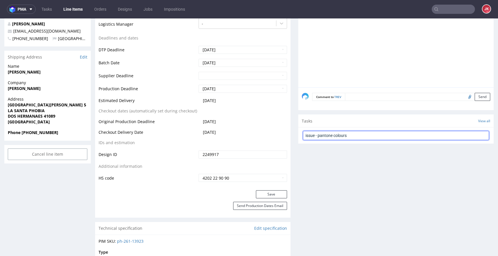
type input "issue - pantone colours"
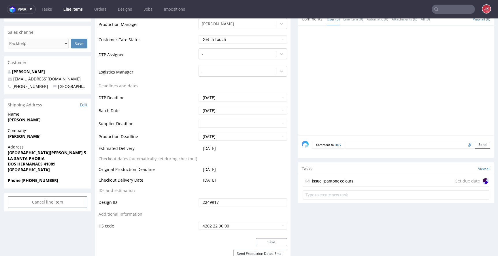
scroll to position [190, 0]
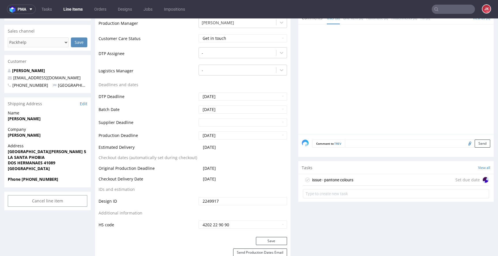
click at [320, 176] on div "issue - pantone colours" at bounding box center [332, 179] width 41 height 7
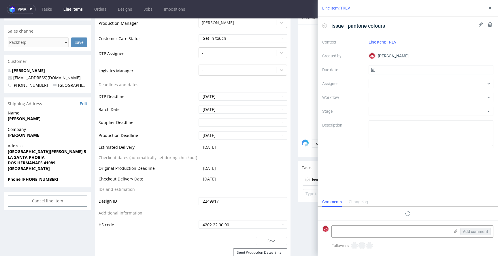
scroll to position [5, 0]
click at [383, 69] on input "text" at bounding box center [431, 69] width 125 height 9
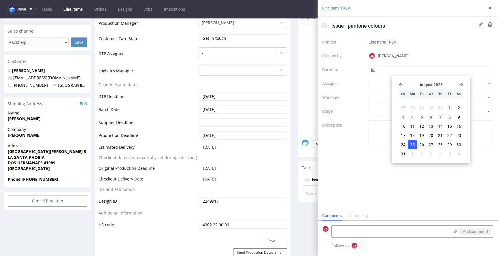
click at [413, 146] on span "25" at bounding box center [412, 145] width 5 height 6
type input "25/08/2025"
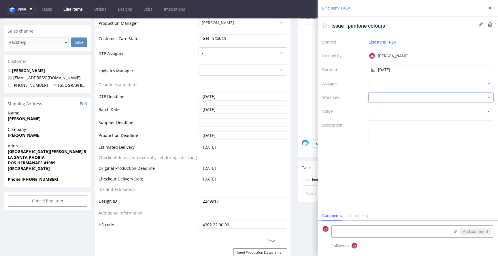
click at [372, 97] on div at bounding box center [431, 97] width 125 height 9
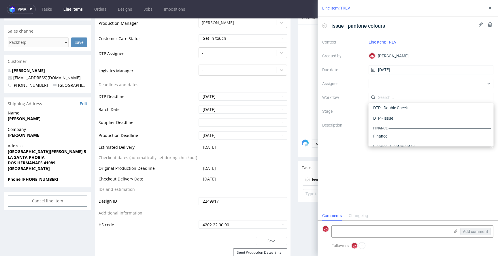
scroll to position [0, 0]
click at [377, 128] on div "DTP - Issue" at bounding box center [431, 128] width 121 height 10
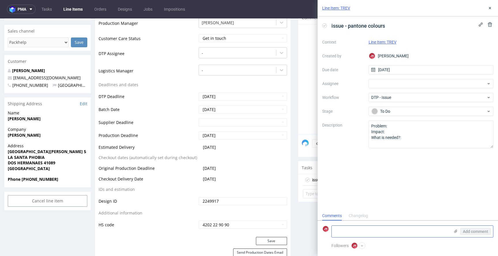
click at [348, 231] on textarea at bounding box center [391, 232] width 118 height 12
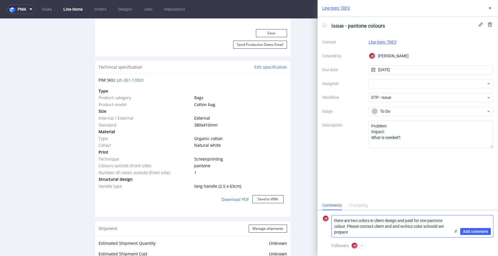
click at [370, 219] on textarea "there are two colors in client design and paid for one pantone colour. Please c…" at bounding box center [391, 226] width 118 height 22
click at [409, 219] on textarea "there are two colors(black&white) in client design and paid for one pantone col…" at bounding box center [391, 226] width 118 height 22
click at [373, 231] on textarea "there are two colors(black&white) in clients design and paid for one pantone co…" at bounding box center [391, 226] width 118 height 22
click at [338, 232] on textarea "there are two colors(black&white) in clients design and paid for one pantone co…" at bounding box center [391, 226] width 118 height 22
click at [338, 233] on textarea "there are two colors(black&white) in clients design and paid for one pantone co…" at bounding box center [391, 226] width 118 height 22
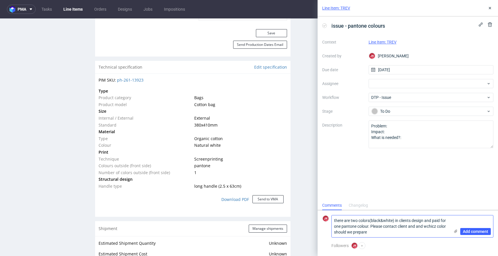
click at [372, 233] on textarea "there are two colors(black&white) in clients design and paid for one pantone co…" at bounding box center [391, 226] width 118 height 22
click at [412, 231] on textarea "there are two colors(black&white) in clients design and paid for one pantone co…" at bounding box center [391, 226] width 118 height 22
click at [431, 227] on textarea "there are two colors(black&white) in clients design and paid for one pantone co…" at bounding box center [391, 226] width 118 height 22
type textarea "there are two colors(black&white) in clients design and paid for one pantone co…"
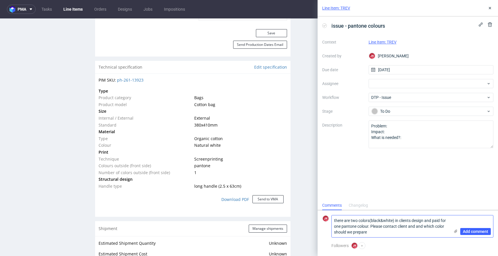
click at [383, 226] on textarea "there are two colors(black&white) in clients design and paid for one pantone co…" at bounding box center [391, 226] width 118 height 22
click at [383, 233] on textarea "there are two colors(black&white) in clients design and paid for one pantone co…" at bounding box center [391, 226] width 118 height 22
click at [476, 231] on span "Add comment" at bounding box center [475, 231] width 25 height 4
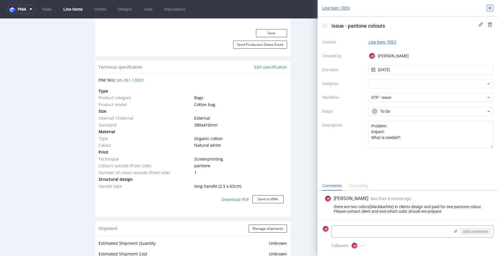
click at [489, 8] on icon at bounding box center [490, 8] width 5 height 5
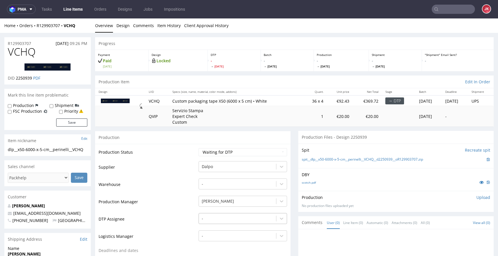
click at [223, 218] on div "-" at bounding box center [243, 217] width 89 height 8
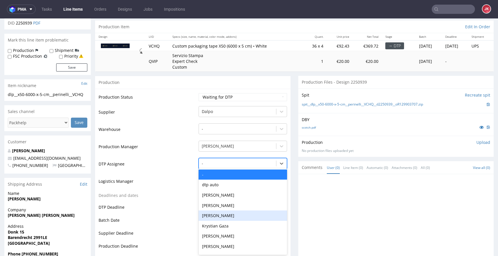
scroll to position [56, 0]
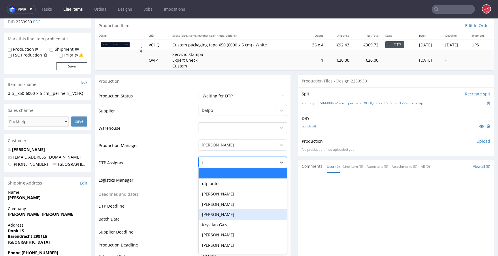
type input "jan"
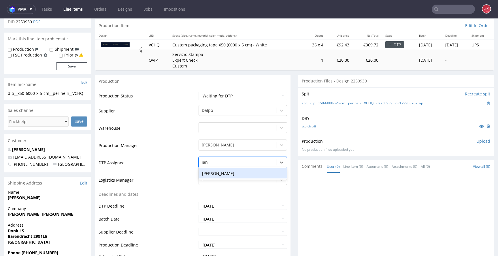
click at [218, 172] on div "[PERSON_NAME]" at bounding box center [243, 173] width 89 height 10
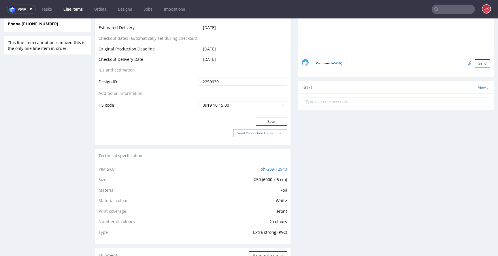
scroll to position [298, 0]
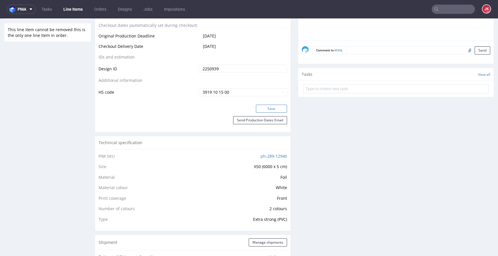
click at [269, 105] on button "Save" at bounding box center [271, 109] width 31 height 8
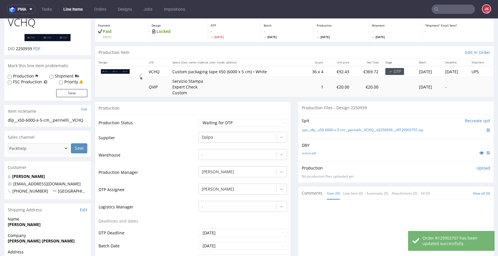
scroll to position [0, 0]
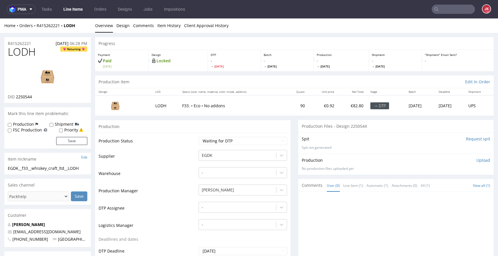
click at [191, 150] on td "Supplier" at bounding box center [148, 157] width 99 height 17
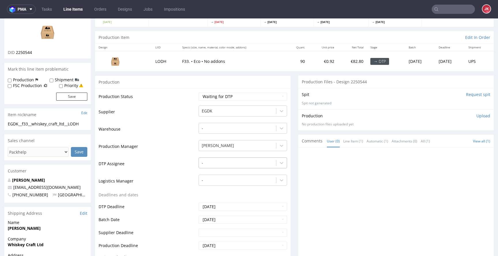
click at [238, 165] on div "-" at bounding box center [243, 161] width 89 height 8
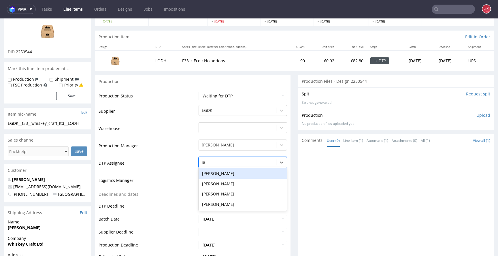
type input "jan"
click at [241, 176] on div "[PERSON_NAME]" at bounding box center [243, 173] width 89 height 10
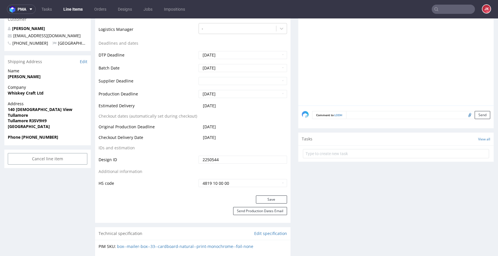
scroll to position [224, 0]
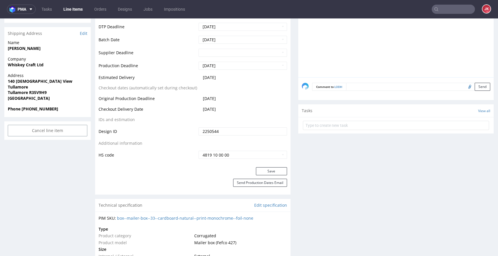
click at [257, 167] on div "Production Status Waiting for Artwork Waiting for Diecut Waiting for Mockup Wai…" at bounding box center [192, 37] width 195 height 259
click at [258, 171] on button "Save" at bounding box center [271, 171] width 31 height 8
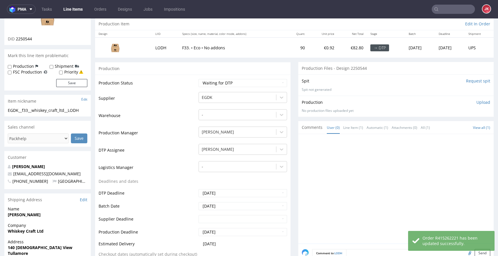
scroll to position [0, 0]
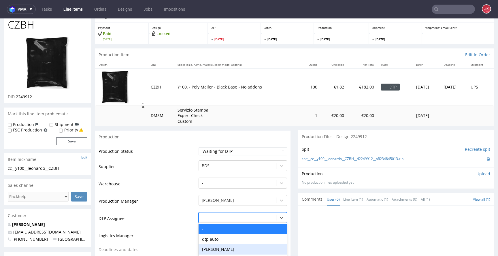
click at [220, 217] on div "[PERSON_NAME], 3 of 31. 31 results available. Use Up and Down to choose options…" at bounding box center [243, 216] width 89 height 8
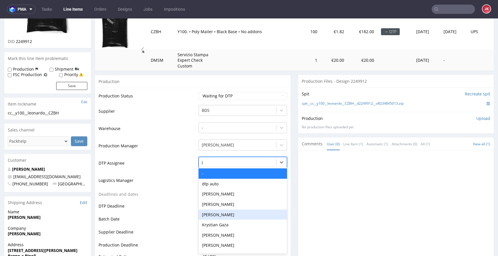
type input "jan"
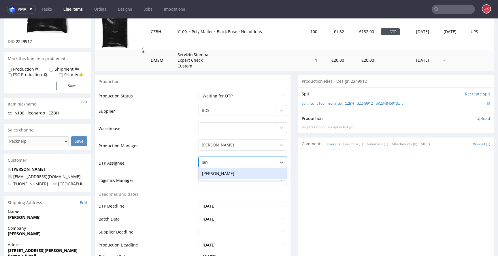
click at [221, 168] on div "[PERSON_NAME]" at bounding box center [243, 173] width 89 height 10
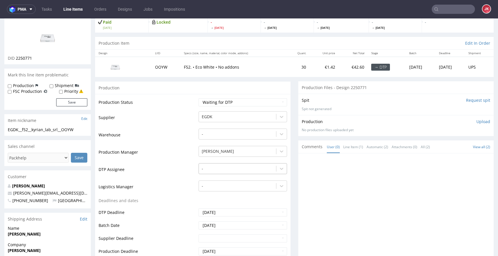
click at [212, 171] on div "-" at bounding box center [243, 167] width 89 height 8
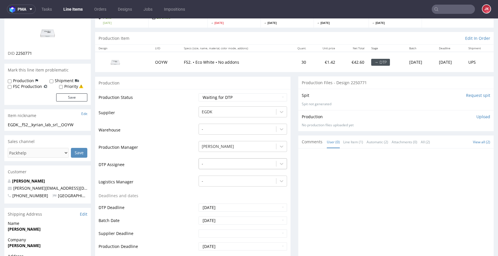
scroll to position [45, 0]
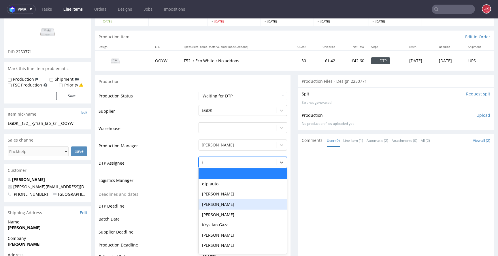
type input "jan"
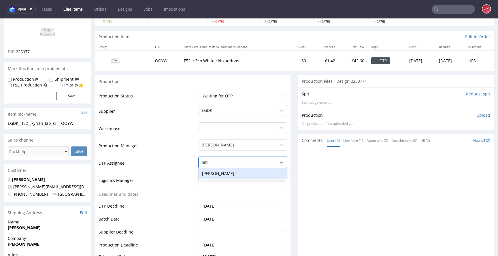
click at [222, 170] on div "[PERSON_NAME]" at bounding box center [243, 173] width 89 height 10
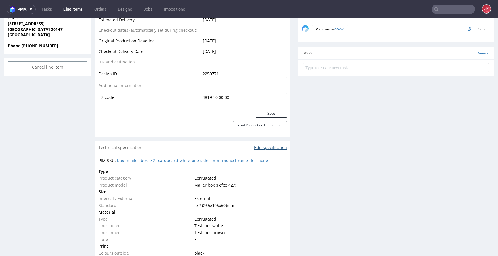
scroll to position [297, 0]
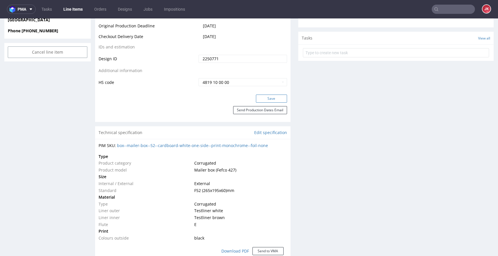
click at [269, 96] on button "Save" at bounding box center [271, 99] width 31 height 8
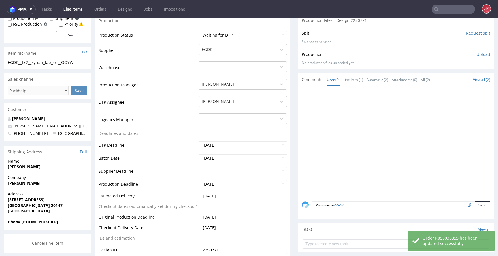
scroll to position [0, 0]
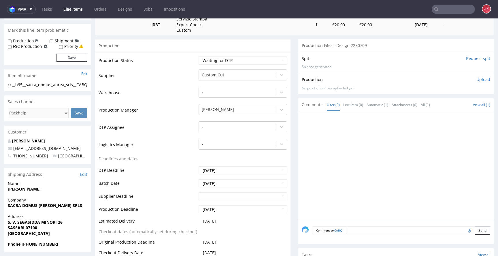
scroll to position [139, 0]
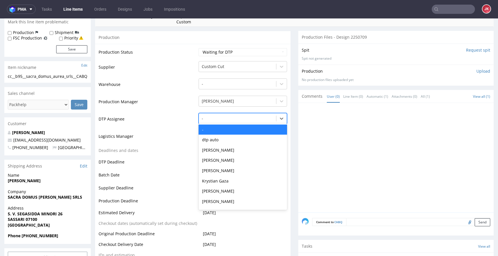
click at [213, 118] on div at bounding box center [237, 118] width 71 height 7
type input "jan"
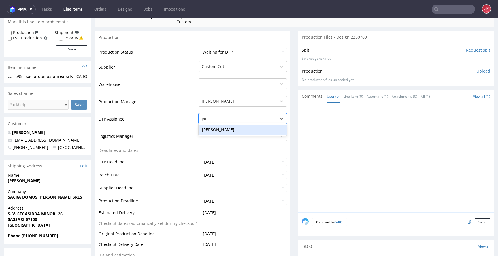
click at [214, 131] on div "[PERSON_NAME]" at bounding box center [243, 130] width 89 height 10
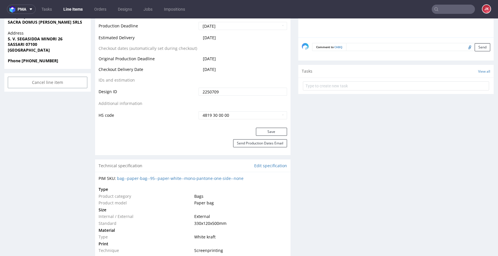
scroll to position [312, 0]
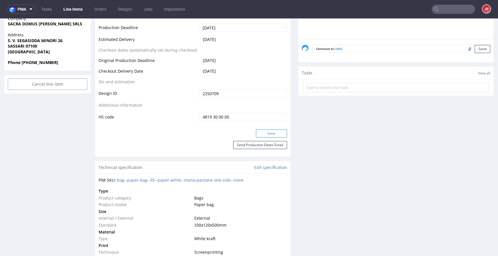
click at [260, 133] on button "Save" at bounding box center [271, 133] width 31 height 8
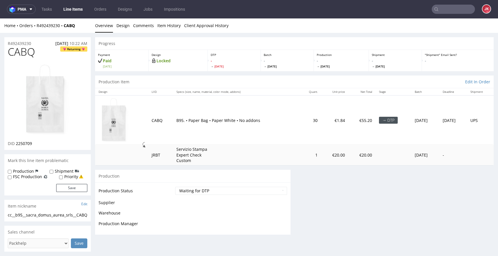
scroll to position [0, 0]
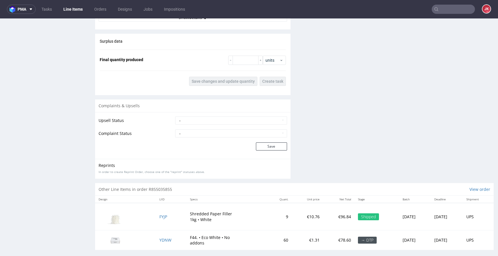
scroll to position [665, 0]
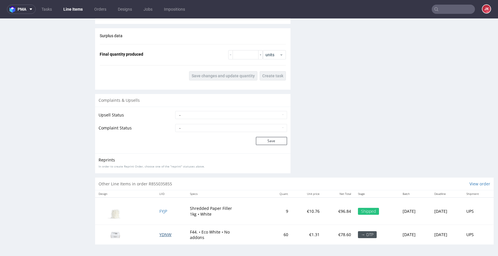
click at [163, 236] on span "YDNW" at bounding box center [165, 234] width 12 height 5
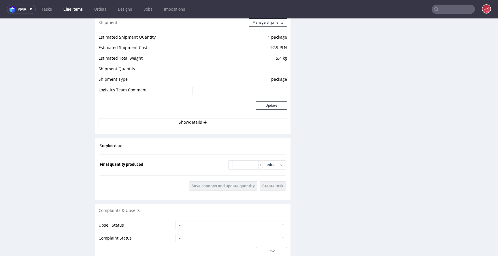
scroll to position [665, 0]
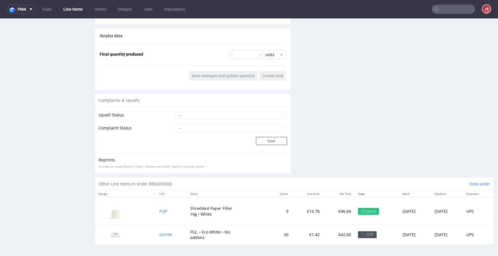
click at [166, 234] on td "OOYW" at bounding box center [171, 235] width 31 height 20
click at [163, 234] on span "OOYW" at bounding box center [165, 234] width 12 height 5
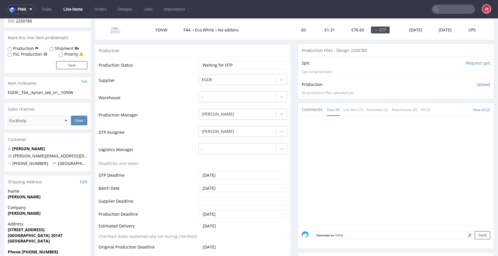
scroll to position [0, 0]
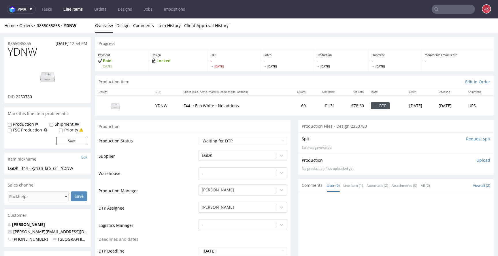
click at [468, 139] on input "Request spit" at bounding box center [478, 139] width 24 height 6
click at [121, 28] on link "Design" at bounding box center [122, 25] width 13 height 14
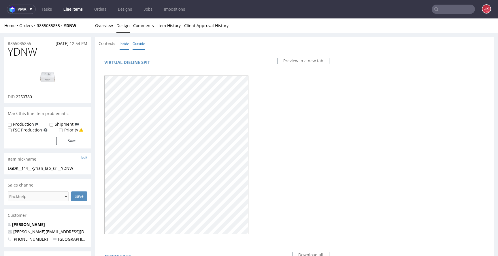
click at [122, 45] on link "Inside" at bounding box center [125, 43] width 10 height 12
click at [141, 45] on link "Outside" at bounding box center [139, 43] width 12 height 12
click at [102, 27] on link "Overview" at bounding box center [104, 25] width 18 height 14
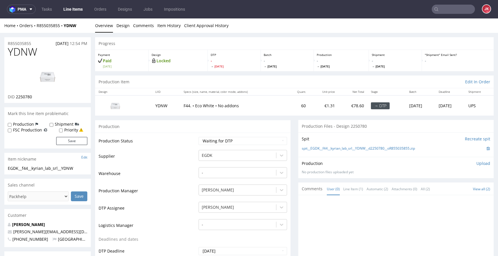
click at [27, 48] on span "YDNW" at bounding box center [22, 52] width 29 height 12
copy span "YDNW"
click at [25, 97] on span "2250780" at bounding box center [24, 96] width 16 height 5
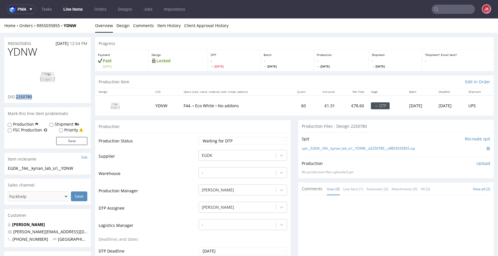
copy span "2250780"
click at [163, 167] on td "Warehouse" at bounding box center [148, 175] width 99 height 17
click at [209, 142] on select "Waiting for Artwork Waiting for Diecut Waiting for Mockup Waiting for DTP Waiti…" at bounding box center [243, 141] width 89 height 8
select select "dtp_in_process"
click at [199, 137] on select "Waiting for Artwork Waiting for Diecut Waiting for Mockup Waiting for DTP Waiti…" at bounding box center [243, 141] width 89 height 8
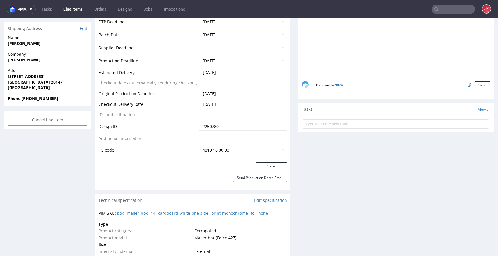
scroll to position [241, 0]
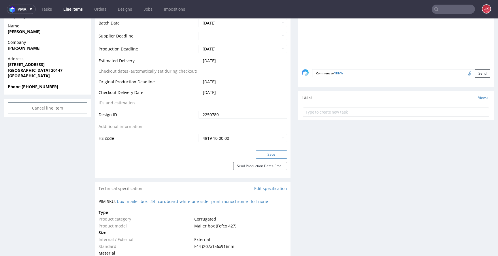
click at [263, 153] on button "Save" at bounding box center [271, 154] width 31 height 8
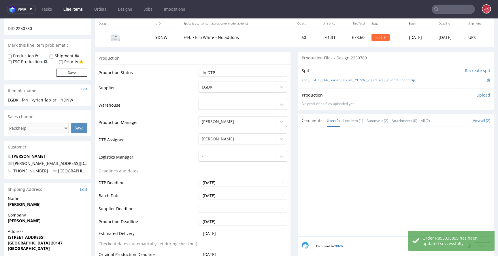
scroll to position [0, 0]
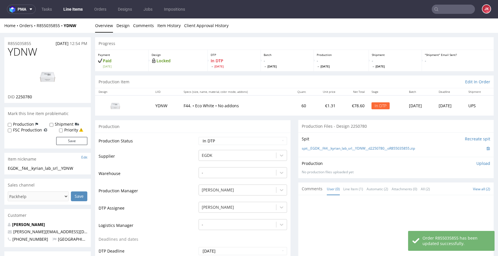
click at [53, 84] on img at bounding box center [48, 76] width 46 height 26
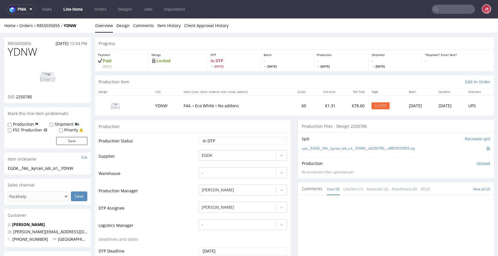
click at [25, 53] on span "YDNW" at bounding box center [22, 52] width 29 height 12
copy span "YDNW"
click at [166, 168] on td "Warehouse" at bounding box center [148, 175] width 99 height 17
drag, startPoint x: 81, startPoint y: 168, endPoint x: 0, endPoint y: 168, distance: 80.7
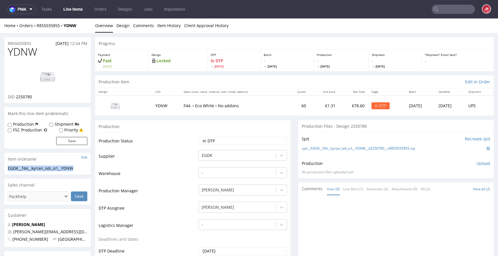
copy div "EGDK__f44__kyrian_lab_srl__YDNW"
copy p "R855035855"
click at [396, 169] on div "Production Upload No production files uploaded yet Description (optional) Add f…" at bounding box center [396, 168] width 189 height 14
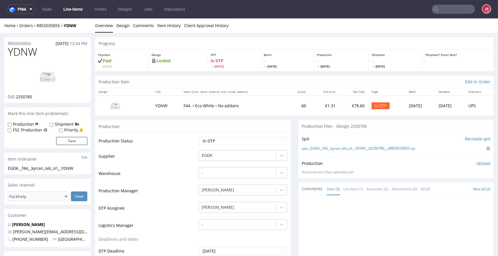
click at [477, 163] on p "Upload" at bounding box center [484, 164] width 14 height 6
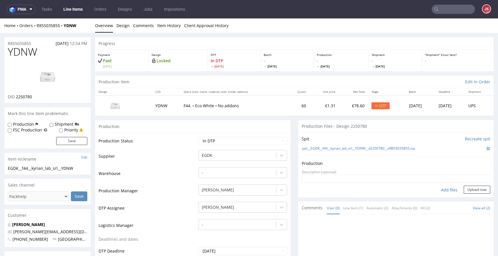
click at [439, 188] on div "Add files" at bounding box center [449, 190] width 29 height 9
type input "C:\fakepath\EGDK__f44__kyrian_lab_srl__YDNW__d2250780__oR855035855__outside.pdf"
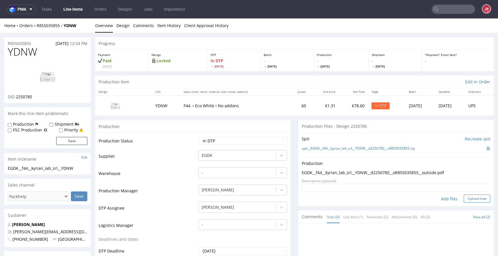
click at [472, 196] on button "Upload now" at bounding box center [477, 199] width 27 height 8
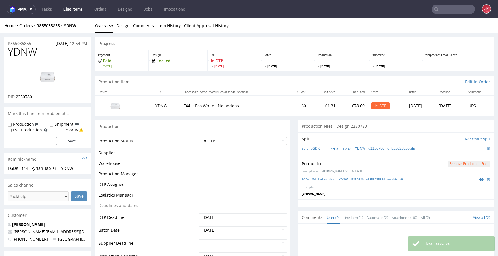
click at [270, 138] on select "Waiting for Artwork Waiting for Diecut Waiting for Mockup Waiting for DTP Waiti…" at bounding box center [243, 141] width 89 height 8
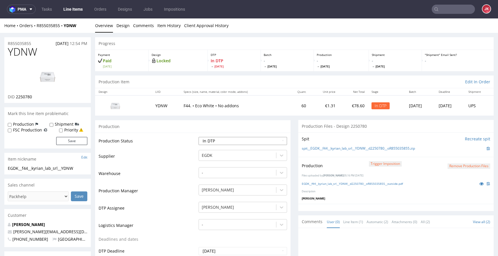
click at [211, 145] on select "Waiting for Artwork Waiting for Diecut Waiting for Mockup Waiting for DTP Waiti…" at bounding box center [243, 141] width 89 height 8
select select "dtp_production_ready"
click at [199, 137] on select "Waiting for Artwork Waiting for Diecut Waiting for Mockup Waiting for DTP Waiti…" at bounding box center [243, 141] width 89 height 8
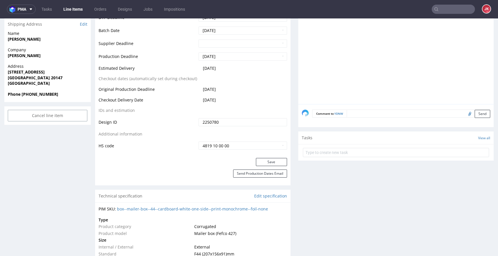
scroll to position [236, 0]
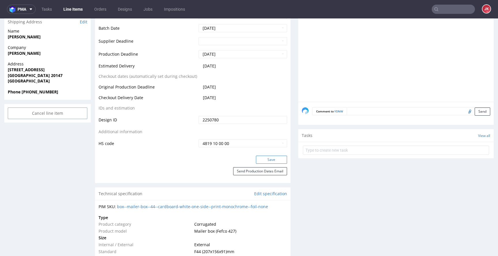
click at [265, 162] on button "Save" at bounding box center [271, 160] width 31 height 8
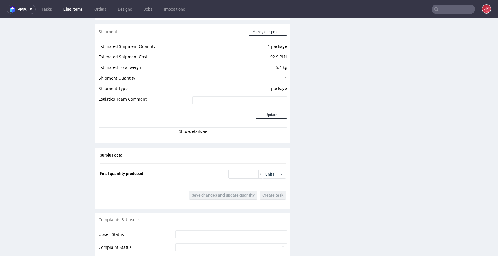
scroll to position [671, 0]
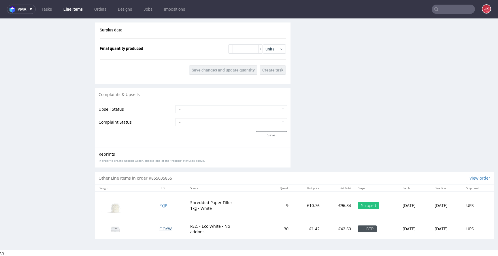
click at [159, 228] on span "OOYW" at bounding box center [165, 228] width 12 height 5
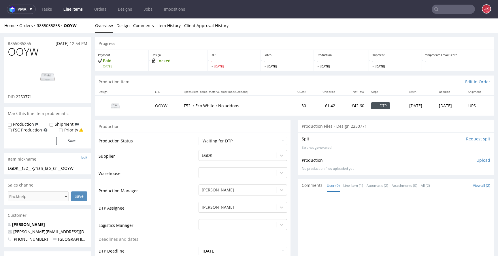
click at [466, 140] on input "Request spit" at bounding box center [478, 139] width 24 height 6
click at [27, 97] on span "2250771" at bounding box center [24, 96] width 16 height 5
copy span "2250771"
click at [185, 168] on td "Warehouse" at bounding box center [148, 175] width 99 height 17
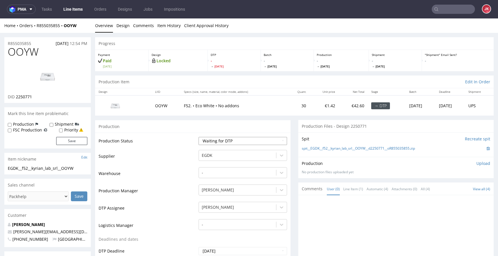
click at [218, 141] on select "Waiting for Artwork Waiting for Diecut Waiting for Mockup Waiting for DTP Waiti…" at bounding box center [243, 141] width 89 height 8
select select "dtp_in_process"
click at [199, 137] on select "Waiting for Artwork Waiting for Diecut Waiting for Mockup Waiting for DTP Waiti…" at bounding box center [243, 141] width 89 height 8
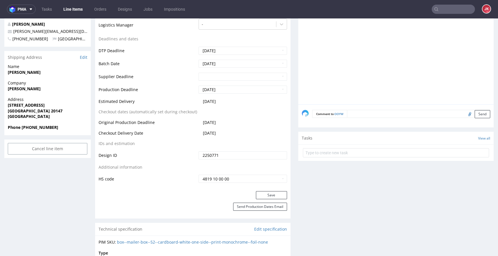
scroll to position [208, 0]
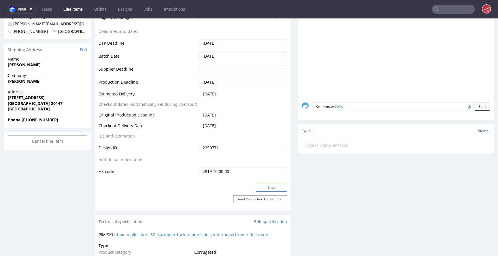
click at [264, 191] on button "Save" at bounding box center [271, 188] width 31 height 8
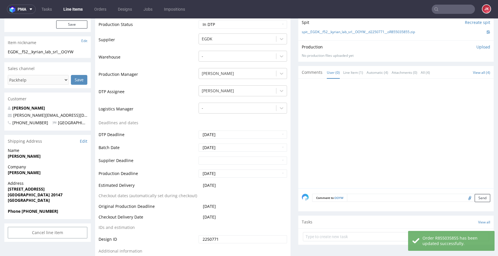
scroll to position [0, 0]
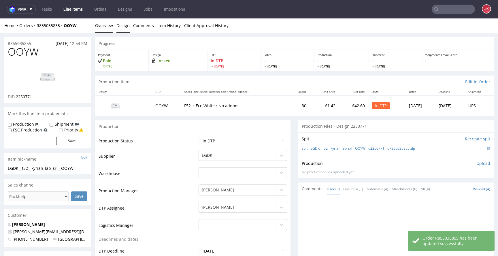
click at [124, 26] on link "Design" at bounding box center [122, 25] width 13 height 14
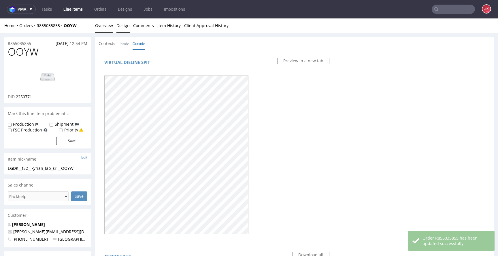
click at [104, 22] on link "Overview" at bounding box center [104, 25] width 18 height 14
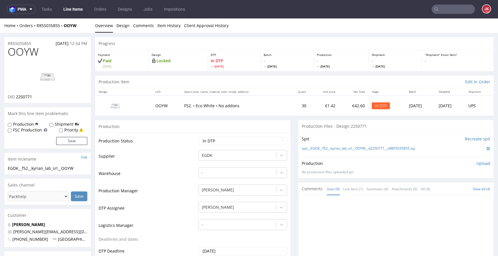
click at [25, 54] on span "OOYW" at bounding box center [23, 52] width 31 height 12
copy span "OOYW"
click at [167, 154] on td "Supplier" at bounding box center [148, 157] width 99 height 17
drag, startPoint x: 78, startPoint y: 168, endPoint x: 0, endPoint y: 169, distance: 78.1
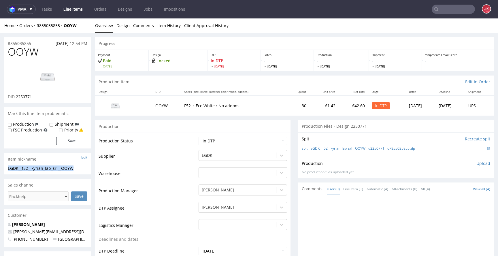
copy div "EGDK__f52__kyrian_lab_srl__OOYW"
drag, startPoint x: 37, startPoint y: 42, endPoint x: 0, endPoint y: 45, distance: 37.3
copy p "R855035855"
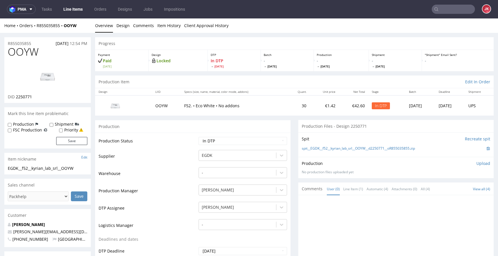
click at [477, 163] on p "Upload" at bounding box center [484, 164] width 14 height 6
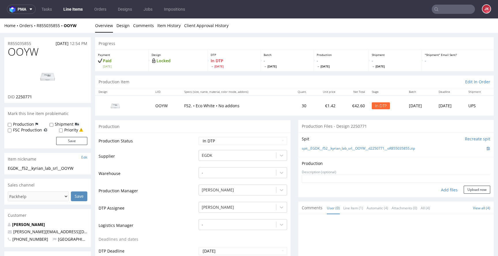
click at [438, 191] on div "Add files" at bounding box center [449, 190] width 29 height 9
type input "C:\fakepath\EGDK__f52__kyrian_lab_srl__OOYW__d2250771__oR855035855__outside.pdf"
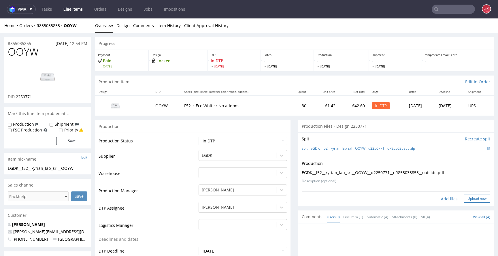
click at [467, 201] on button "Upload now" at bounding box center [477, 199] width 27 height 8
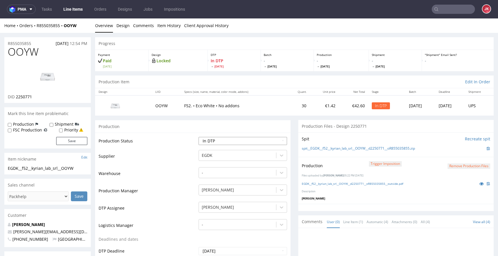
click at [227, 143] on select "Waiting for Artwork Waiting for Diecut Waiting for Mockup Waiting for DTP Waiti…" at bounding box center [243, 141] width 89 height 8
select select "dtp_production_ready"
click at [199, 137] on select "Waiting for Artwork Waiting for Diecut Waiting for Mockup Waiting for DTP Waiti…" at bounding box center [243, 141] width 89 height 8
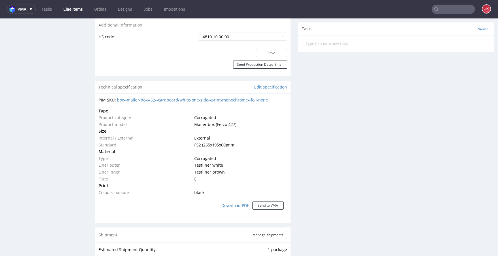
scroll to position [359, 0]
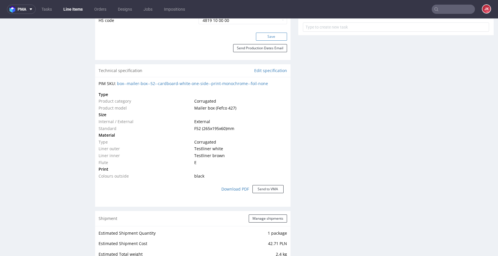
click at [263, 38] on button "Save" at bounding box center [271, 37] width 31 height 8
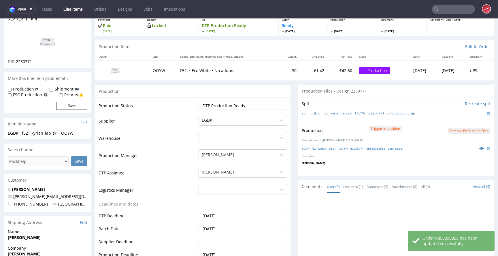
scroll to position [0, 0]
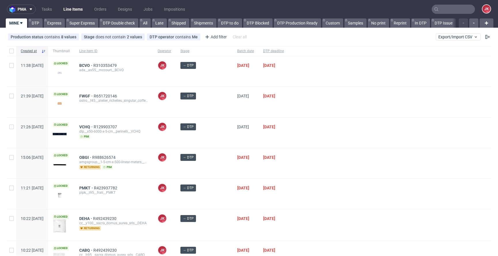
click at [217, 103] on div "→ DTP" at bounding box center [204, 102] width 57 height 30
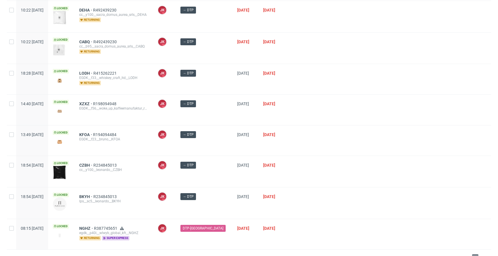
scroll to position [219, 0]
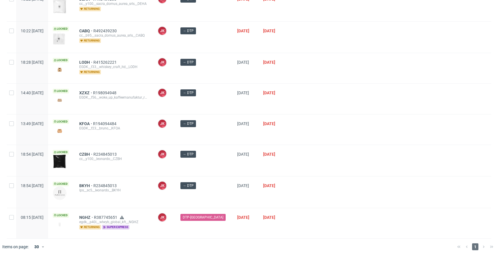
click at [216, 130] on span "→ DTP" at bounding box center [204, 129] width 48 height 18
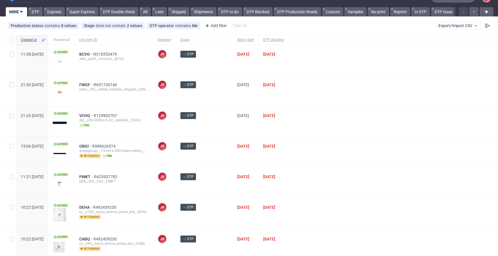
scroll to position [0, 0]
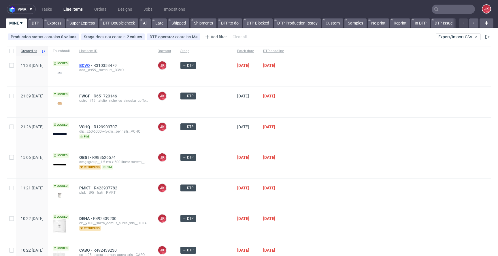
click at [93, 66] on span "BCVO" at bounding box center [86, 65] width 14 height 5
click at [298, 172] on div at bounding box center [390, 163] width 203 height 30
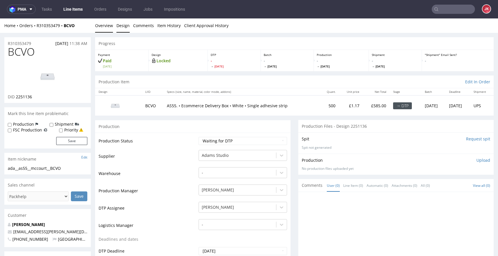
click at [121, 26] on link "Design" at bounding box center [122, 25] width 13 height 14
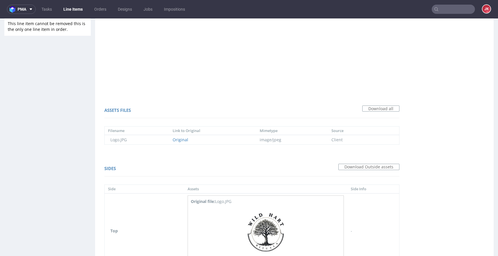
scroll to position [421, 0]
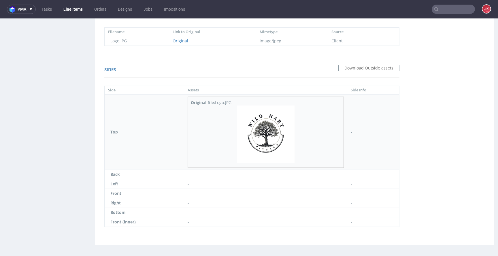
click at [250, 138] on img at bounding box center [266, 135] width 58 height 58
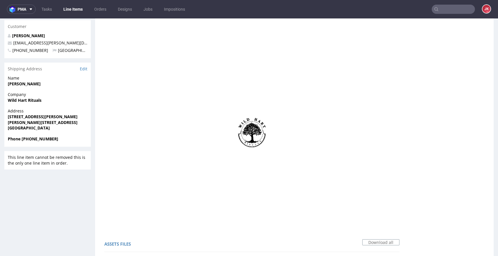
scroll to position [0, 0]
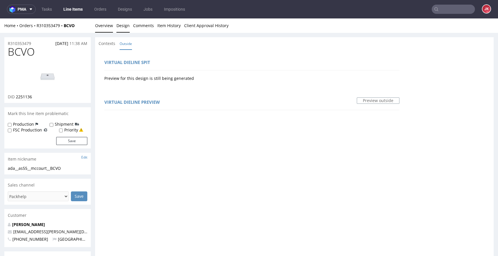
click at [109, 27] on link "Overview" at bounding box center [104, 25] width 18 height 14
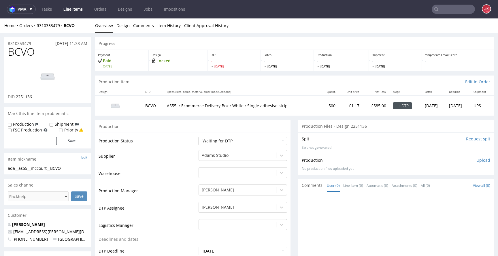
click at [219, 143] on select "Waiting for Artwork Waiting for Diecut Waiting for Mockup Waiting for DTP Waiti…" at bounding box center [243, 141] width 89 height 8
click at [199, 137] on select "Waiting for Artwork Waiting for Diecut Waiting for Mockup Waiting for DTP Waiti…" at bounding box center [243, 141] width 89 height 8
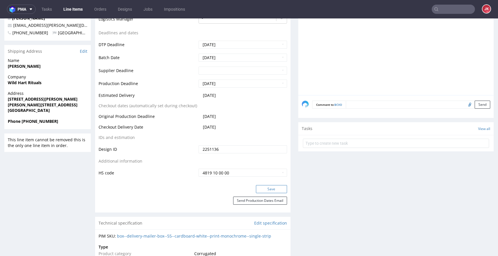
scroll to position [208, 0]
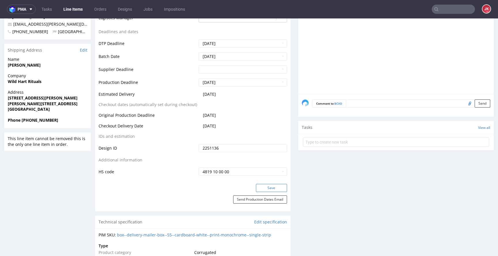
click at [267, 190] on button "Save" at bounding box center [271, 188] width 31 height 8
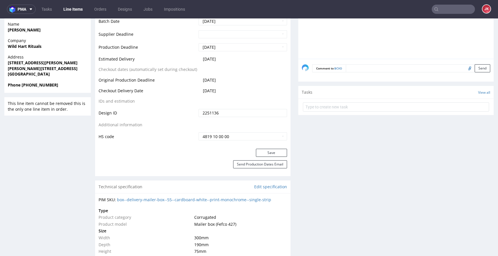
scroll to position [0, 0]
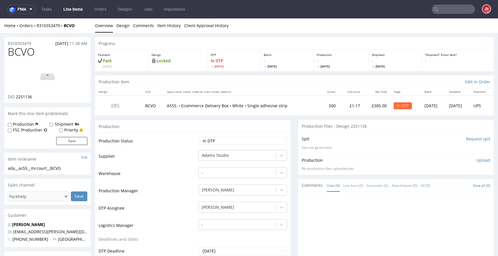
click at [56, 80] on img at bounding box center [48, 76] width 46 height 26
click at [154, 155] on td "Supplier" at bounding box center [148, 157] width 99 height 17
drag, startPoint x: 67, startPoint y: 165, endPoint x: 47, endPoint y: 170, distance: 20.4
click at [14, 169] on section "Item nickname Edit ada__as55__mccourt__BCVO ada__as55 __mccourt__BCVO Update" at bounding box center [47, 164] width 86 height 22
drag, startPoint x: 72, startPoint y: 169, endPoint x: 0, endPoint y: 171, distance: 72.1
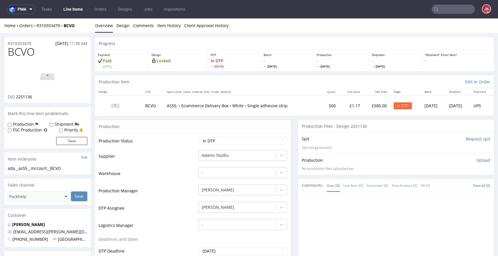
drag, startPoint x: 40, startPoint y: 168, endPoint x: 0, endPoint y: 171, distance: 40.4
copy div "ada__as55__mccourt__BCVO"
drag, startPoint x: 35, startPoint y: 43, endPoint x: 0, endPoint y: 44, distance: 35.5
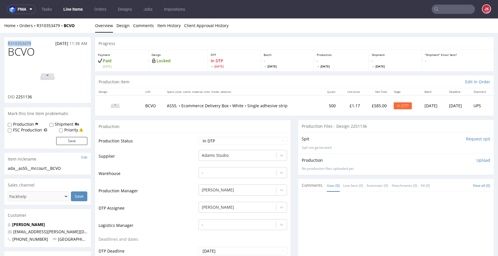
copy p "R310353479"
drag, startPoint x: 18, startPoint y: 98, endPoint x: 41, endPoint y: 97, distance: 22.5
click at [41, 97] on div "DID 2251136" at bounding box center [48, 97] width 80 height 6
copy span "2251136"
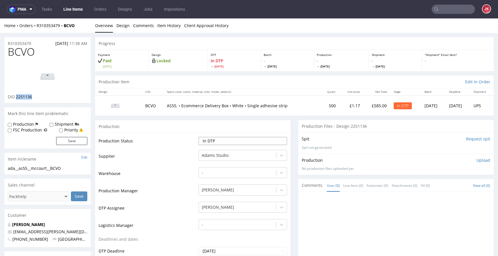
click at [260, 139] on select "Waiting for Artwork Waiting for Diecut Waiting for Mockup Waiting for DTP Waiti…" at bounding box center [243, 141] width 89 height 8
select select "dtp_ca_needed"
click at [199, 137] on select "Waiting for Artwork Waiting for Diecut Waiting for Mockup Waiting for DTP Waiti…" at bounding box center [243, 141] width 89 height 8
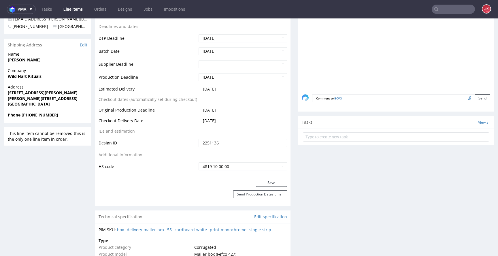
scroll to position [216, 0]
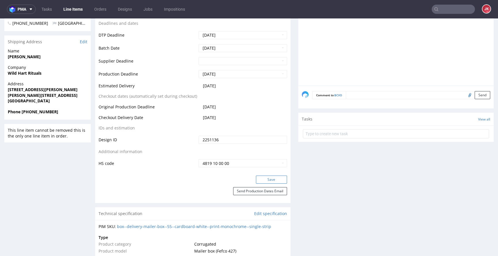
click at [264, 177] on button "Save" at bounding box center [271, 180] width 31 height 8
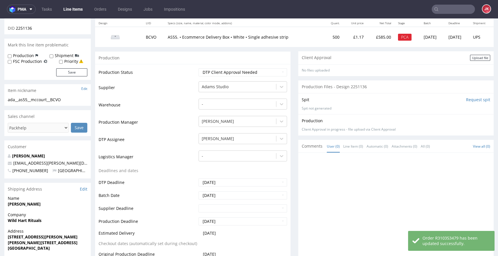
scroll to position [0, 0]
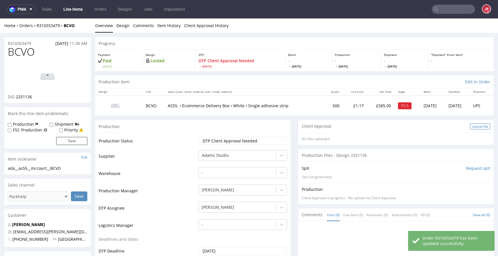
click at [471, 126] on div "Upload file" at bounding box center [480, 126] width 20 height 6
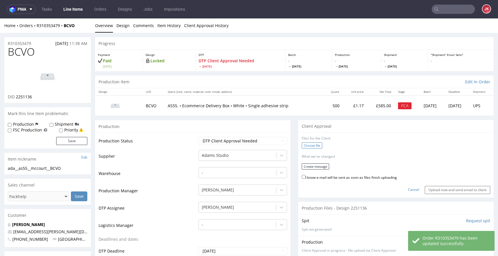
click at [316, 147] on label "Choose file" at bounding box center [312, 145] width 20 height 6
click at [0, 18] on input "Choose file" at bounding box center [0, 18] width 0 height 0
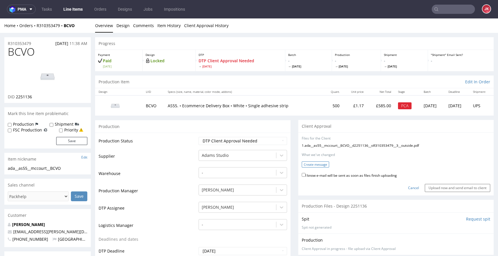
click at [304, 164] on button "Create message" at bounding box center [315, 164] width 27 height 6
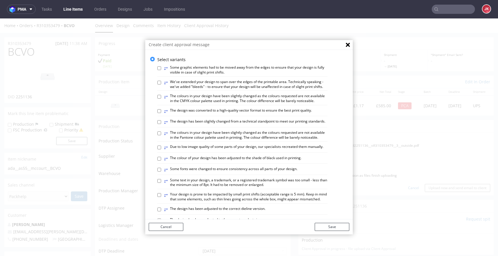
click at [230, 114] on label "⥂ The design was converted to a high-quality vector format to ensure the best p…" at bounding box center [238, 111] width 148 height 6
click at [161, 113] on input "⥂ The design was converted to a high-quality vector format to ensure the best p…" at bounding box center [159, 111] width 4 height 4
checkbox input "true"
click at [331, 226] on button "Save" at bounding box center [332, 227] width 35 height 8
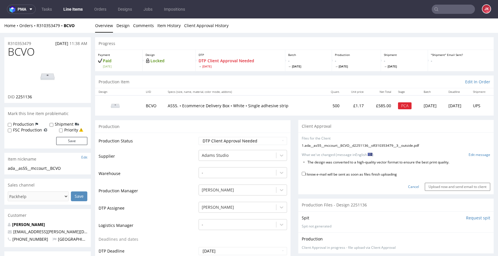
click at [328, 175] on label "I know e-mail will be sent as soon as files finish uploading" at bounding box center [349, 174] width 95 height 6
click at [306, 175] on input "I know e-mail will be sent as soon as files finish uploading" at bounding box center [304, 174] width 4 height 4
checkbox input "true"
drag, startPoint x: 303, startPoint y: 163, endPoint x: 446, endPoint y: 164, distance: 142.7
click at [446, 164] on li "The design was converted to a high-quality vector format to ensure the best pri…" at bounding box center [390, 162] width 164 height 5
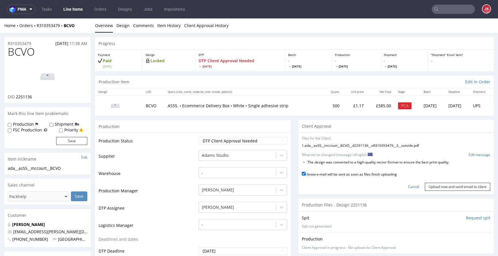
click at [452, 162] on li "The design was converted to a high-quality vector format to ensure the best pri…" at bounding box center [390, 162] width 164 height 5
drag, startPoint x: 304, startPoint y: 163, endPoint x: 465, endPoint y: 165, distance: 161.2
click at [465, 165] on form "Files for the Client 1 . ada__as55__mccourt__BCVO__d2251136__oR310353479__3__ou…" at bounding box center [396, 163] width 189 height 55
copy form "The design was converted to a high-quality vector format to ensure the best pri…"
click at [451, 163] on li "The design was converted to a high-quality vector format to ensure the best pri…" at bounding box center [390, 162] width 164 height 5
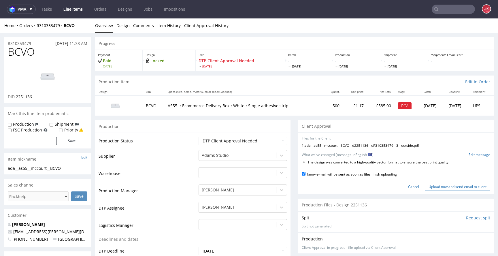
click at [446, 187] on input "Upload now and send email to client" at bounding box center [457, 187] width 65 height 8
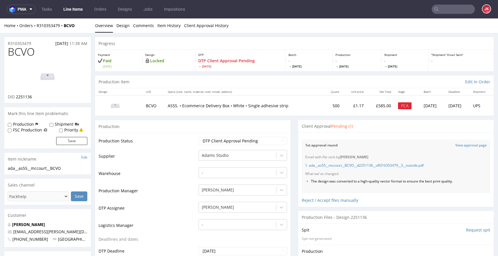
click at [451, 12] on input "text" at bounding box center [453, 9] width 43 height 9
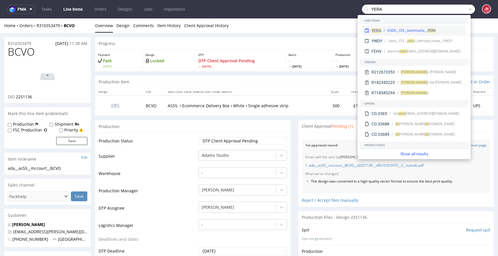
type input "YERA"
click at [435, 31] on span "YERA" at bounding box center [432, 31] width 8 height 4
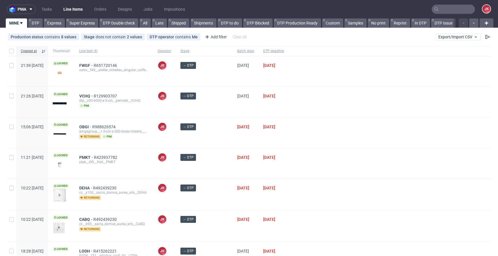
click at [289, 134] on div at bounding box center [390, 133] width 203 height 30
